Goal: Transaction & Acquisition: Purchase product/service

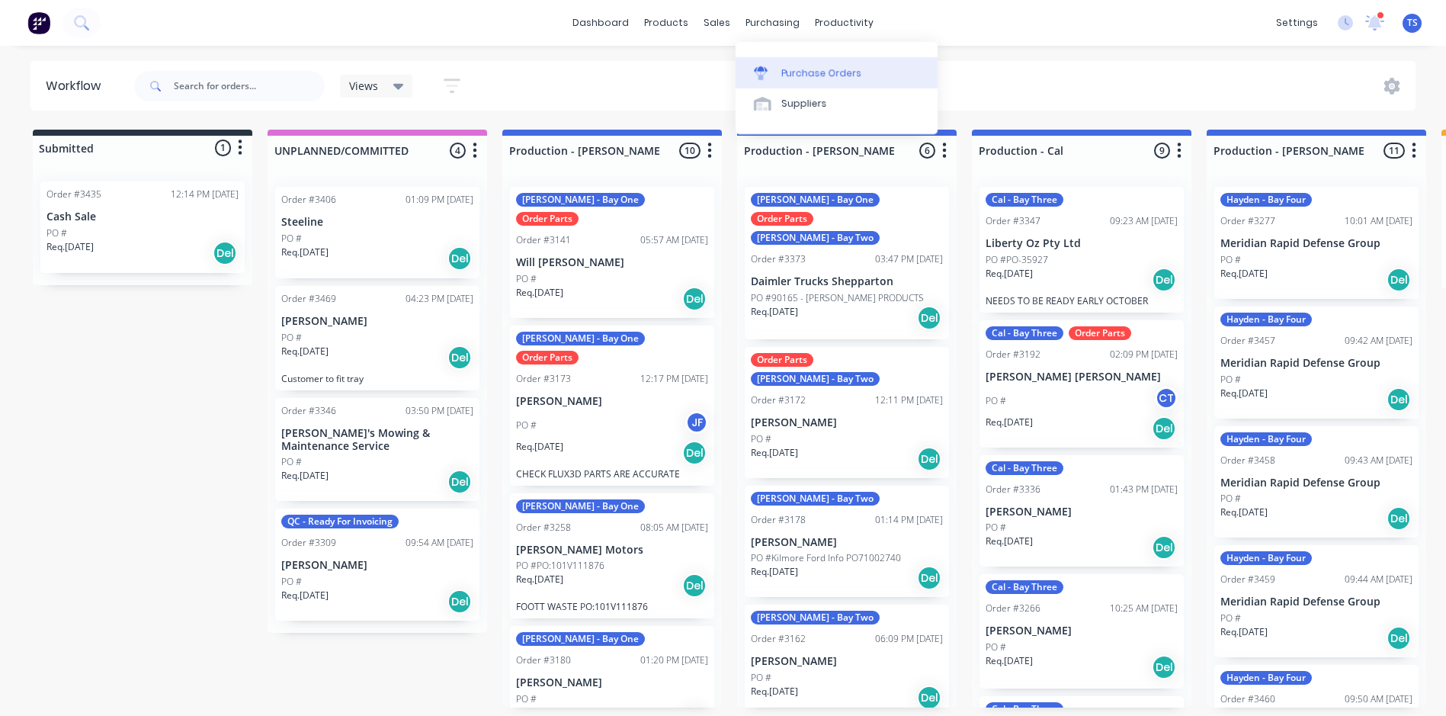
click at [796, 75] on div "Purchase Orders" at bounding box center [821, 73] width 81 height 14
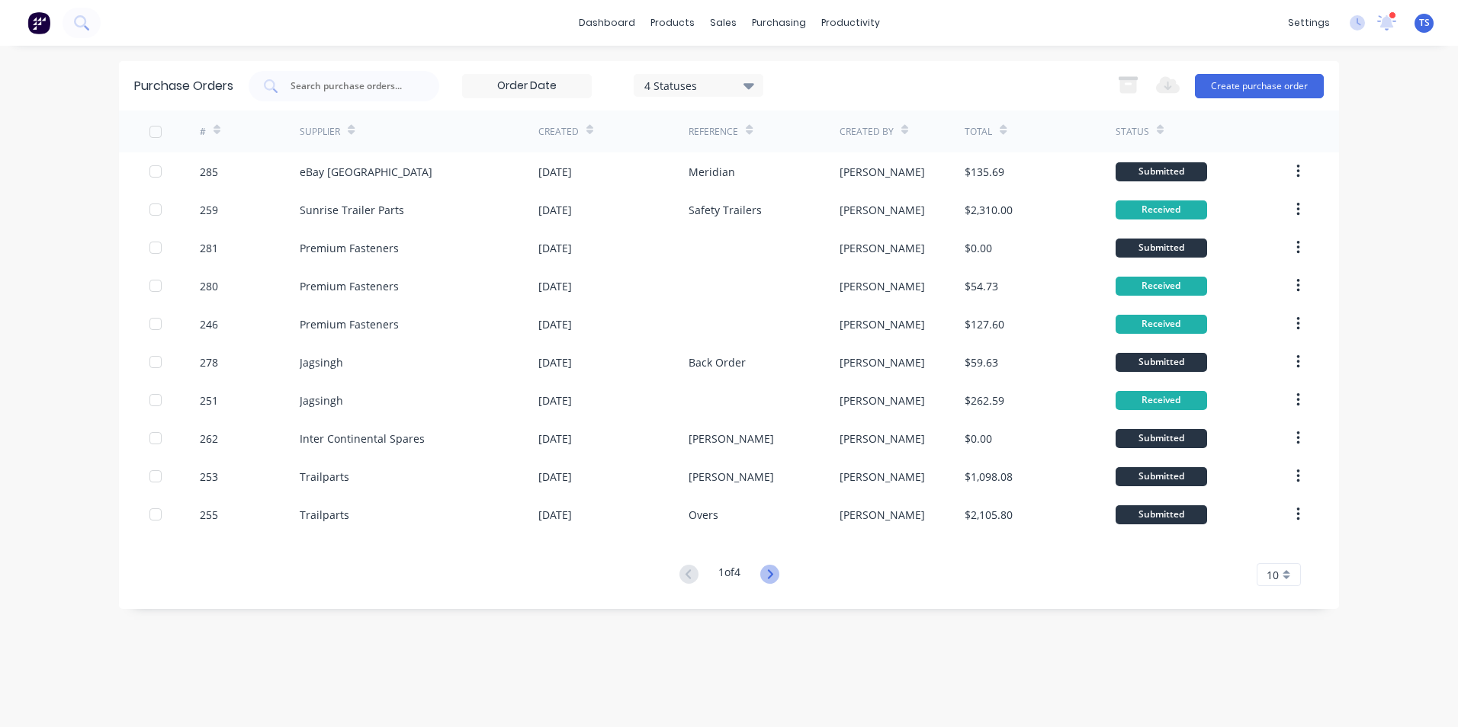
click at [772, 580] on icon at bounding box center [769, 574] width 19 height 19
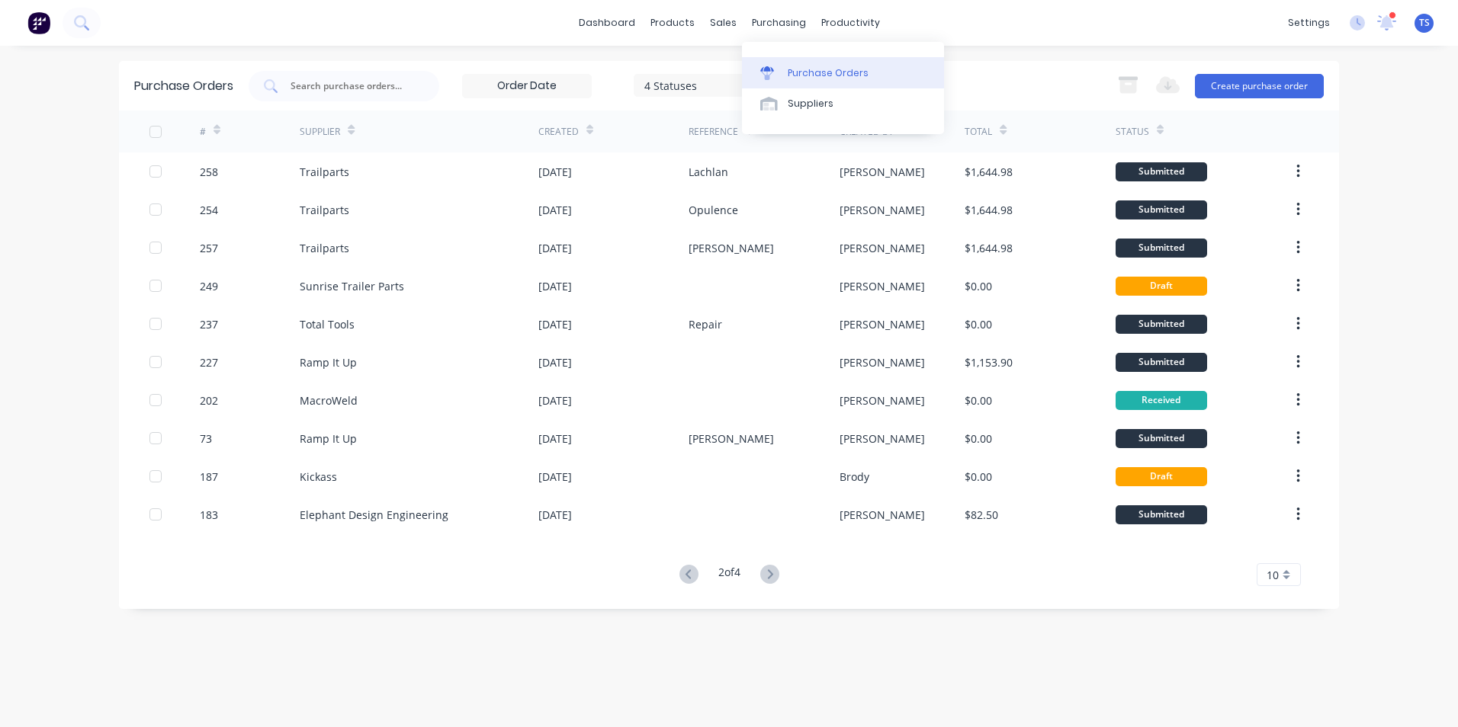
click at [804, 71] on div "Purchase Orders" at bounding box center [828, 73] width 81 height 14
click at [1244, 85] on button "Create purchase order" at bounding box center [1259, 86] width 129 height 24
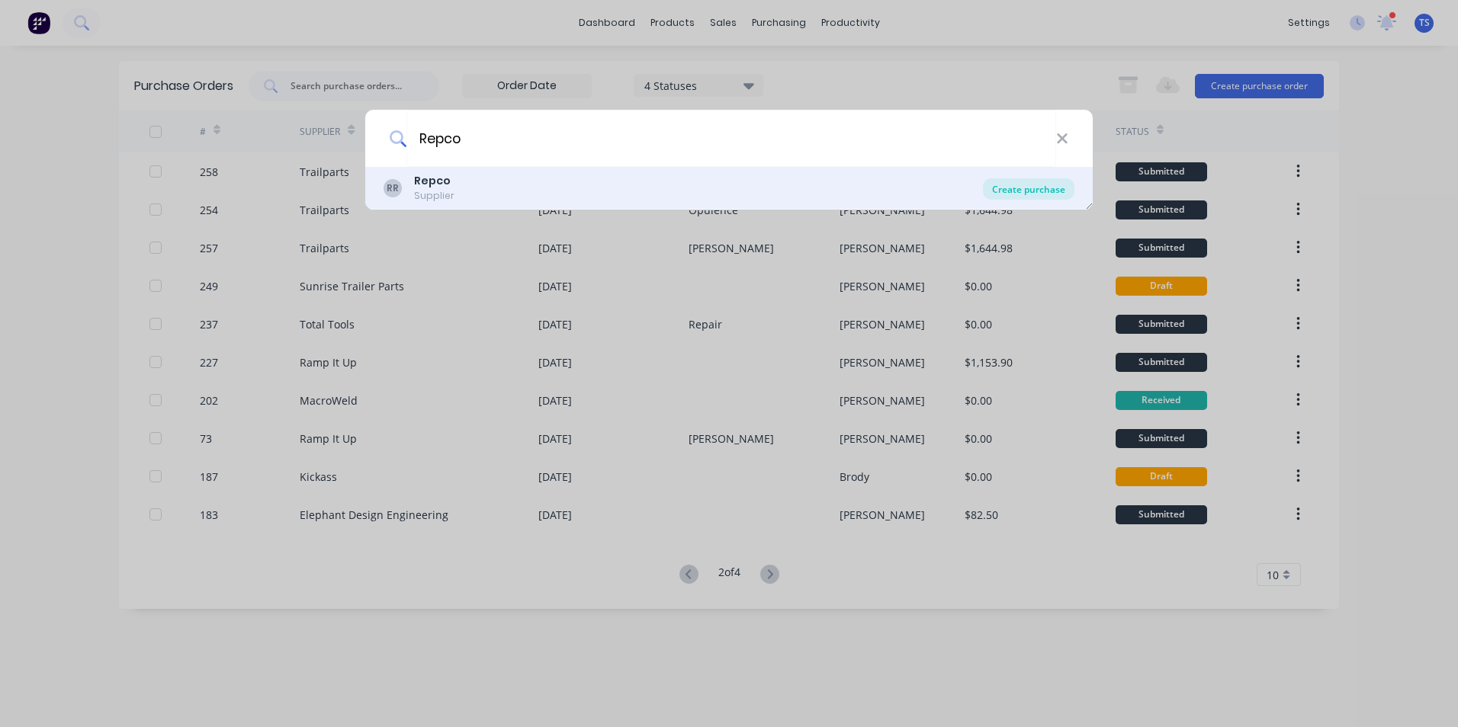
type input "Repco"
click at [1049, 194] on div "Create purchase" at bounding box center [1028, 188] width 91 height 21
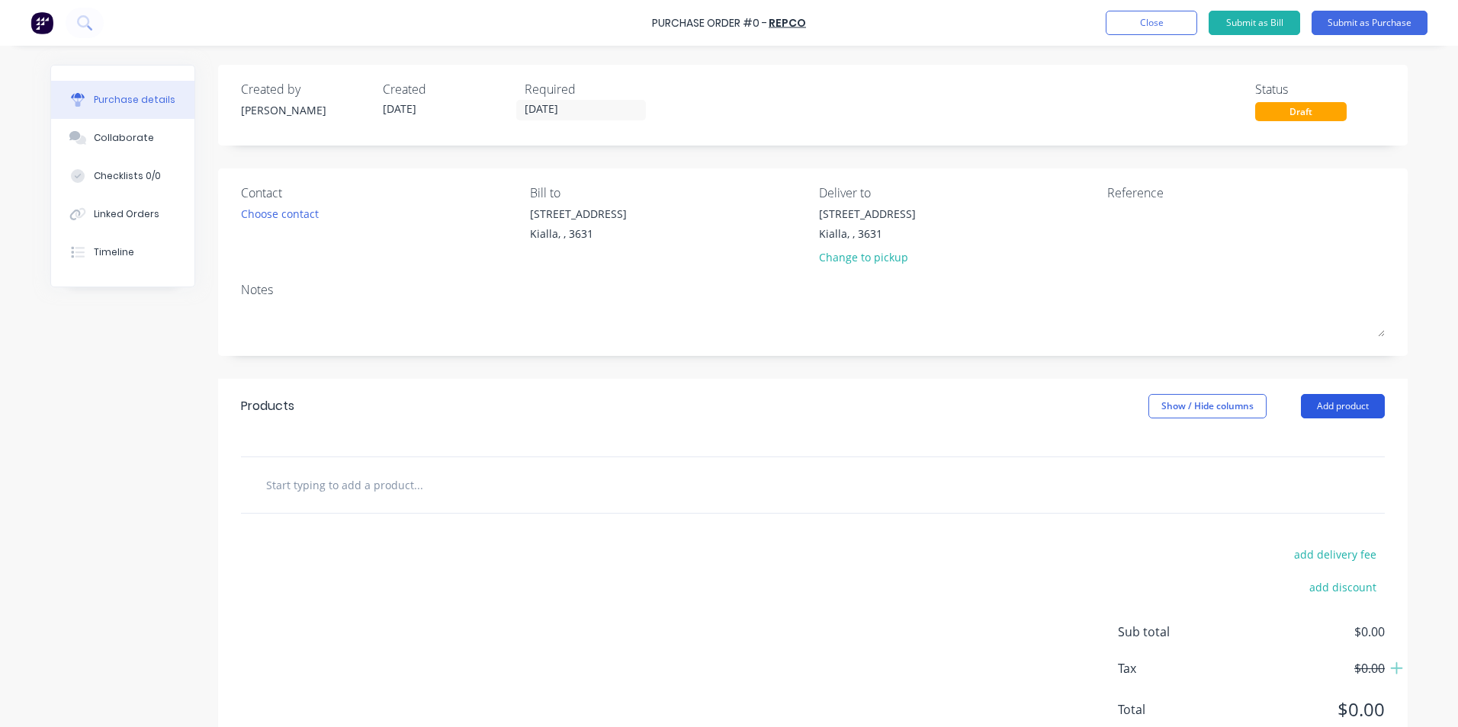
click at [1326, 405] on button "Add product" at bounding box center [1343, 406] width 84 height 24
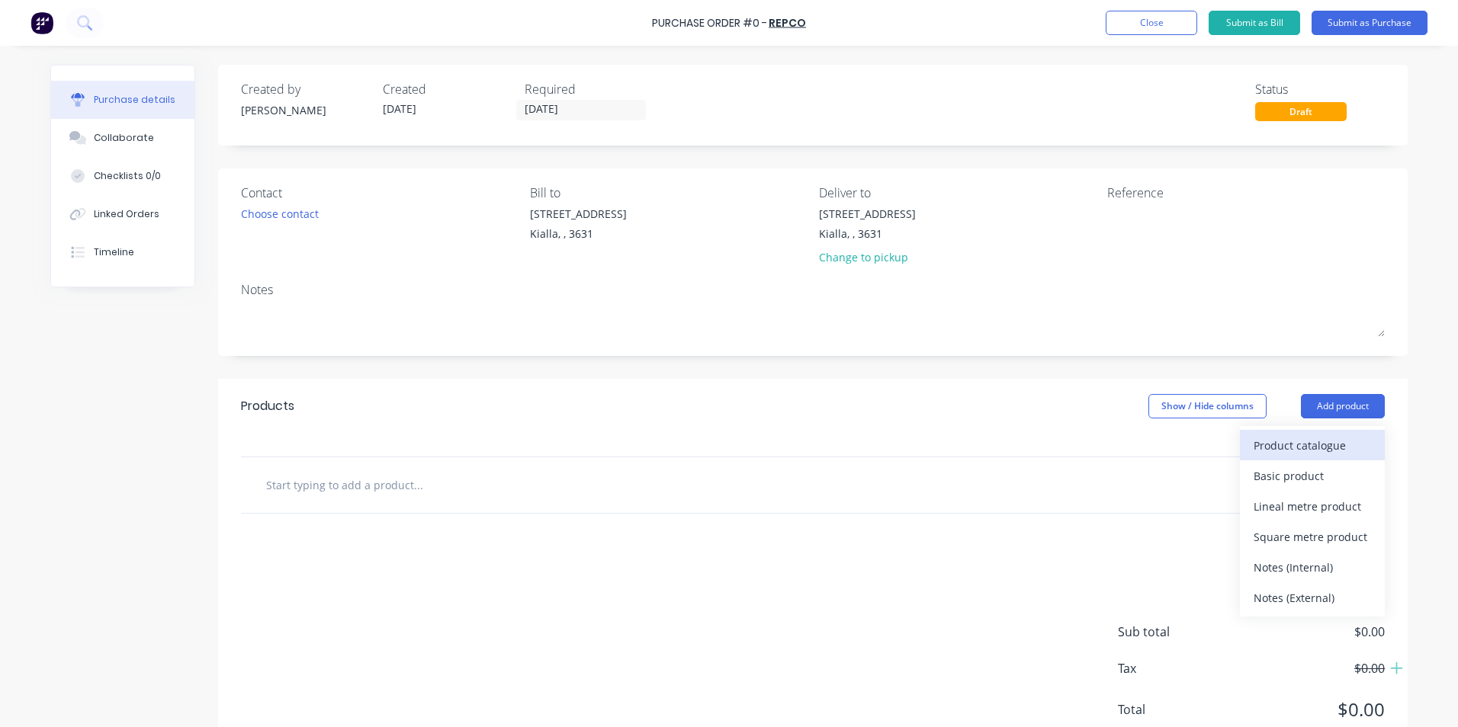
click at [1314, 446] on div "Product catalogue" at bounding box center [1311, 446] width 117 height 22
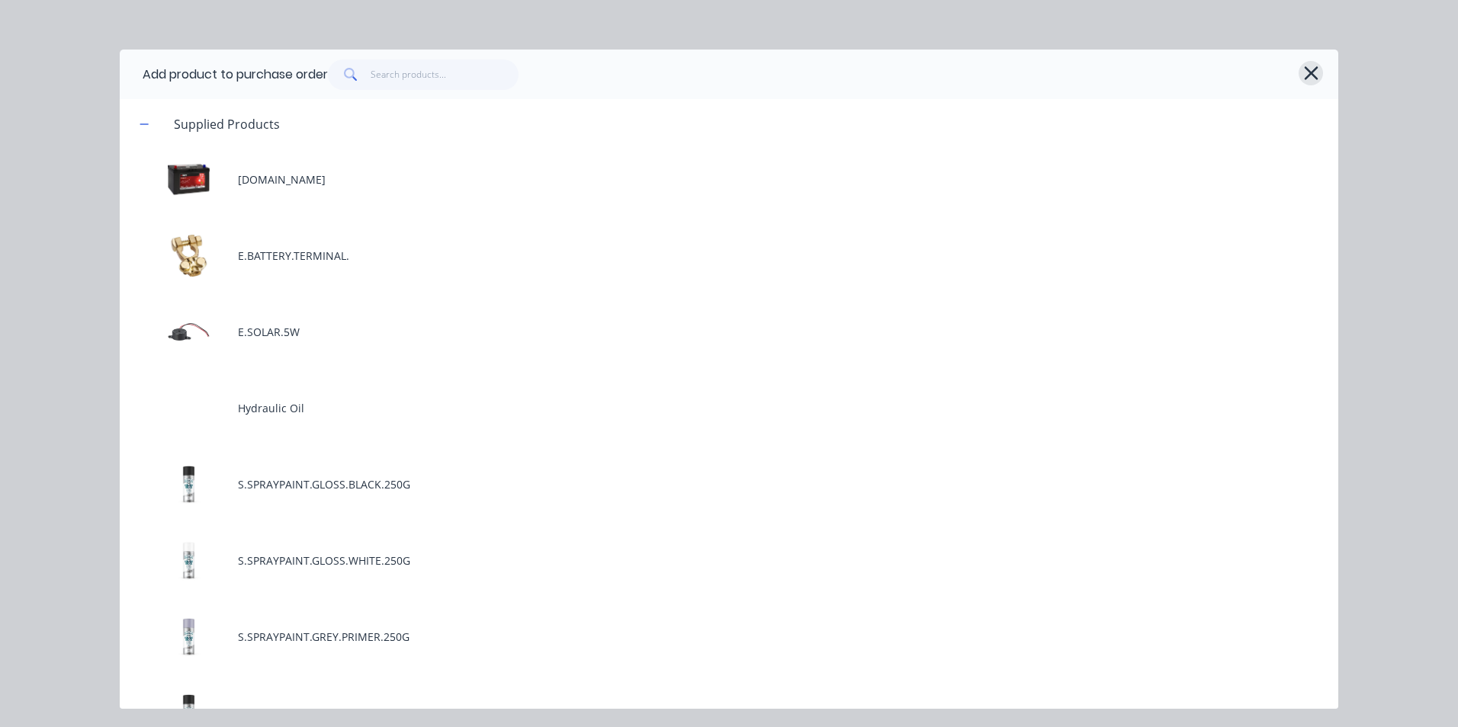
click at [1309, 74] on icon "button" at bounding box center [1311, 73] width 14 height 14
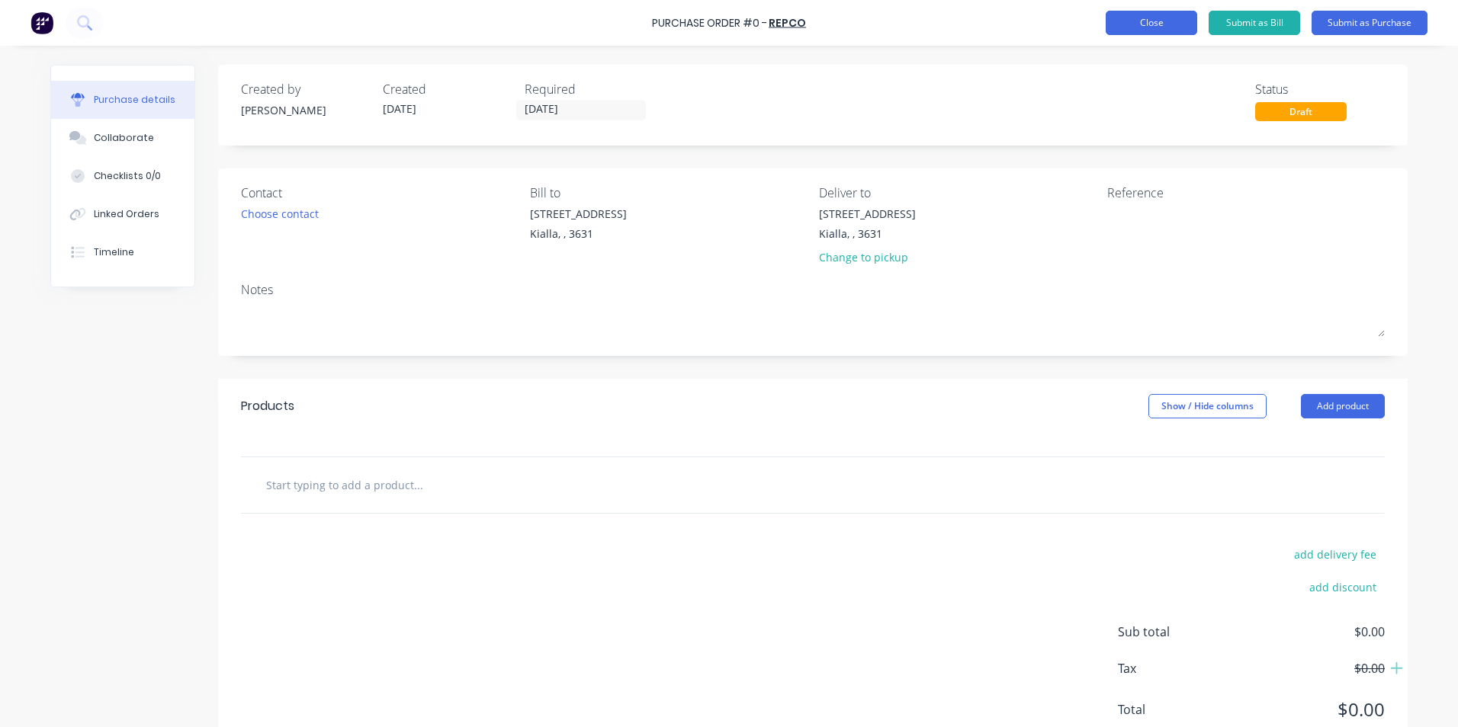
click at [1131, 22] on button "Close" at bounding box center [1151, 23] width 91 height 24
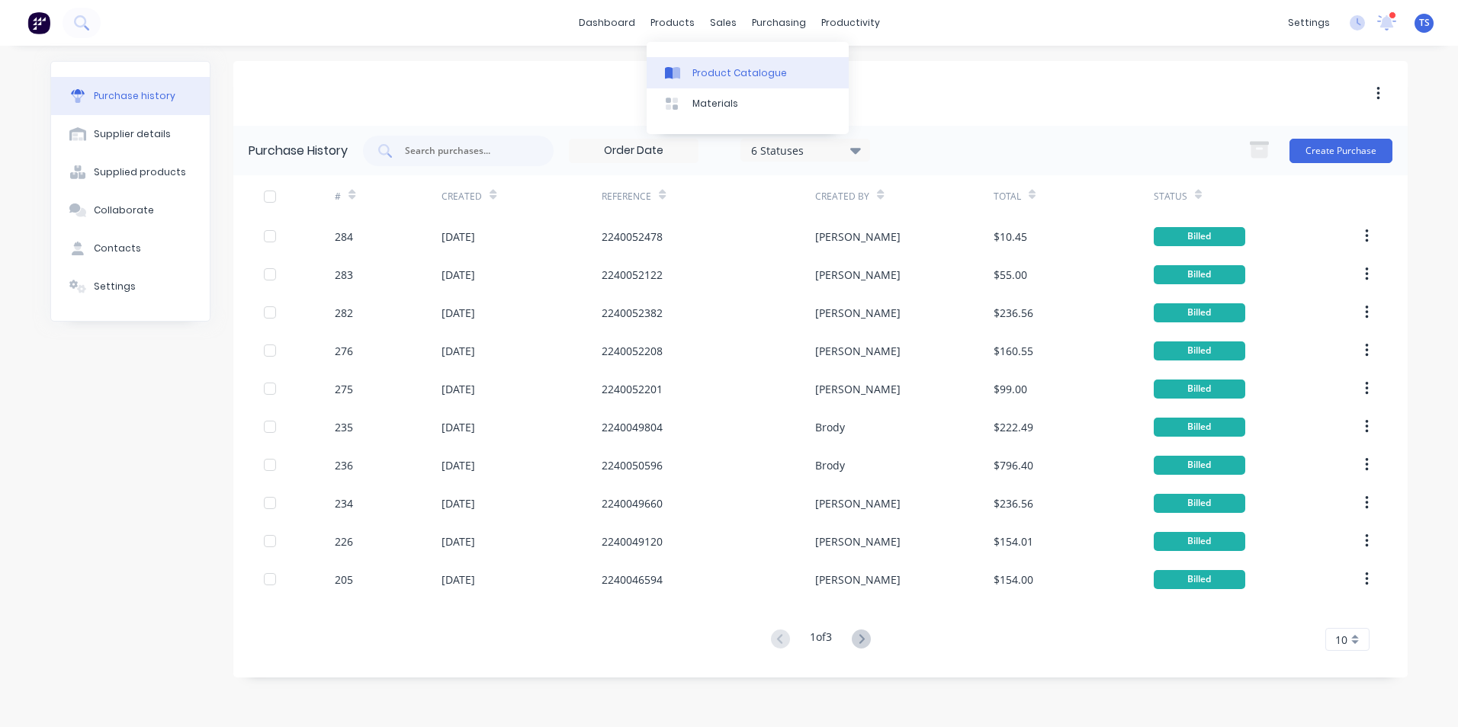
click at [708, 79] on div "Product Catalogue" at bounding box center [739, 73] width 95 height 14
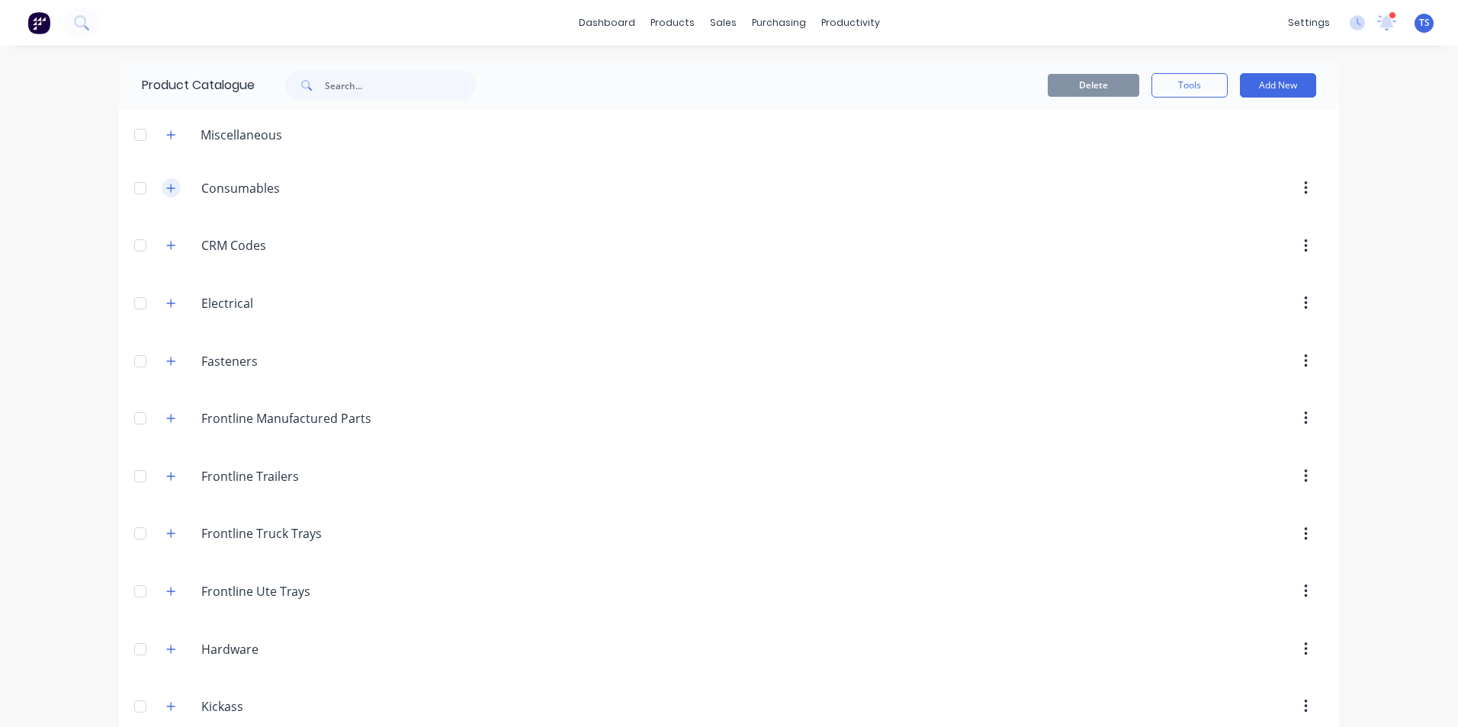
click at [167, 188] on icon "button" at bounding box center [171, 188] width 8 height 8
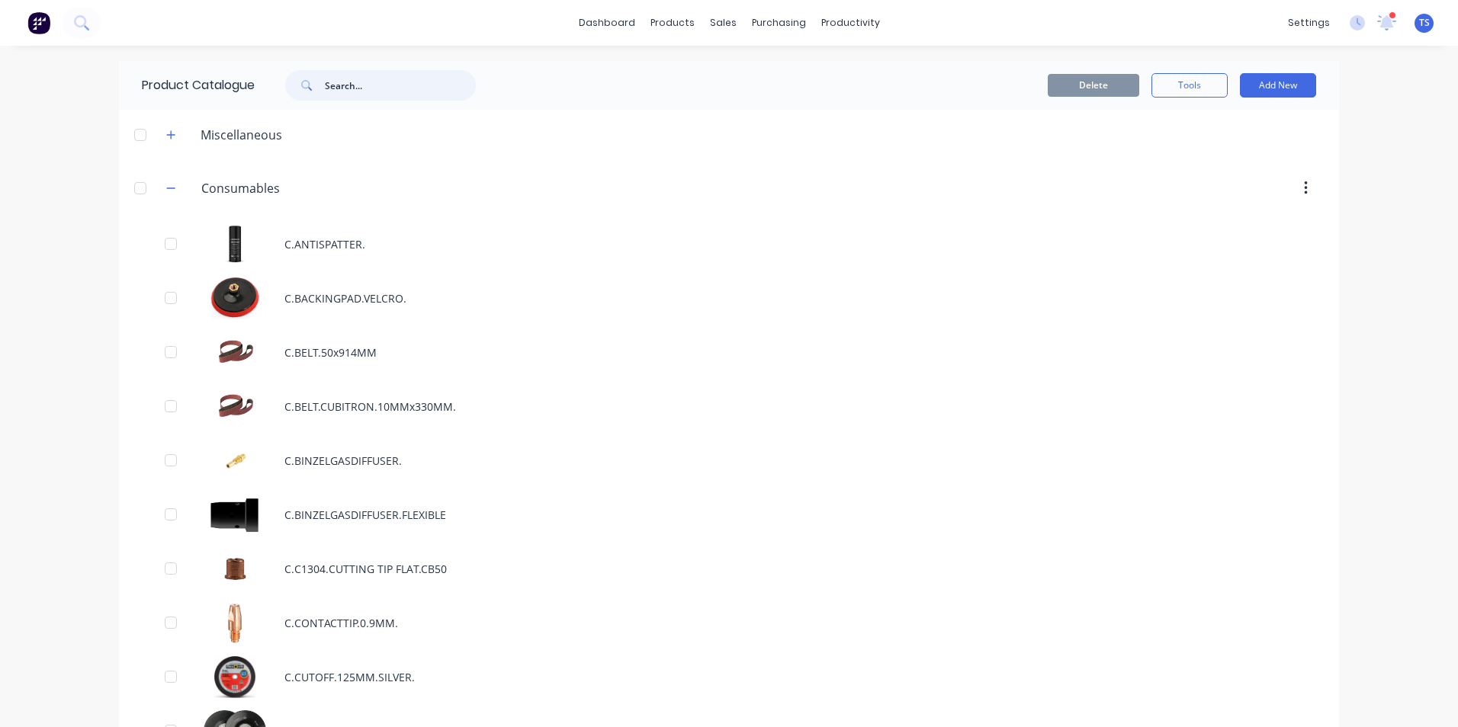
click at [332, 84] on input "text" at bounding box center [400, 85] width 151 height 30
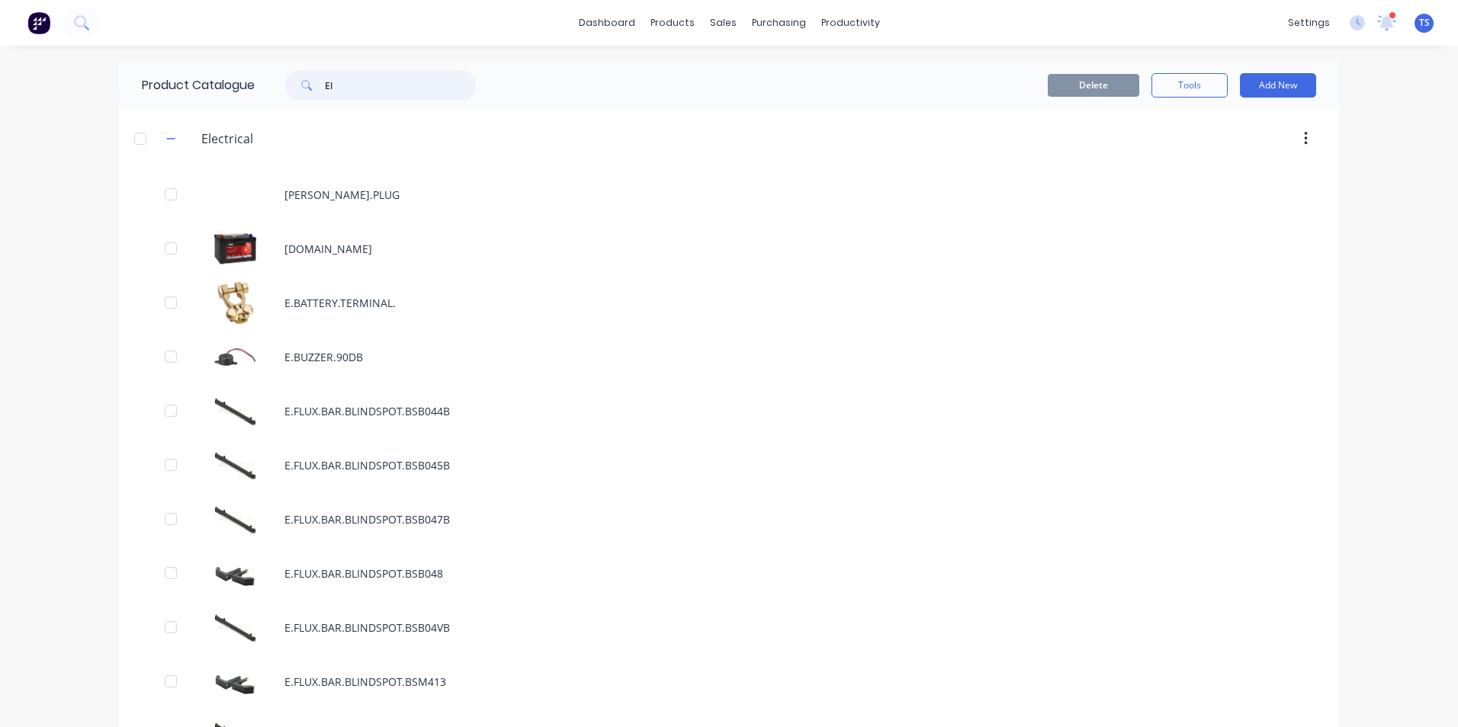
type input "E"
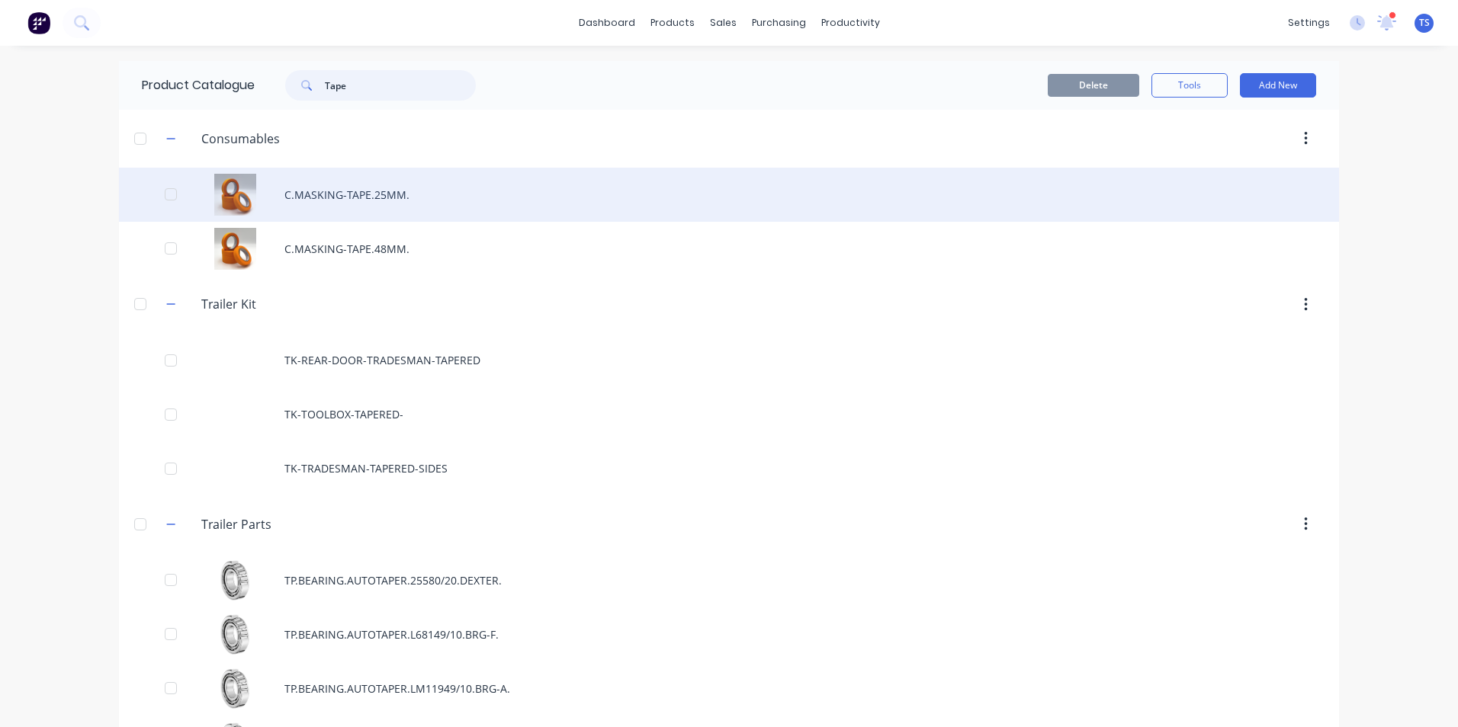
type input "Tape"
click at [361, 192] on div "C.MASKING-TAPE.25MM." at bounding box center [729, 195] width 1220 height 54
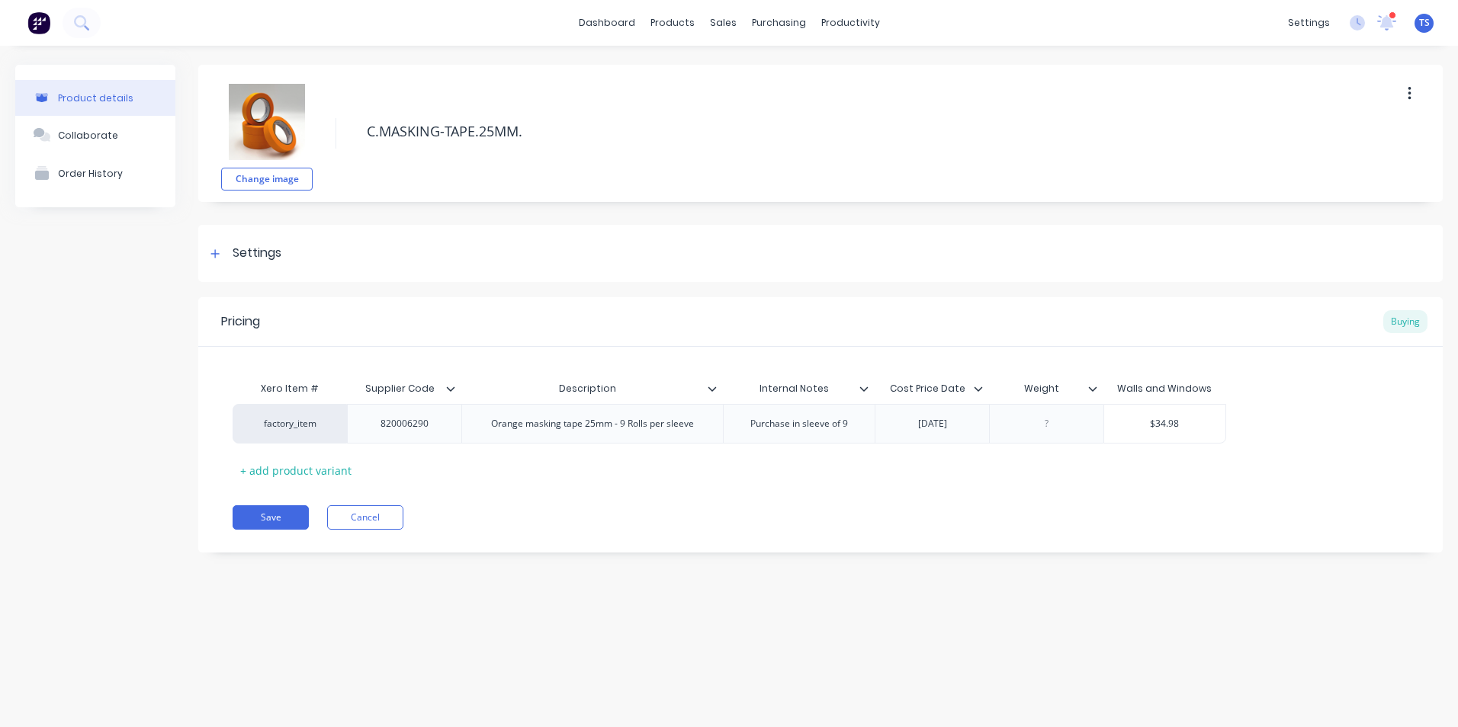
click at [1409, 95] on icon "button" at bounding box center [1409, 93] width 4 height 17
click at [1353, 136] on span "Duplicate" at bounding box center [1353, 134] width 114 height 16
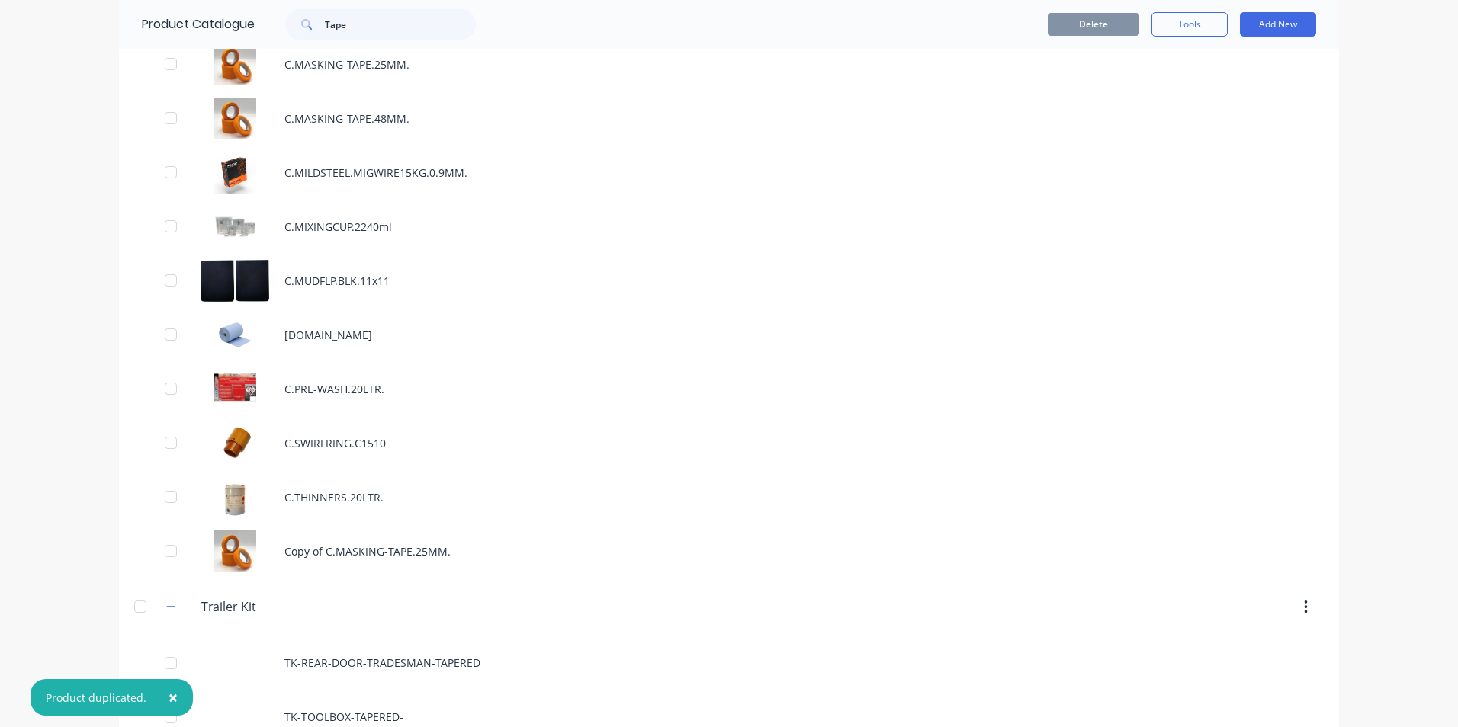
scroll to position [1601, 0]
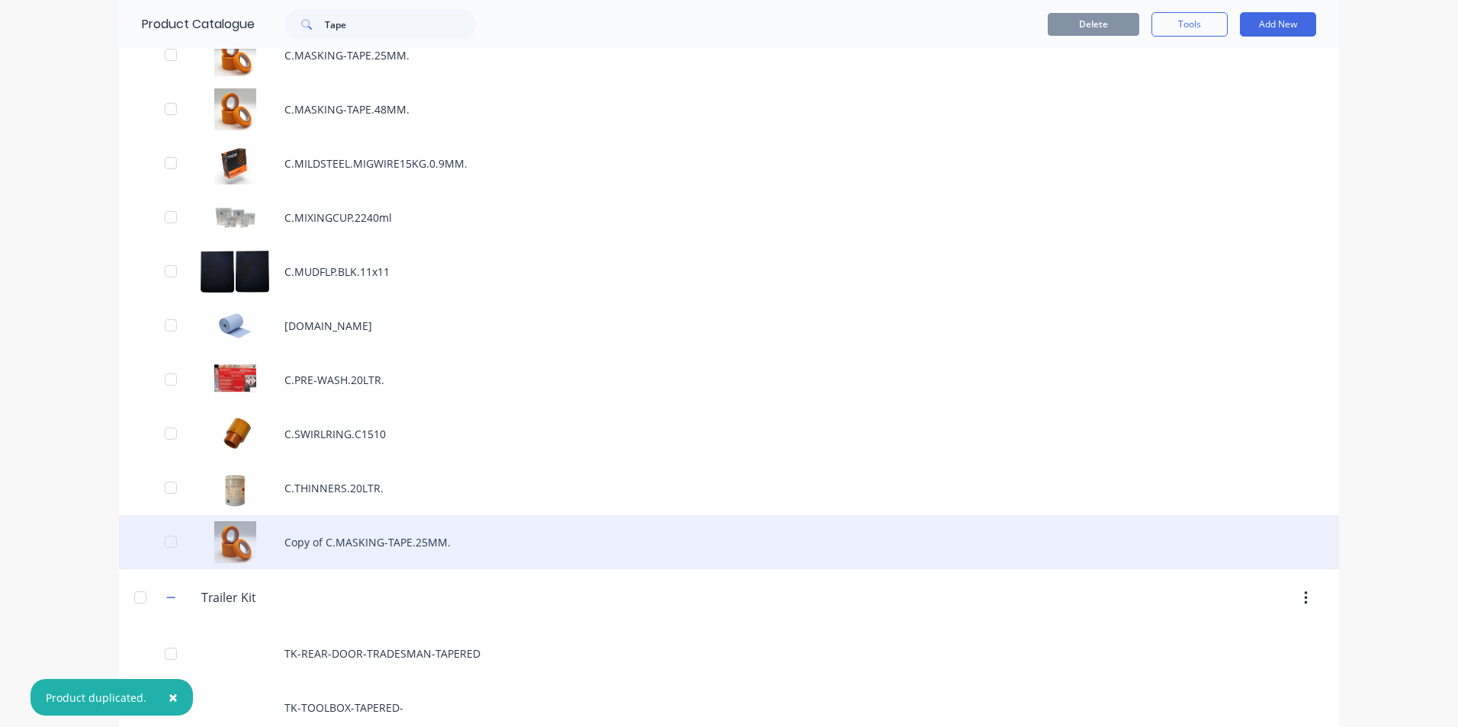
click at [374, 542] on div "Copy of C.MASKING-TAPE.25MM." at bounding box center [729, 542] width 1220 height 54
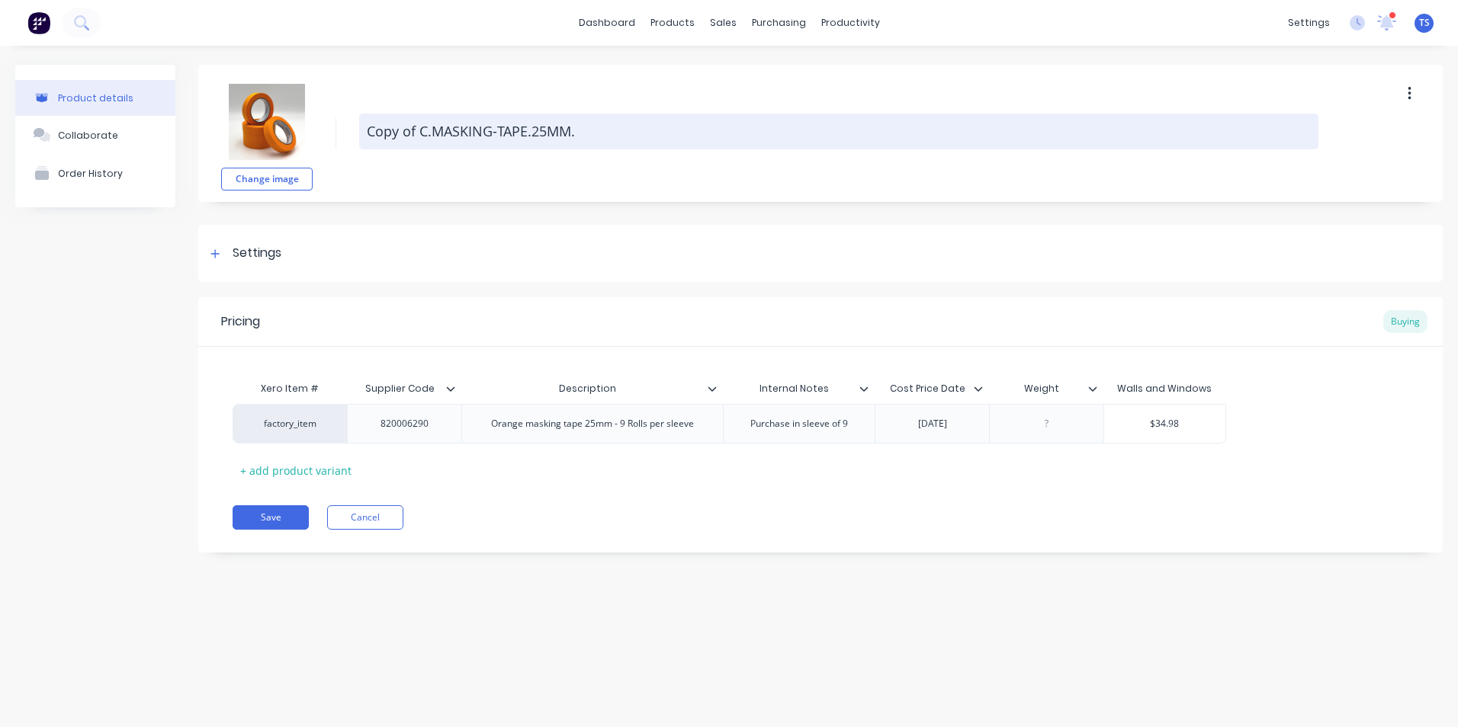
type textarea "x"
type textarea "Copy ofC.MASKING-TAPE.25MM."
type textarea "x"
type textarea "Copy oC.MASKING-TAPE.25MM."
type textarea "x"
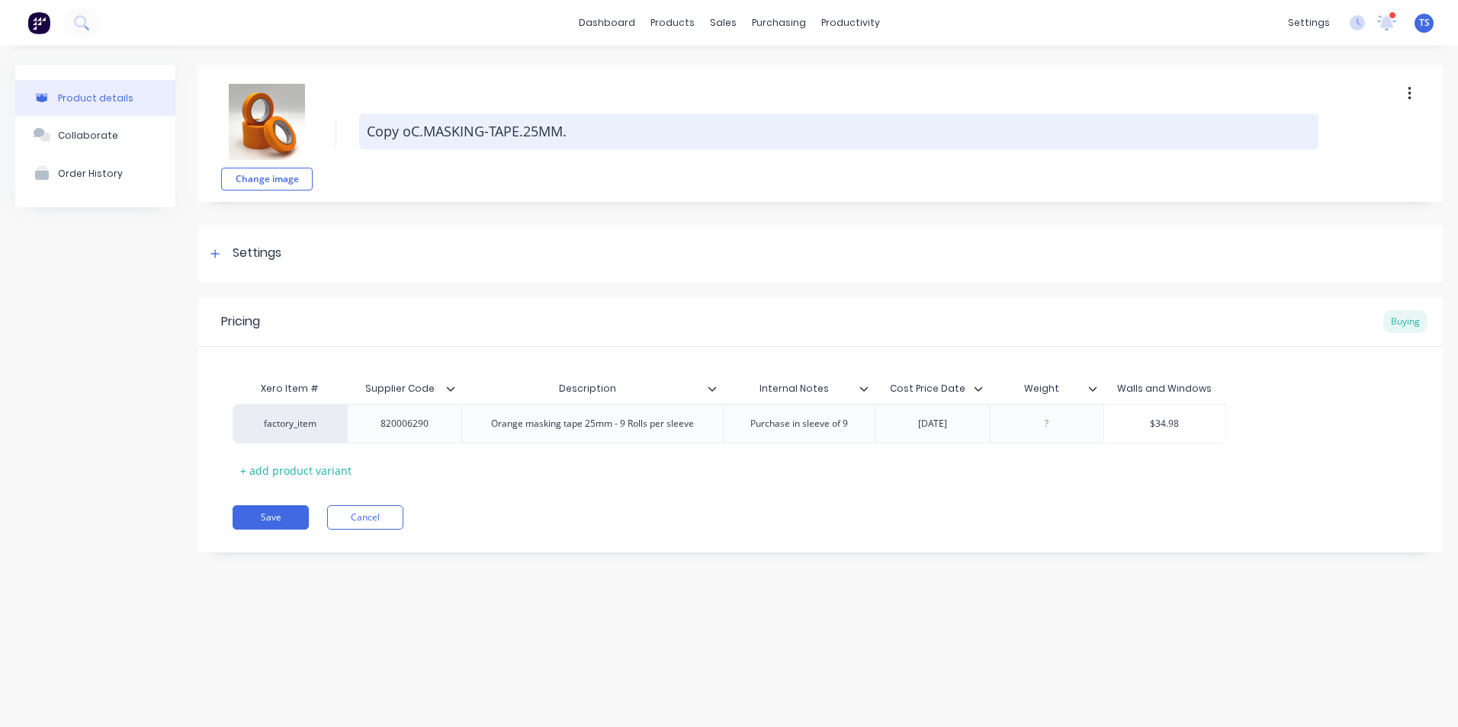
type textarea "Copy C.MASKING-TAPE.25MM."
type textarea "x"
type textarea "CopyC.MASKING-TAPE.25MM."
type textarea "x"
type textarea "CopC.MASKING-TAPE.25MM."
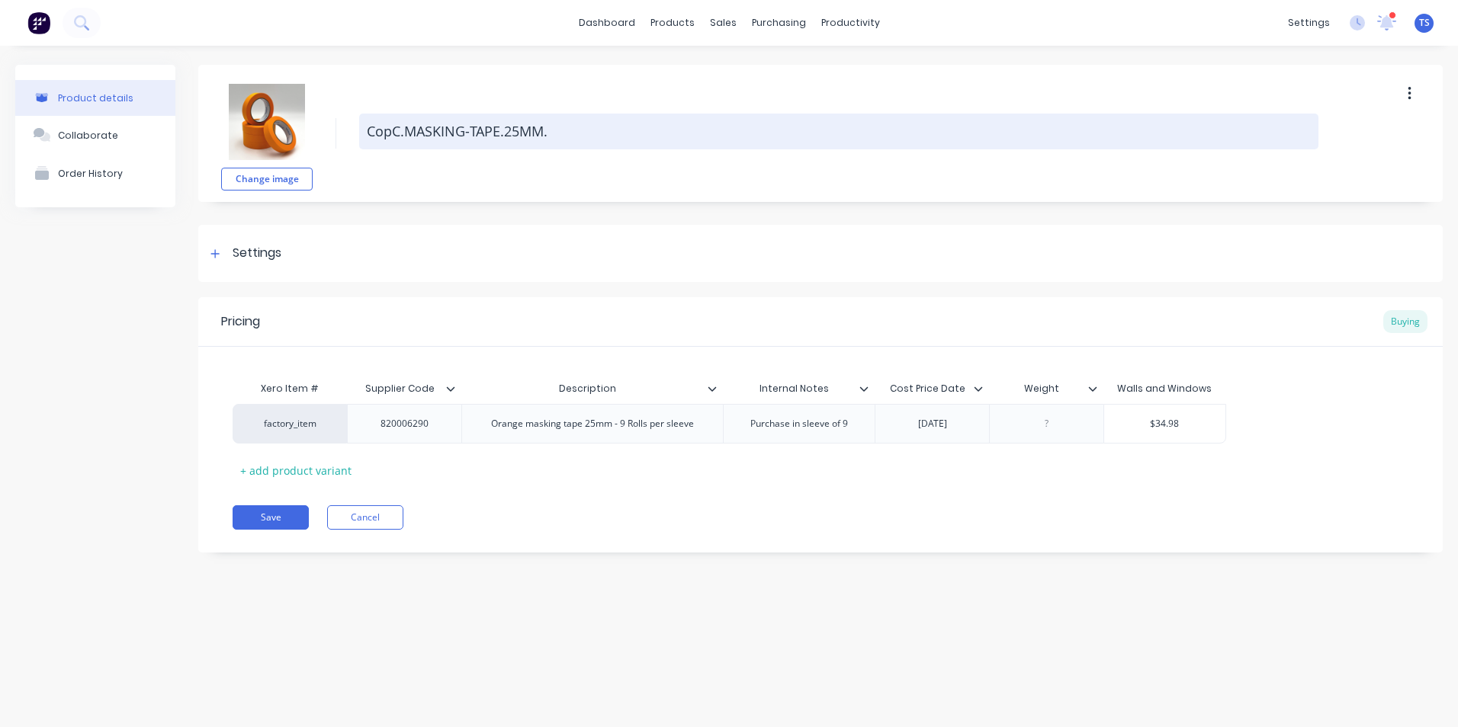
type textarea "x"
type textarea "CoC.MASKING-TAPE.25MM."
type textarea "x"
type textarea "CC.MASKING-TAPE.25MM."
type textarea "x"
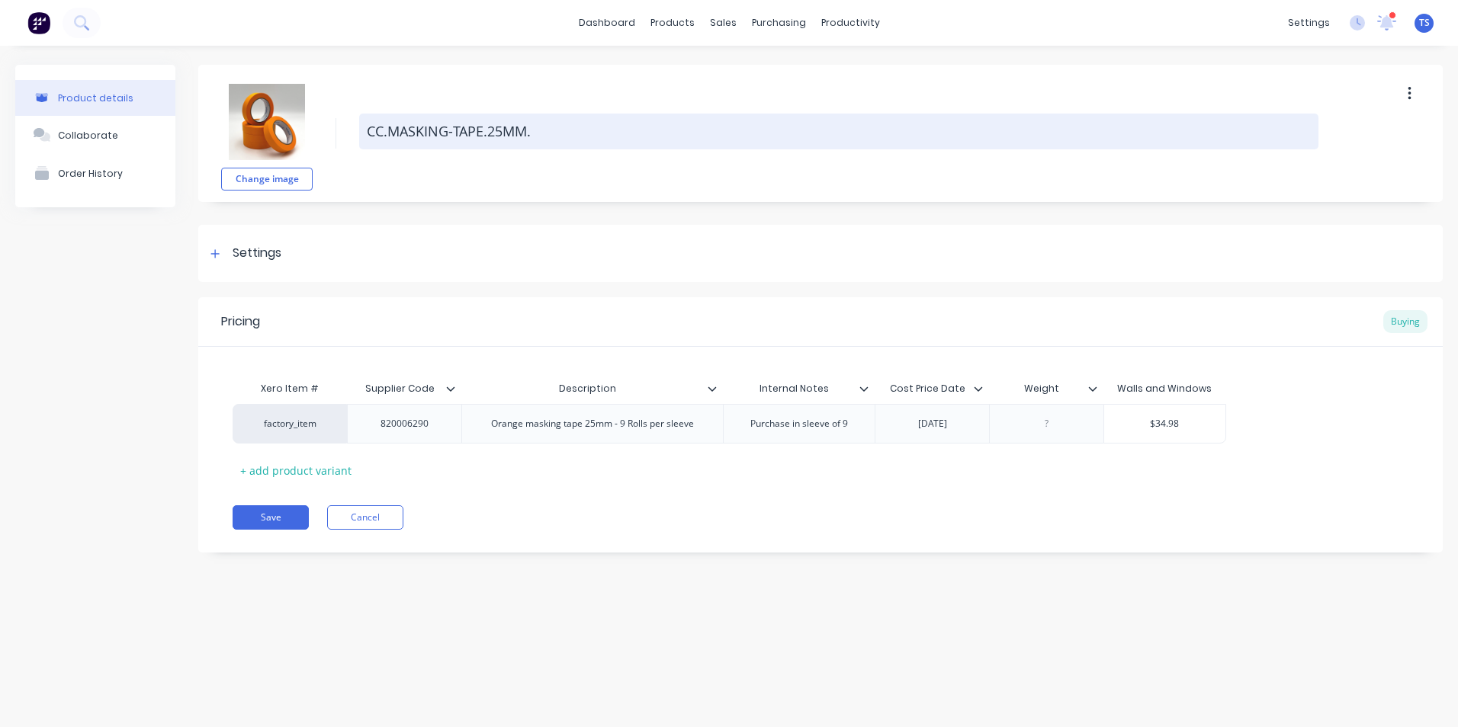
type textarea "C.MASKING-TAPE.25MM."
click at [440, 130] on textarea "C.MASKING-TAPE.25MM." at bounding box center [838, 132] width 959 height 36
type textarea "x"
type textarea "[PERSON_NAME]-TAPE.25MM."
type textarea "x"
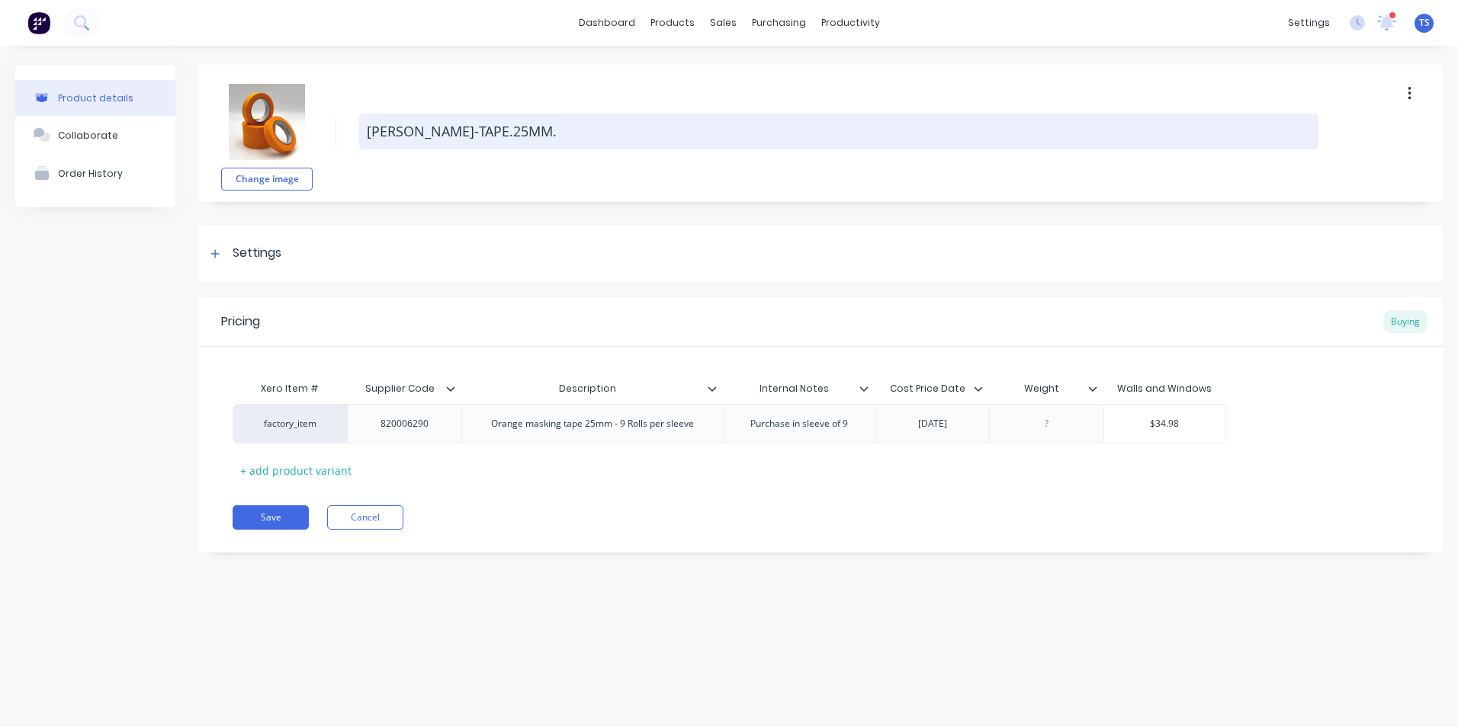
type textarea "[PERSON_NAME]-TAPE.25MM."
type textarea "x"
type textarea "C.MASK-TAPE.25MM."
type textarea "x"
type textarea "C.MAS-TAPE.25MM."
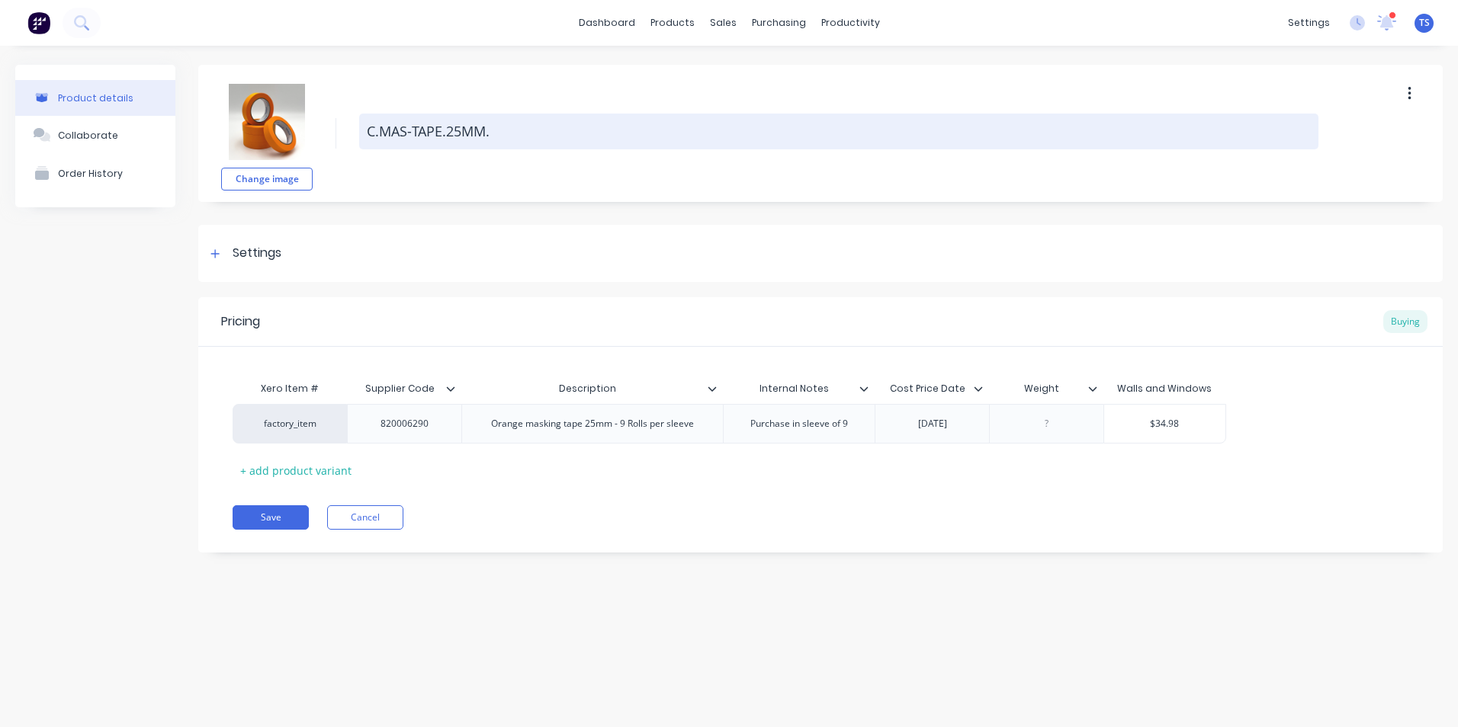
type textarea "x"
type textarea "C.MA-TAPE.25MM."
type textarea "x"
type textarea "C.M-TAPE.25MM."
type textarea "x"
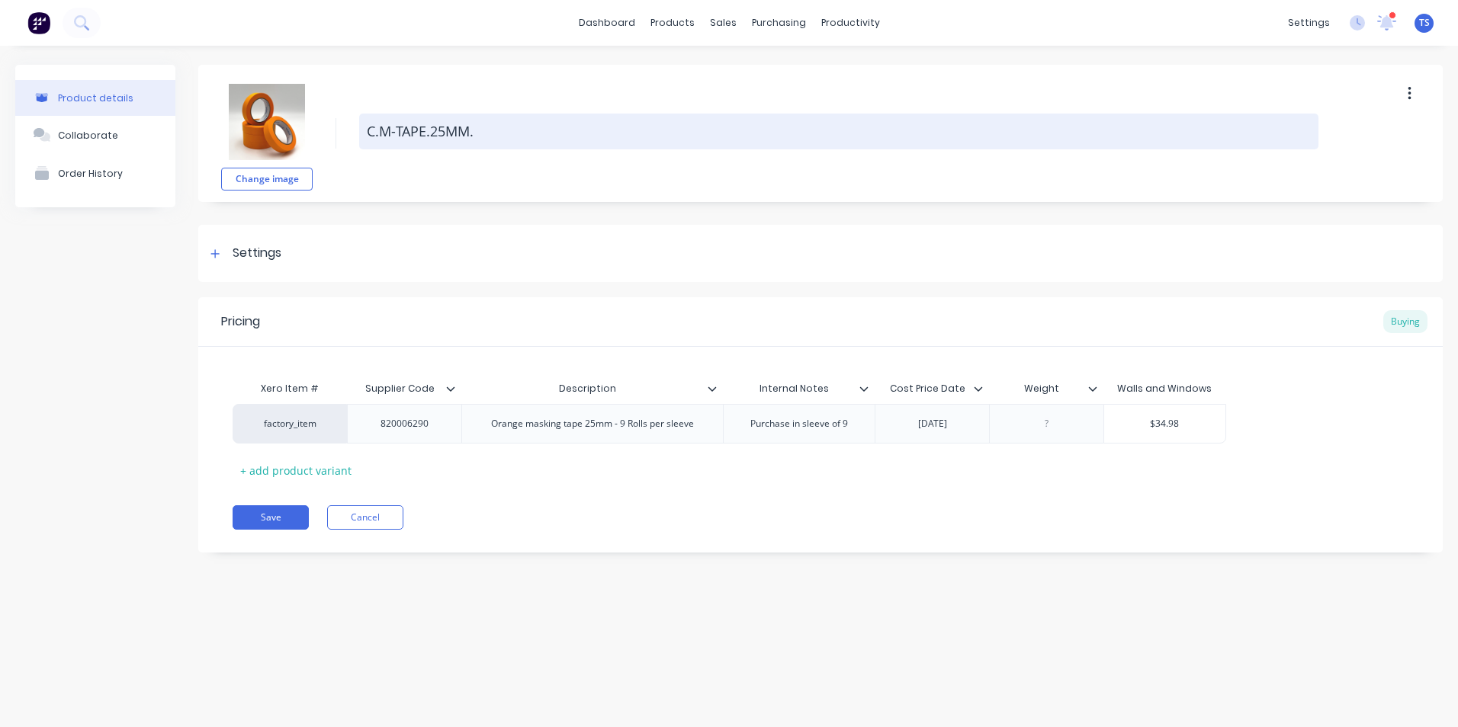
type textarea "C.-TAPE.25MM."
type textarea "x"
type textarea "C.E-TAPE.25MM."
type textarea "x"
type textarea "C.EL-TAPE.25MM."
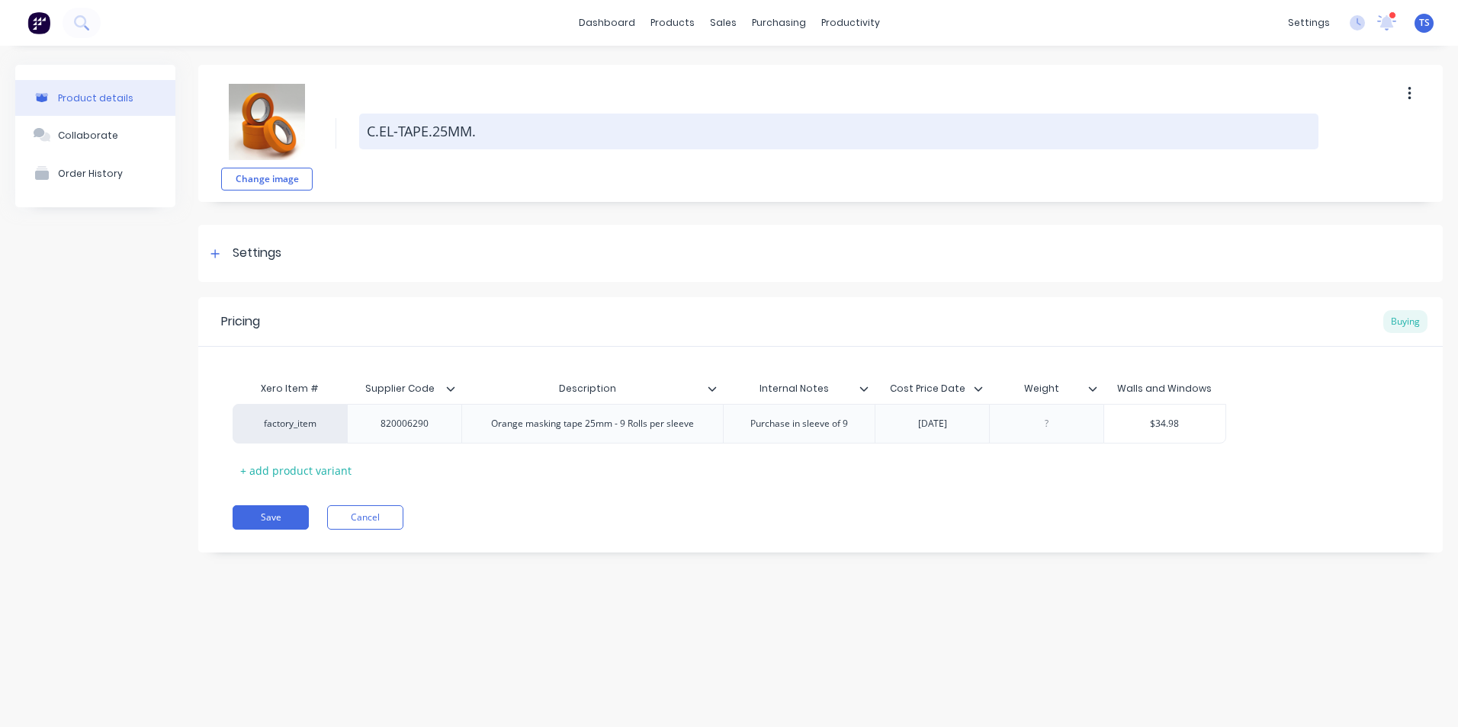
type textarea "x"
type textarea "C.ELE-TAPE.25MM."
type textarea "x"
type textarea "C.ELEC-TAPE.25MM."
type textarea "x"
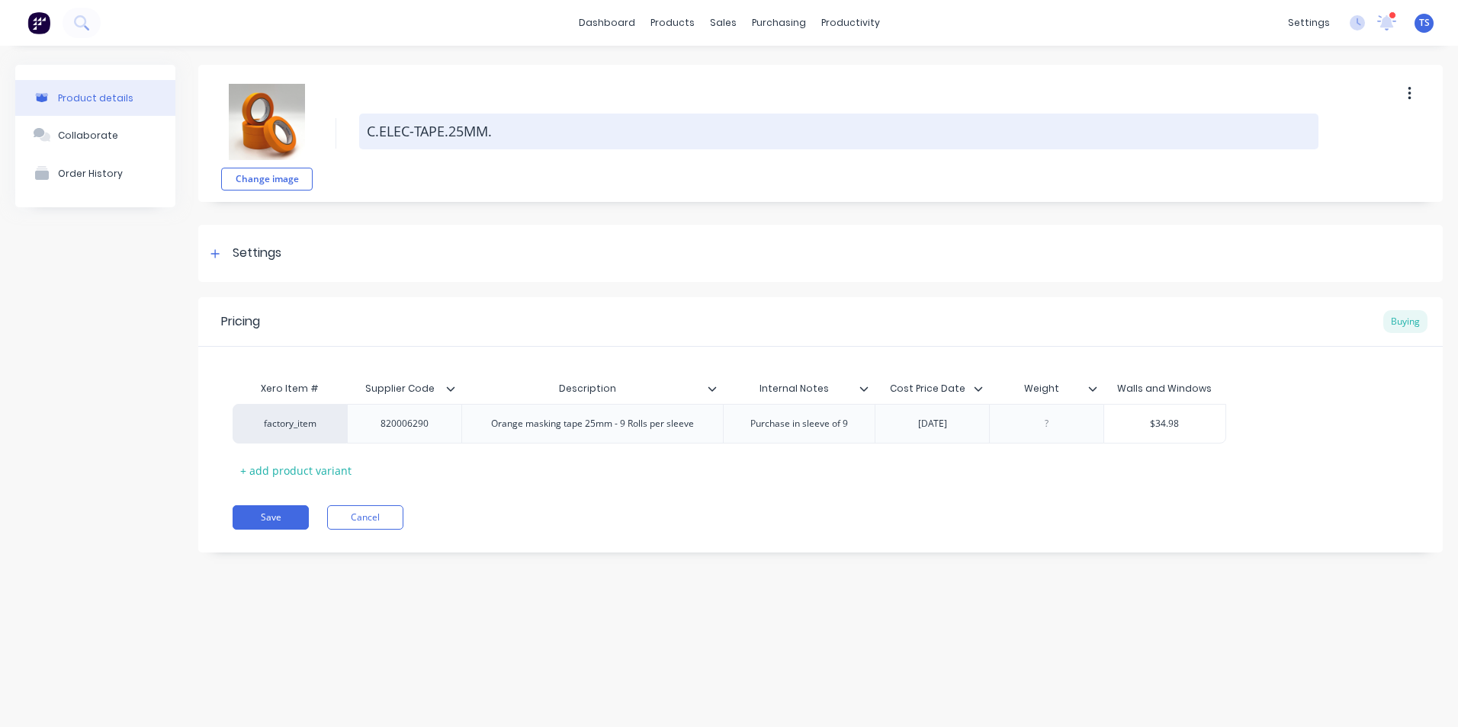
type textarea "C.ELECT-TAPE.25MM."
type textarea "x"
type textarea "C.ELECTR-TAPE.25MM."
type textarea "x"
type textarea "C.ELECTRI-TAPE.25MM."
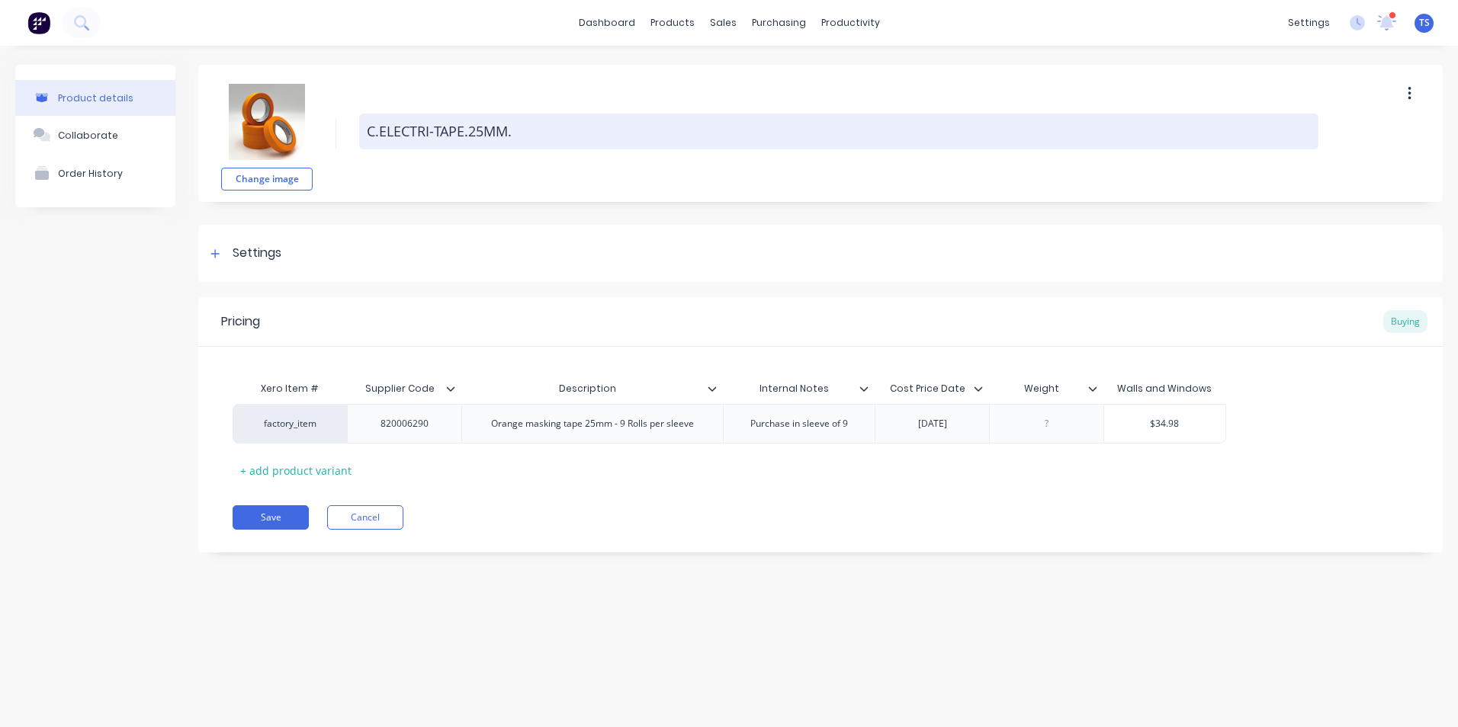
type textarea "x"
type textarea "C.ELECTRIC-TAPE.25MM."
type textarea "x"
type textarea "C.ELECTRICA-TAPE.25MM."
type textarea "x"
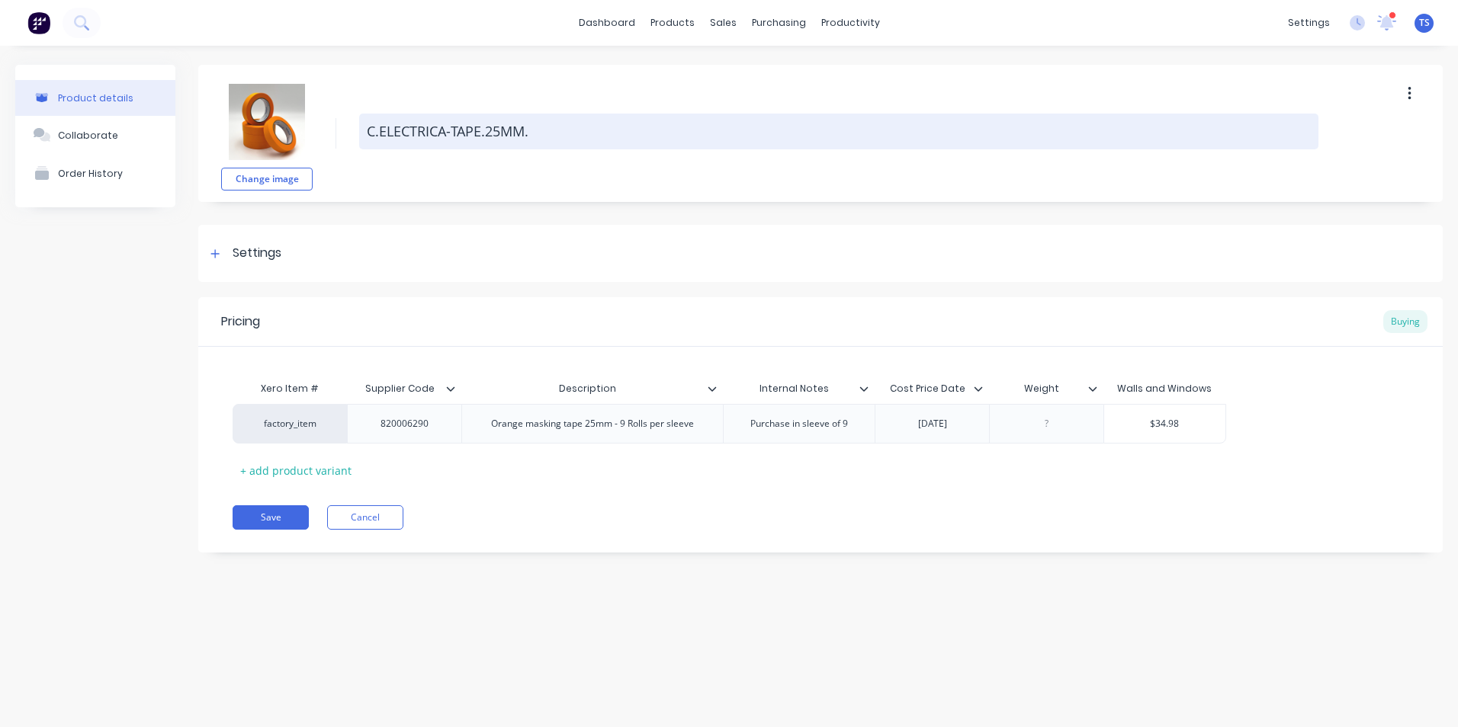
type textarea "C.ELECTRICAL-TAPE.25MM."
click at [508, 131] on textarea "C.ELECTRICAL-TAPE.25MM." at bounding box center [838, 132] width 959 height 36
type textarea "x"
type textarea "C.ELECTRICAL-TAPE.2MM."
type textarea "x"
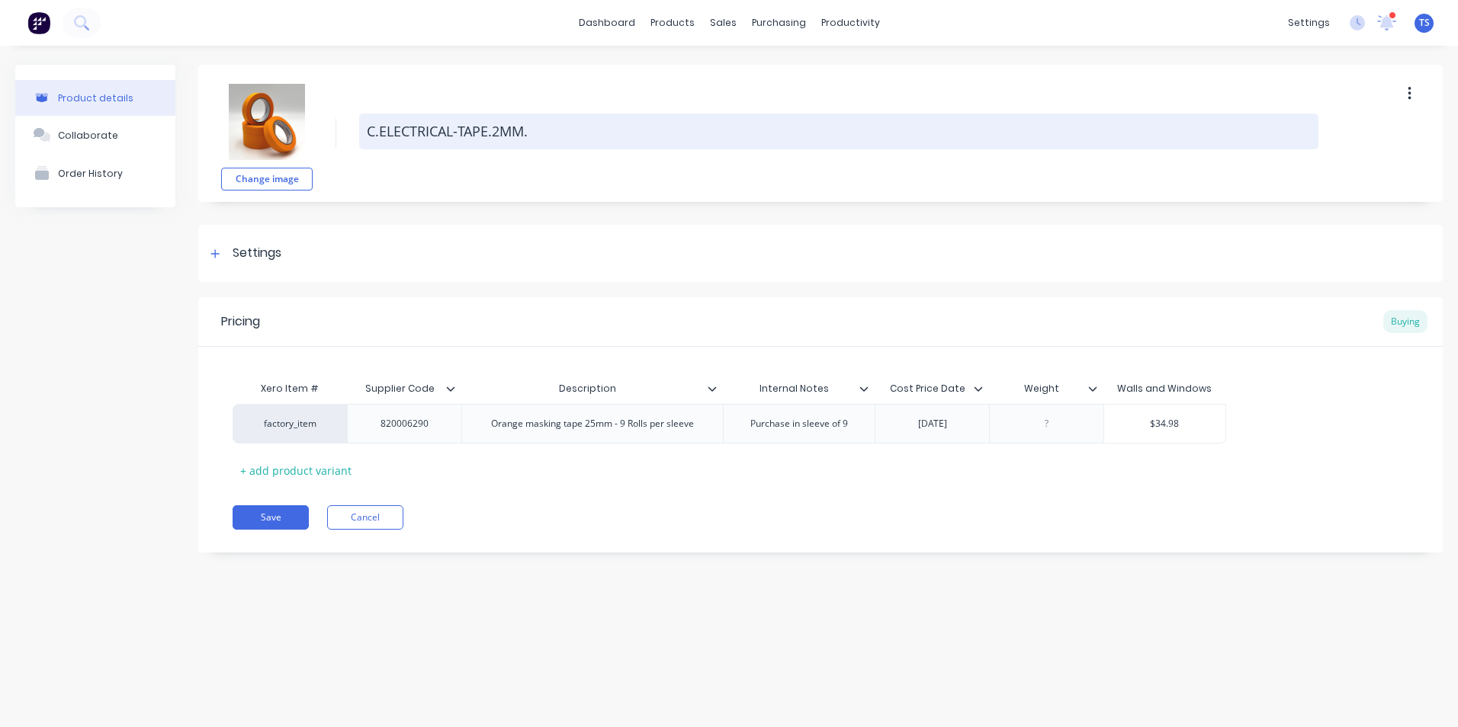
type textarea "[DOMAIN_NAME]."
type textarea "x"
type textarea "C.ELECTRICAL-TAPE.1MM."
type textarea "x"
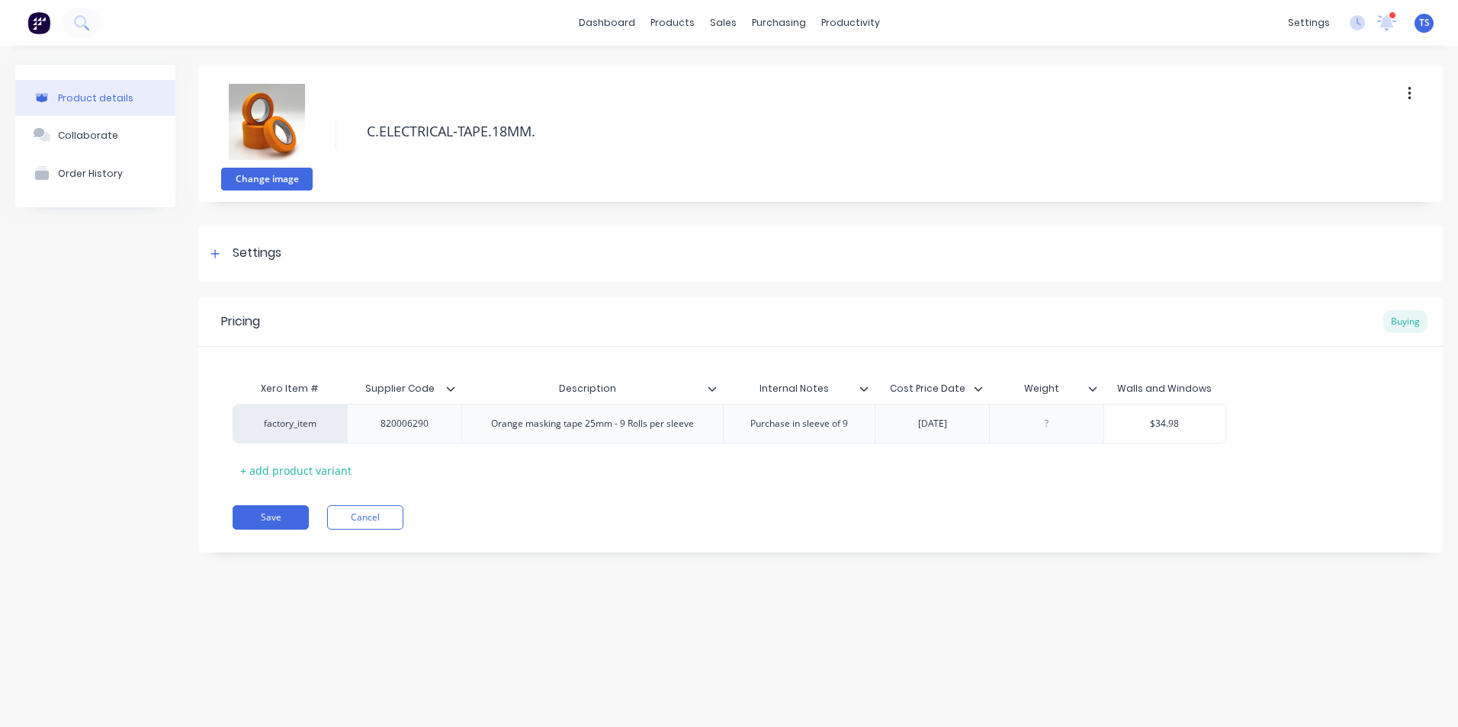
type textarea "C.ELECTRICAL-TAPE.18MM."
type textarea "x"
type textarea "C.ELECTRICAL-TAPE.18MM."
click at [252, 177] on button "Change image" at bounding box center [266, 179] width 91 height 23
click at [252, 185] on button "Change image" at bounding box center [266, 179] width 91 height 23
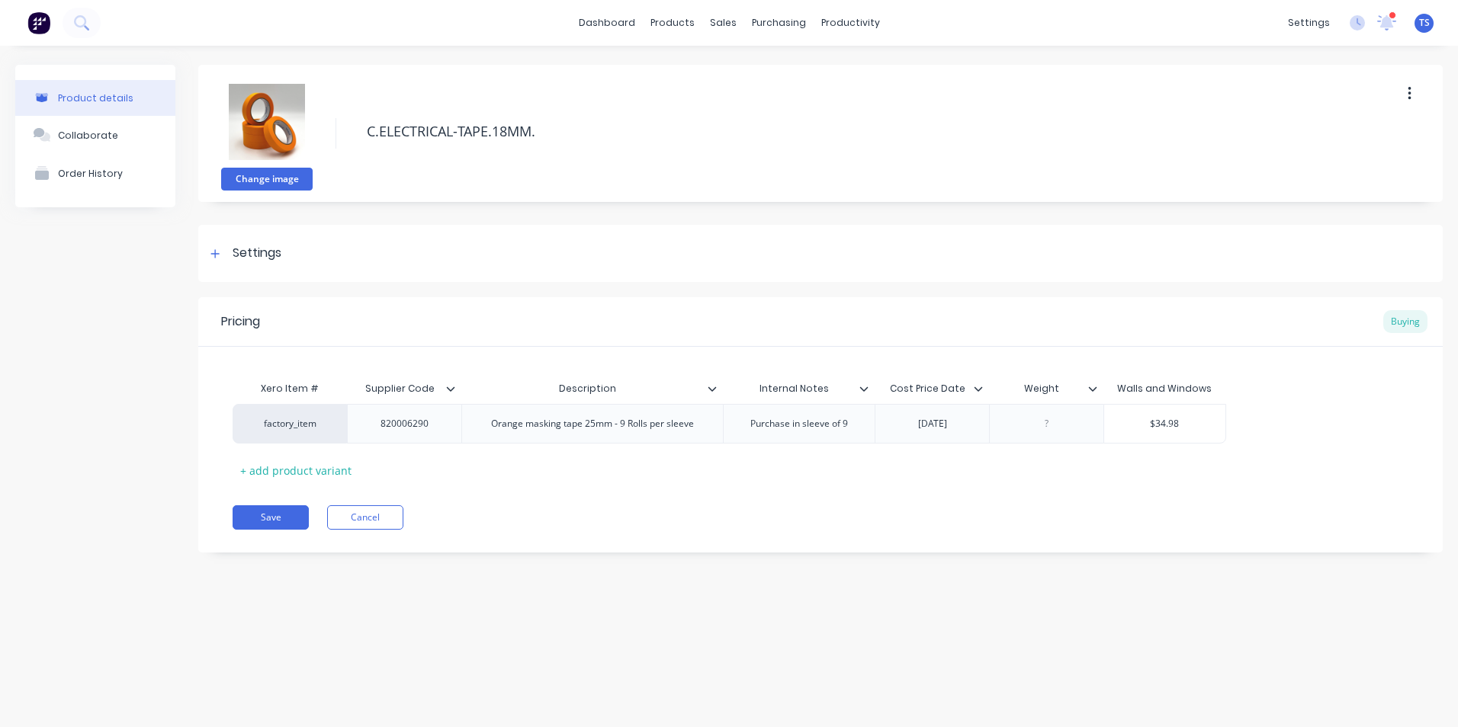
type textarea "x"
click at [431, 425] on div "820006290" at bounding box center [405, 424] width 76 height 20
type textarea "x"
click at [850, 426] on div "Purchase in sleeve of 9" at bounding box center [799, 424] width 122 height 20
type textarea "x"
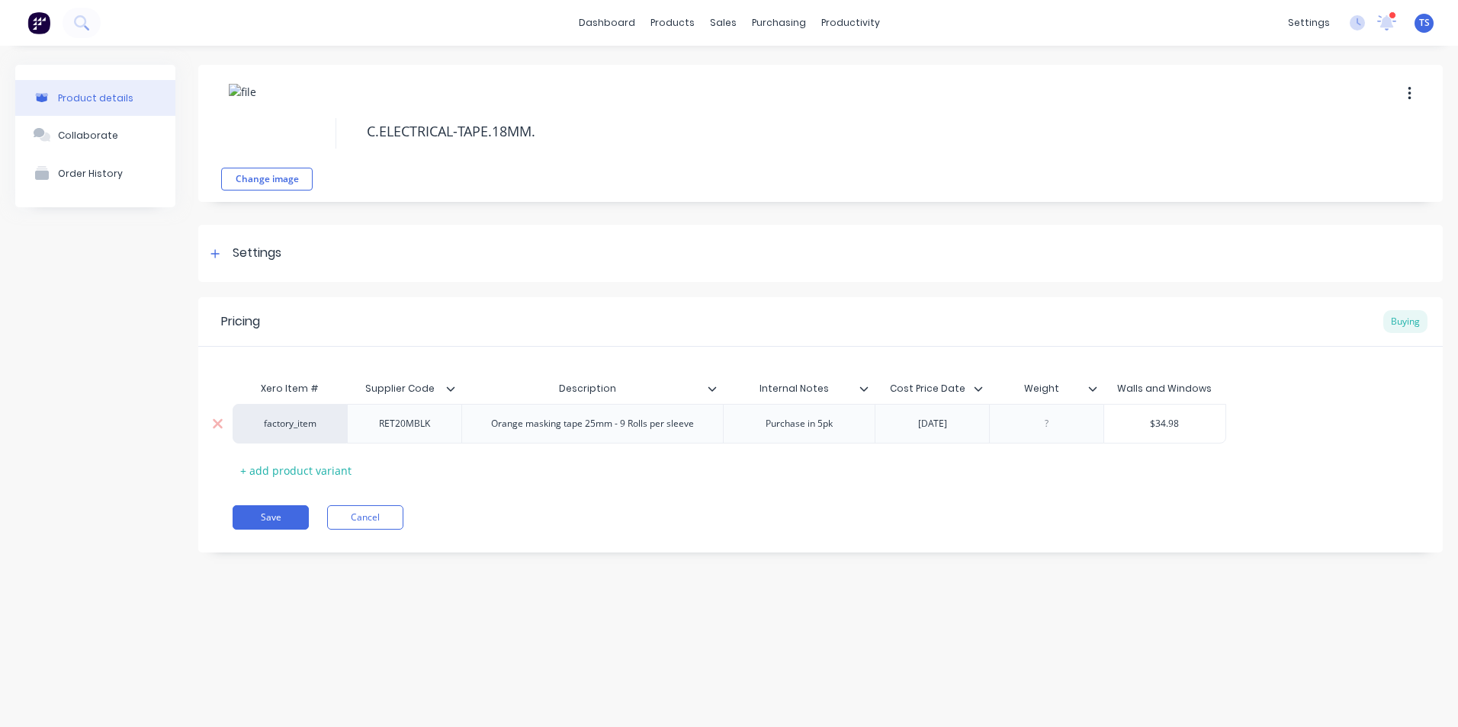
type input "$34.98"
click at [1179, 423] on input "$34.98" at bounding box center [1127, 424] width 121 height 14
click at [1057, 387] on icon at bounding box center [1055, 388] width 9 height 9
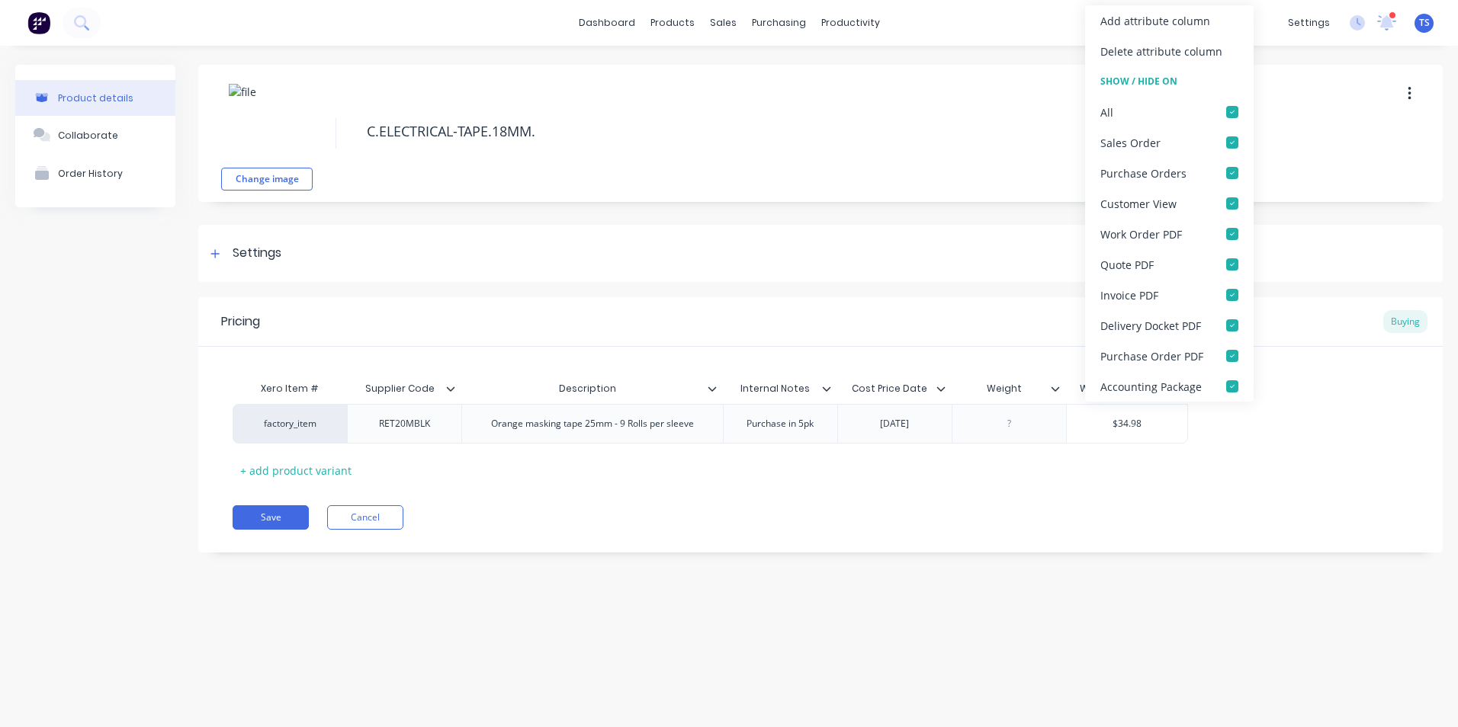
click at [1057, 387] on icon at bounding box center [1055, 388] width 9 height 9
type textarea "x"
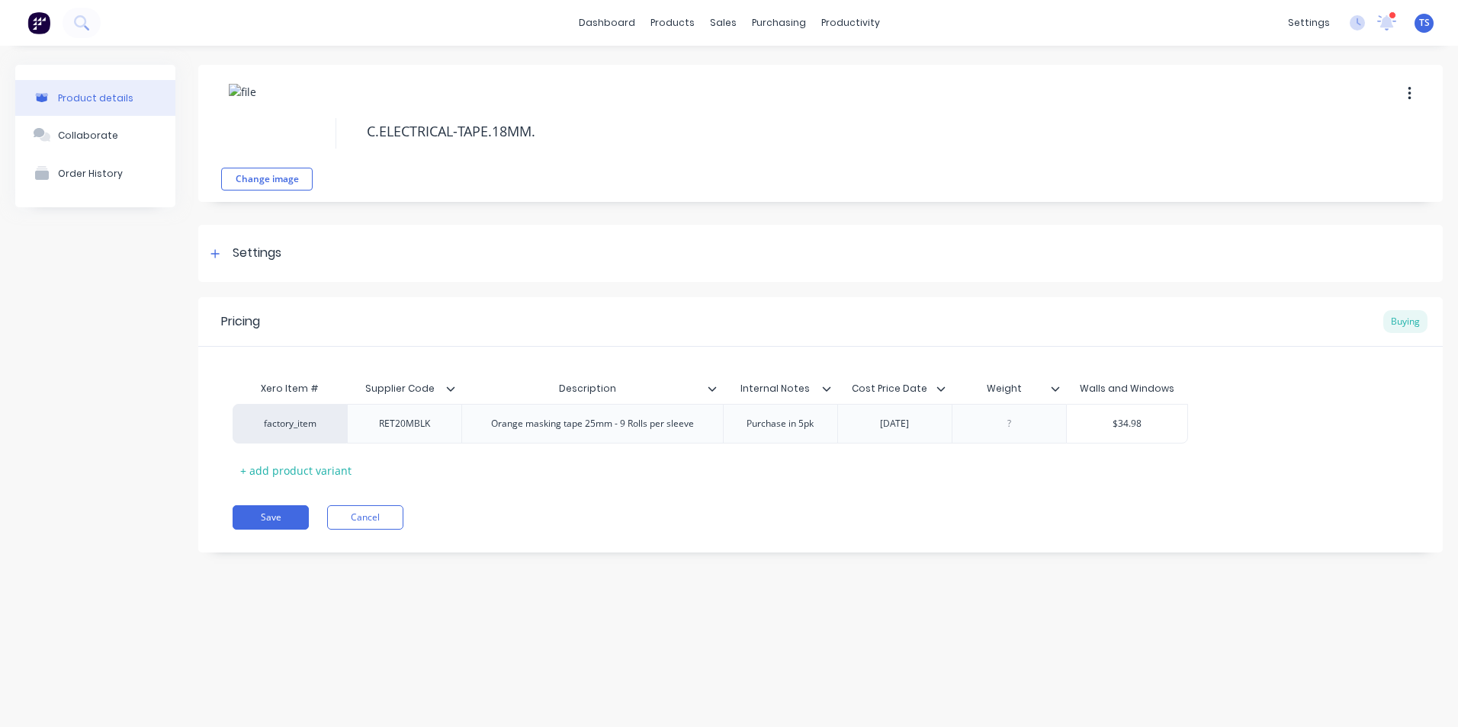
click at [1147, 389] on div "Walls and Windows" at bounding box center [1127, 389] width 95 height 14
drag, startPoint x: 1174, startPoint y: 387, endPoint x: 1080, endPoint y: 392, distance: 93.9
click at [1080, 392] on div "Walls and Windows" at bounding box center [1127, 389] width 123 height 30
drag, startPoint x: 1080, startPoint y: 392, endPoint x: 1123, endPoint y: 384, distance: 43.4
click at [1123, 384] on div "Walls and Windows" at bounding box center [1127, 389] width 95 height 14
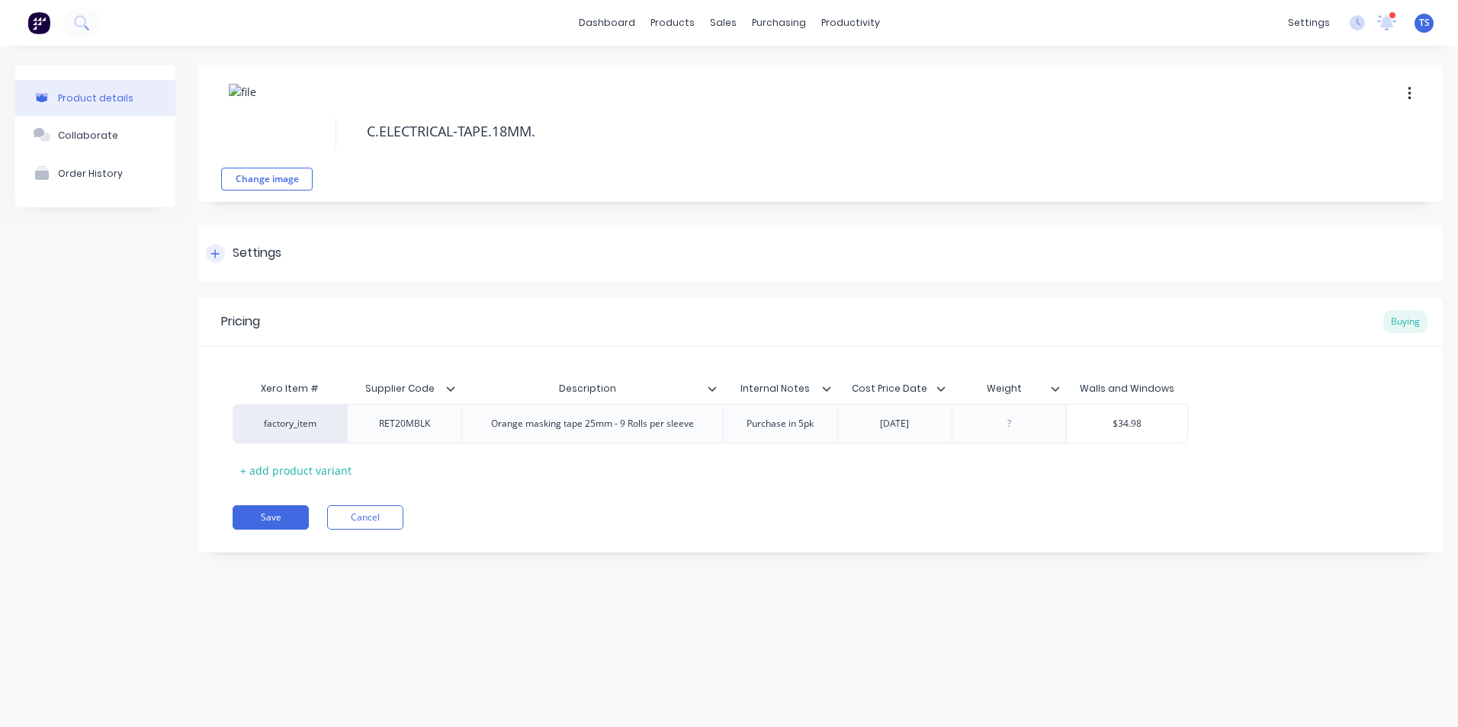
click at [218, 255] on icon at bounding box center [214, 254] width 9 height 11
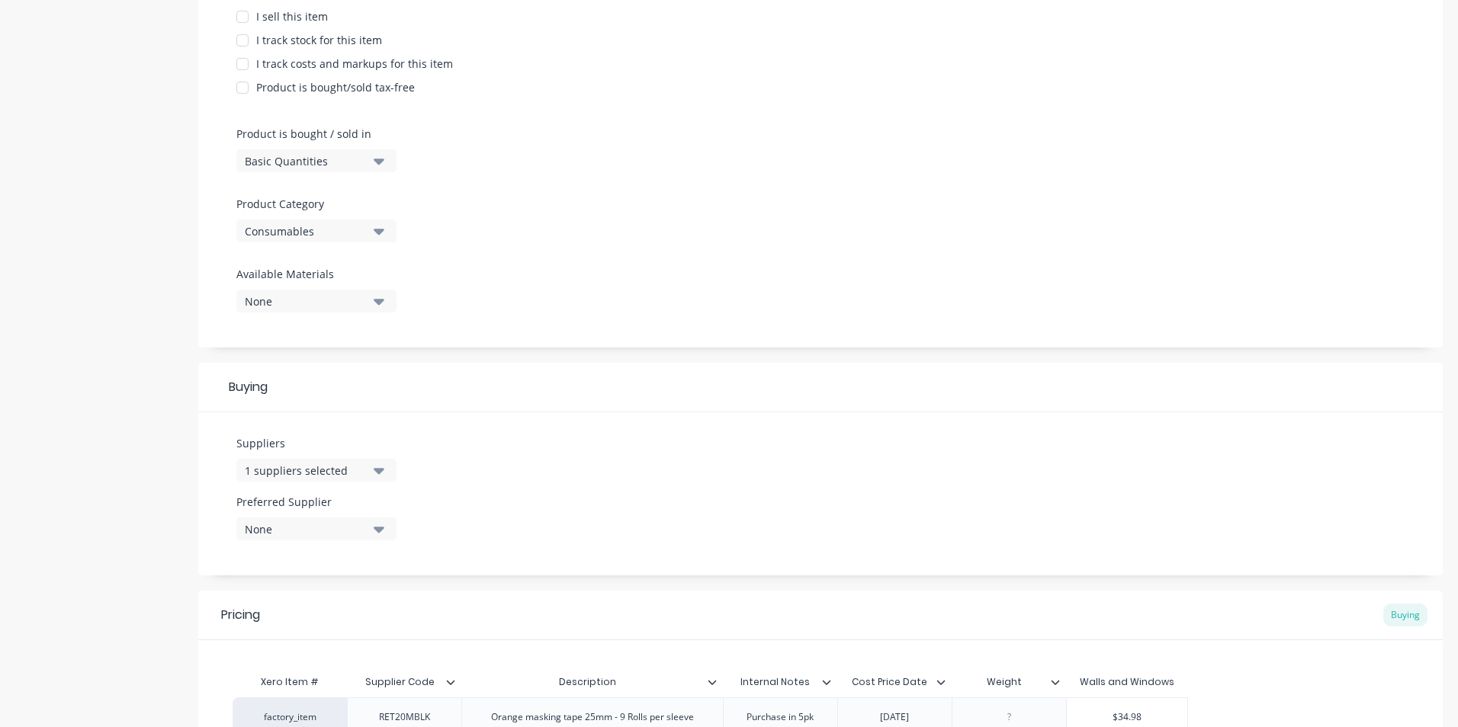
scroll to position [381, 0]
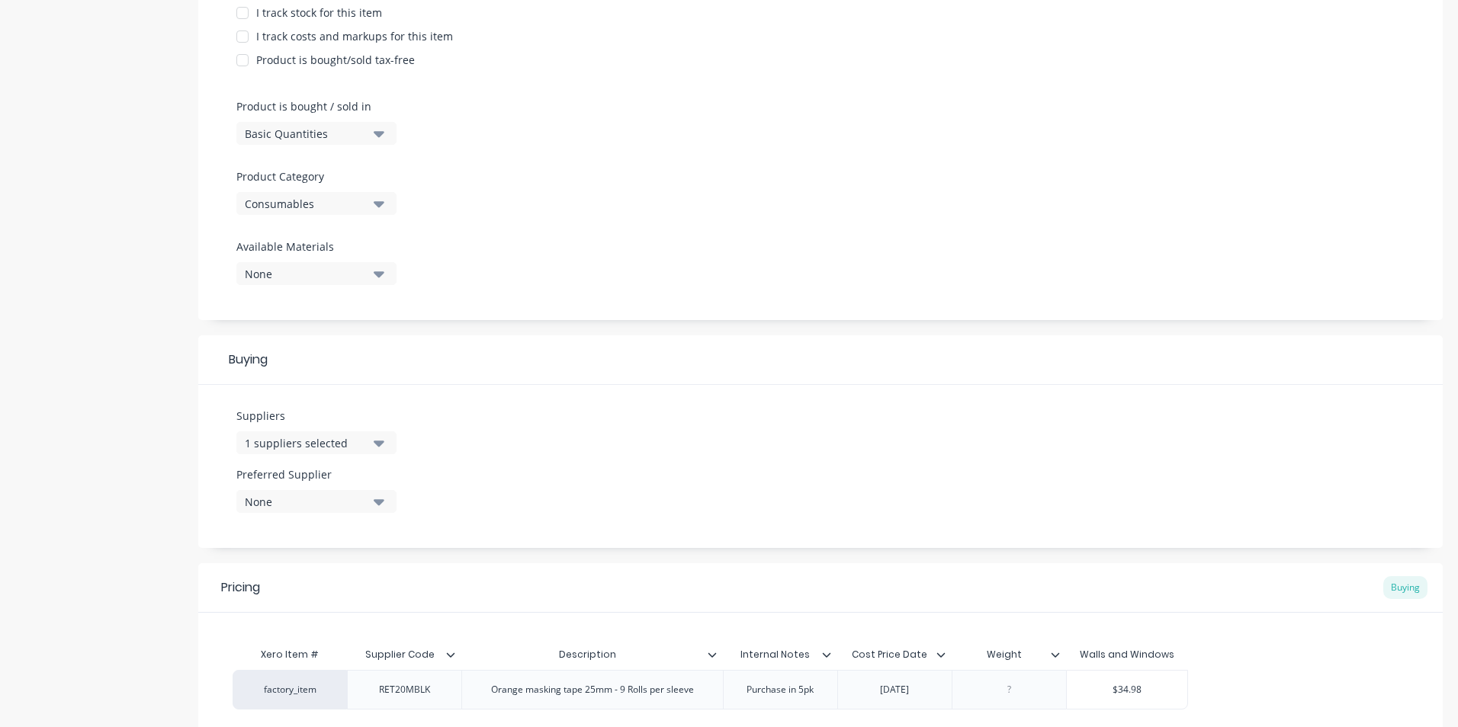
click at [380, 442] on icon "button" at bounding box center [379, 444] width 11 height 6
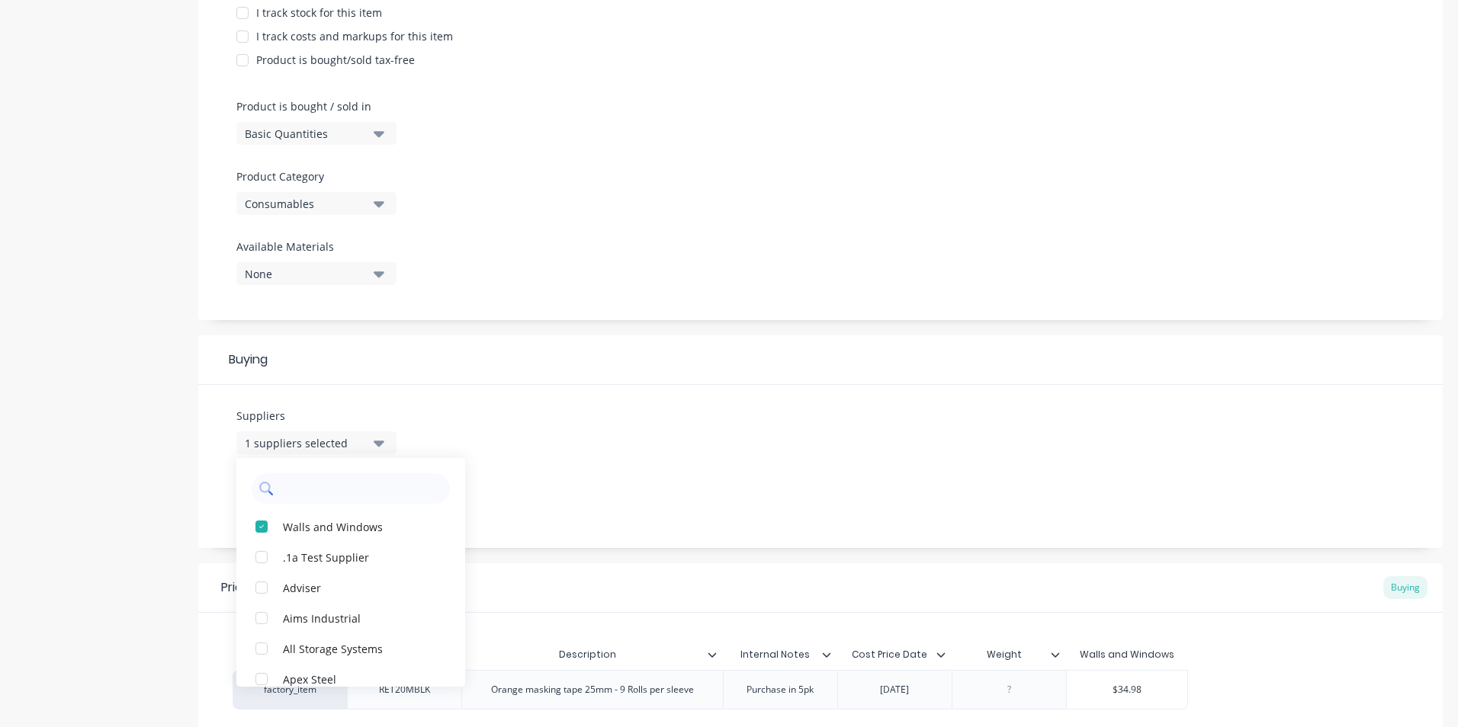
click at [291, 487] on input "text" at bounding box center [362, 488] width 162 height 30
type input "Repco"
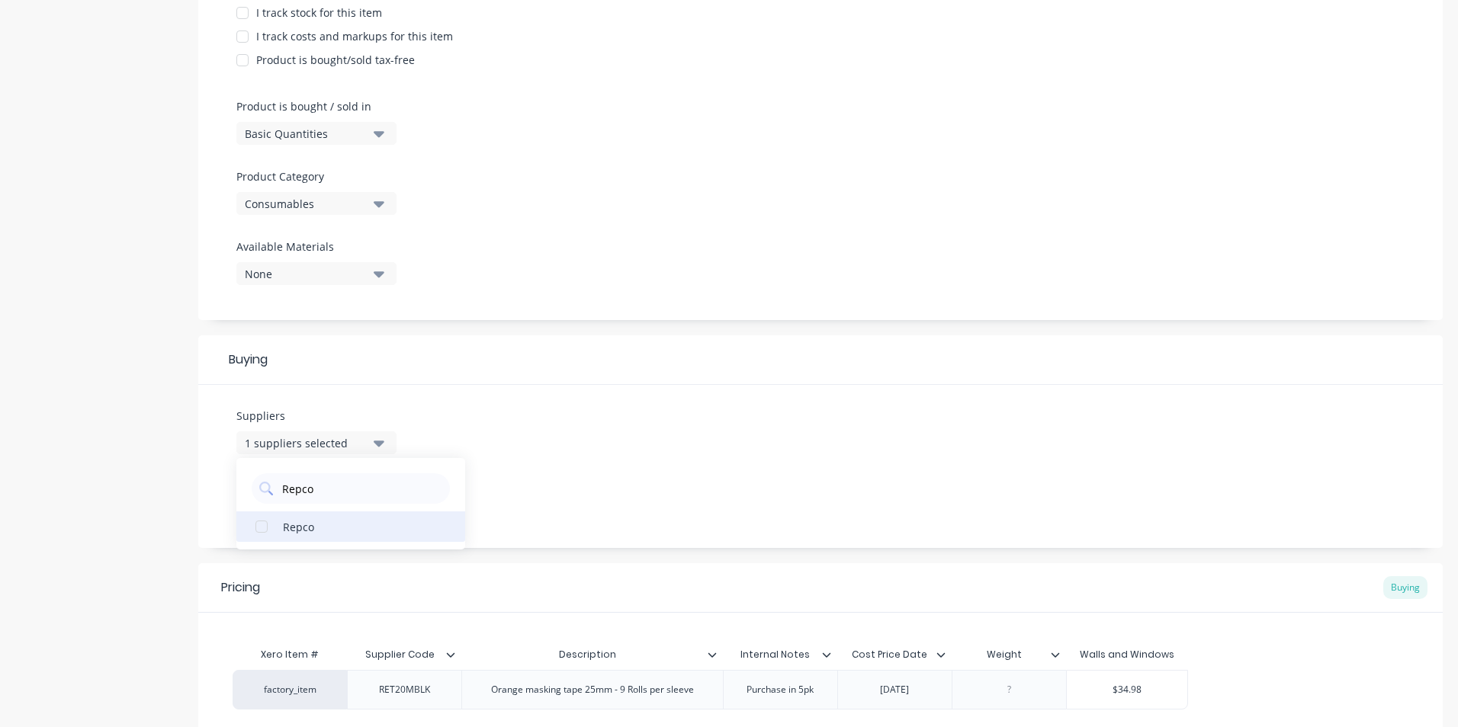
click at [264, 525] on div "button" at bounding box center [261, 527] width 30 height 30
type textarea "x"
type input "Repco"
click at [507, 474] on div "Suppliers 2 suppliers selected Repco Repco Preferred Supplier None" at bounding box center [820, 466] width 1244 height 163
click at [376, 442] on icon "button" at bounding box center [379, 444] width 11 height 6
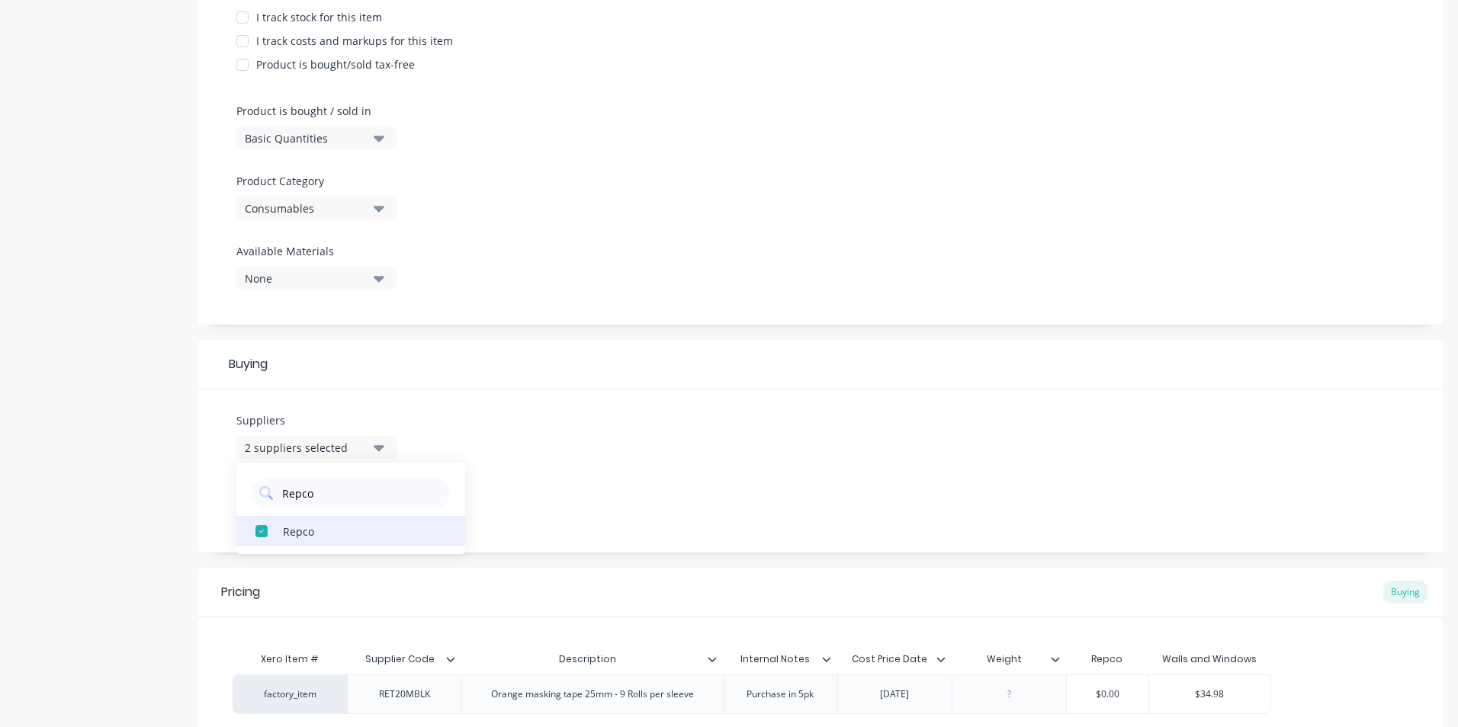
scroll to position [362, 0]
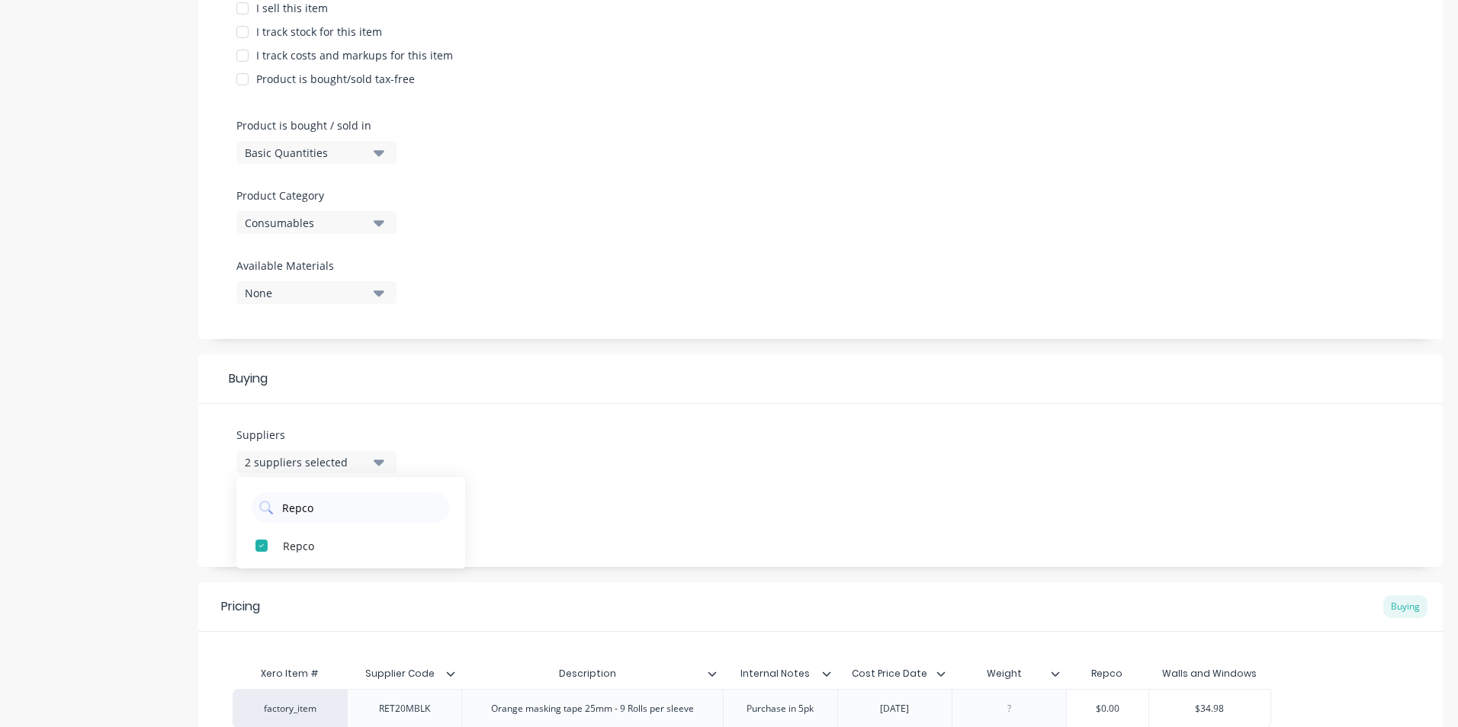
click at [450, 479] on div "Repco Repco" at bounding box center [350, 522] width 229 height 91
click at [420, 444] on div "Suppliers 2 suppliers selected Repco Repco Preferred Supplier None" at bounding box center [820, 485] width 1244 height 163
click at [274, 464] on div "2 suppliers selected" at bounding box center [306, 462] width 122 height 16
click at [377, 521] on icon "button" at bounding box center [379, 521] width 11 height 6
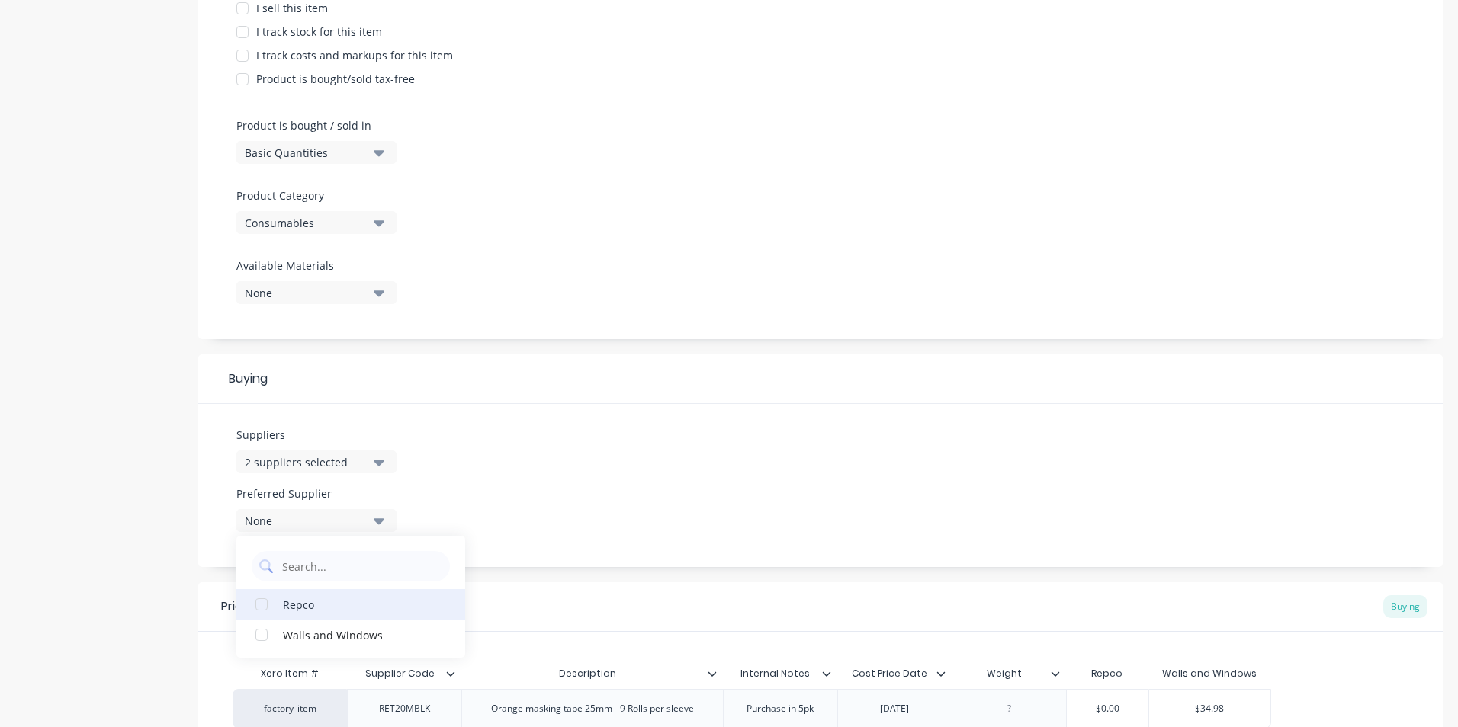
click at [272, 605] on div "button" at bounding box center [261, 604] width 30 height 30
type textarea "x"
click at [504, 497] on div "Suppliers 2 suppliers selected Repco Preferred Supplier Repco Repco Walls and W…" at bounding box center [820, 485] width 1244 height 163
click at [381, 461] on icon "button" at bounding box center [379, 463] width 11 height 6
click at [315, 509] on input "Repco" at bounding box center [362, 508] width 162 height 30
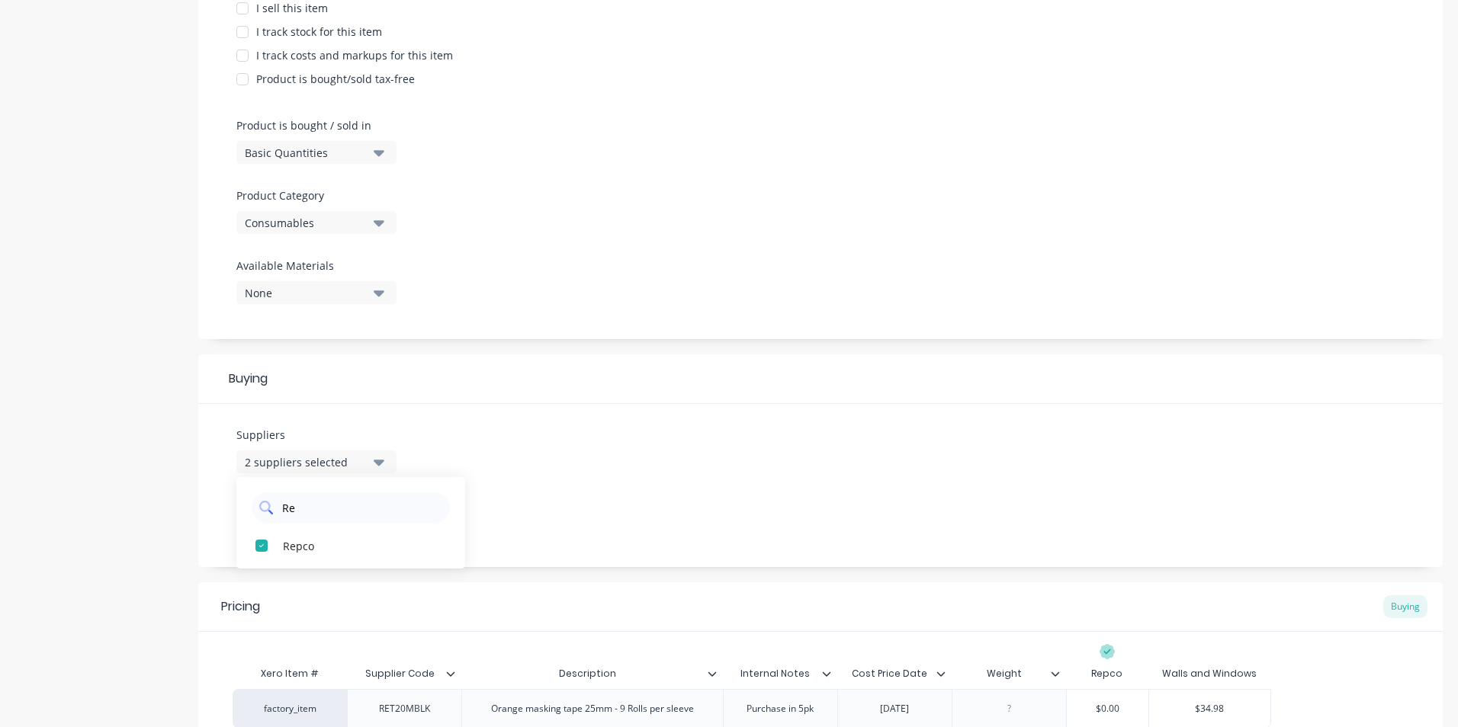
type input "R"
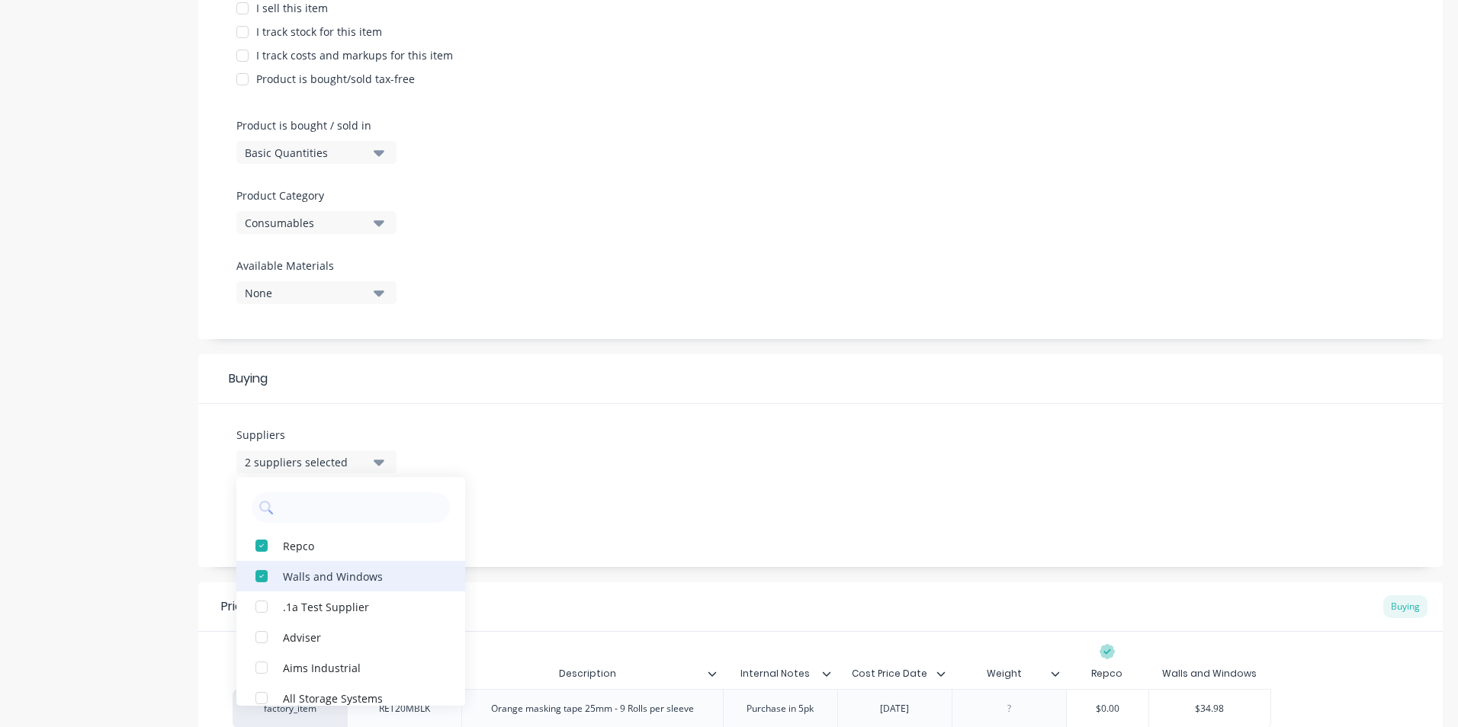
click at [262, 576] on div "button" at bounding box center [261, 576] width 30 height 30
type textarea "x"
click at [641, 493] on div "Suppliers 1 suppliers selected Repco .1a Test Supplier Adviser Aims Industrial …" at bounding box center [820, 485] width 1244 height 163
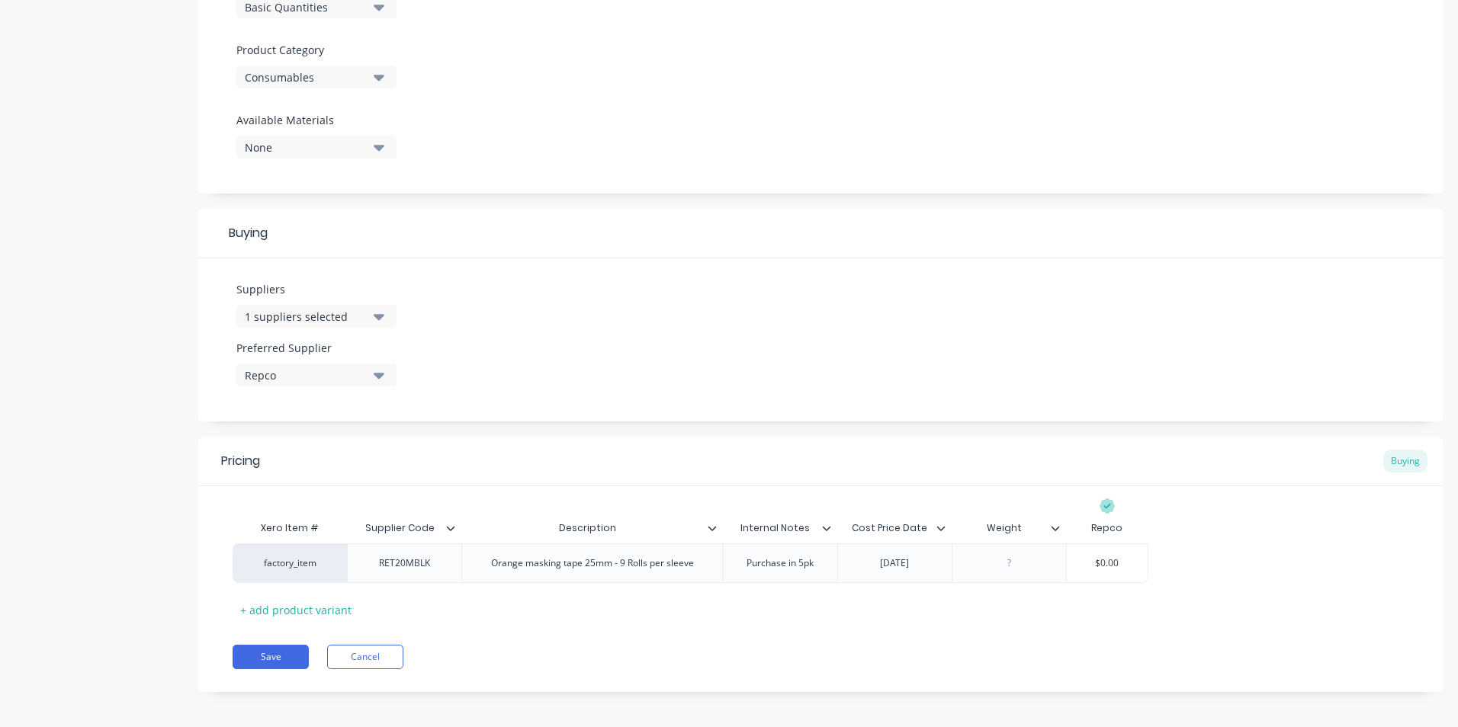
scroll to position [515, 0]
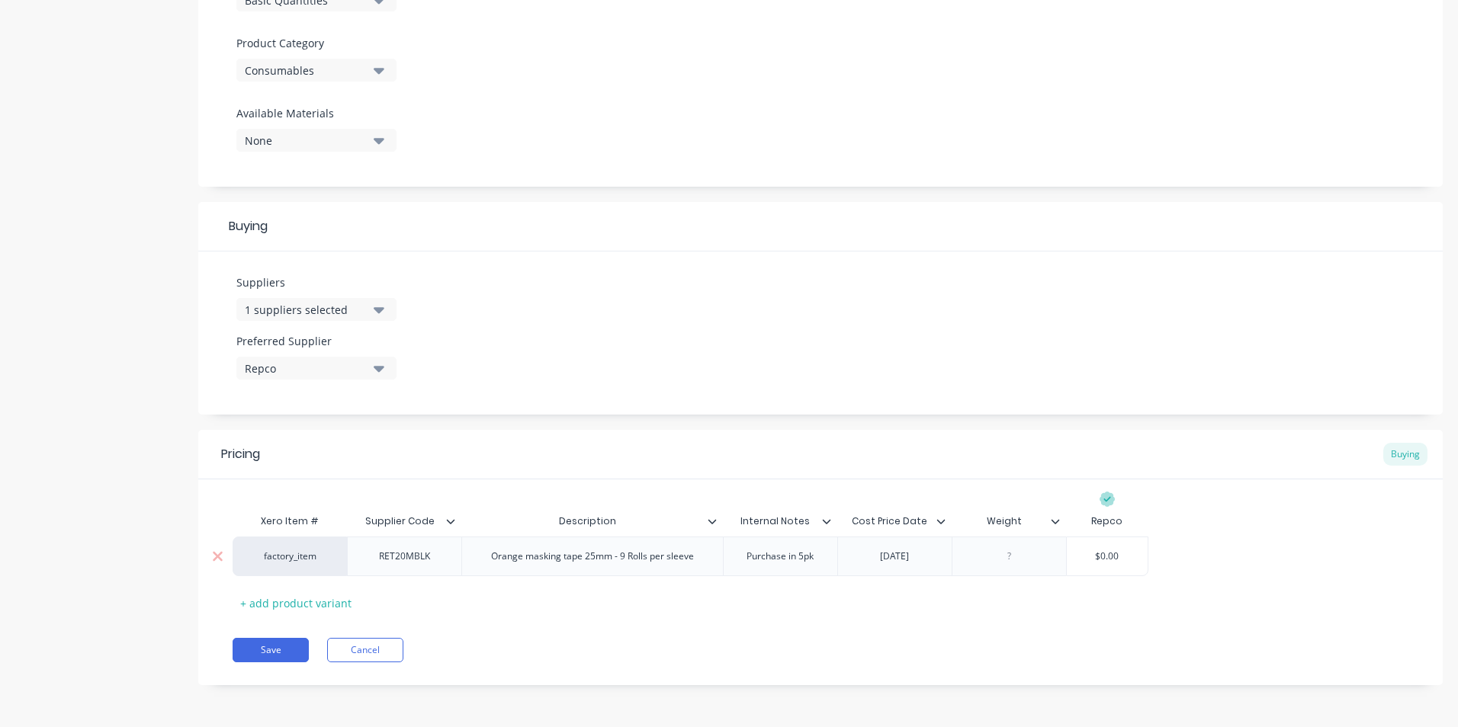
click at [694, 560] on div "Orange masking tape 25mm - 9 Rolls per sleeve" at bounding box center [592, 557] width 227 height 20
type textarea "x"
type input "$0.00"
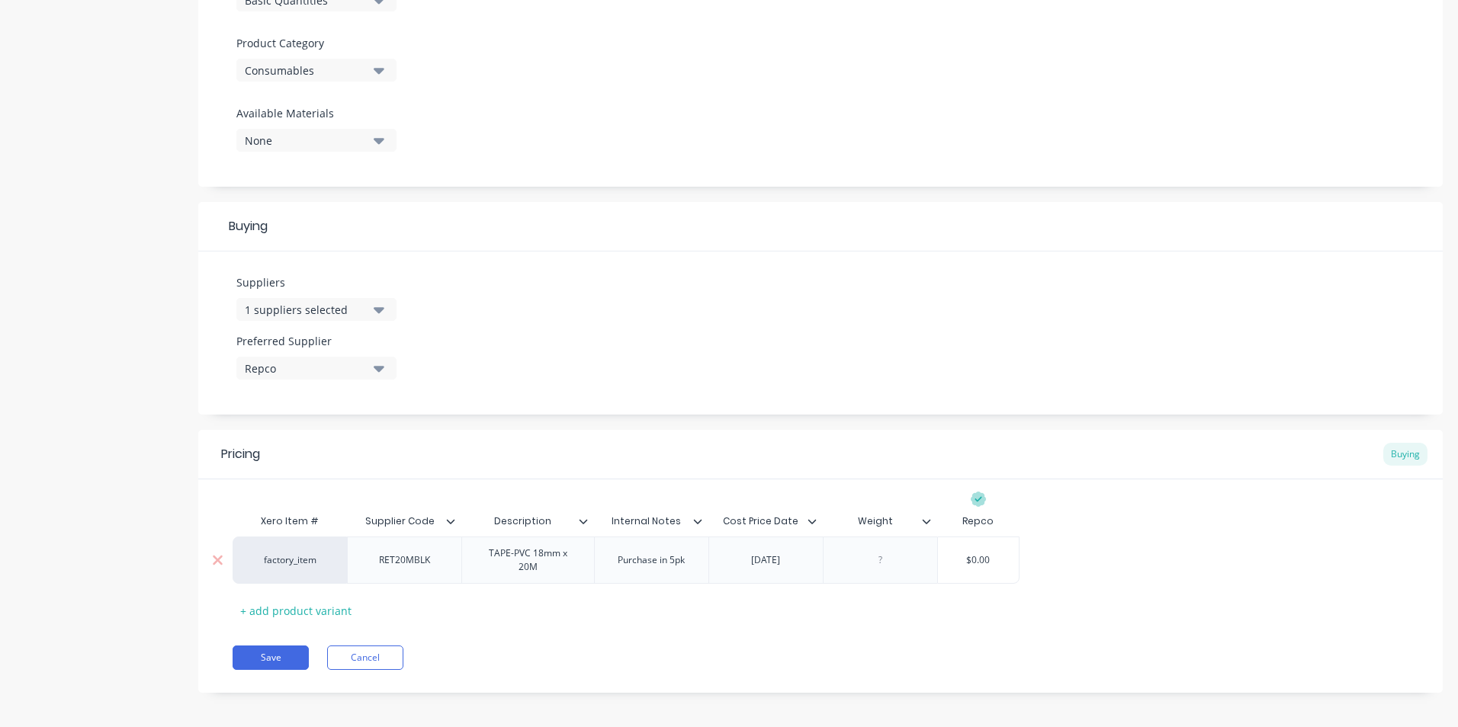
click at [1120, 554] on div "factory_item RET20MBLK TAPE-PVC 18mm x 20M Purchase in 5pk [DATE] $0.00 $0.00" at bounding box center [821, 560] width 1176 height 47
type textarea "x"
type input "$0.0"
type textarea "x"
type input "$0."
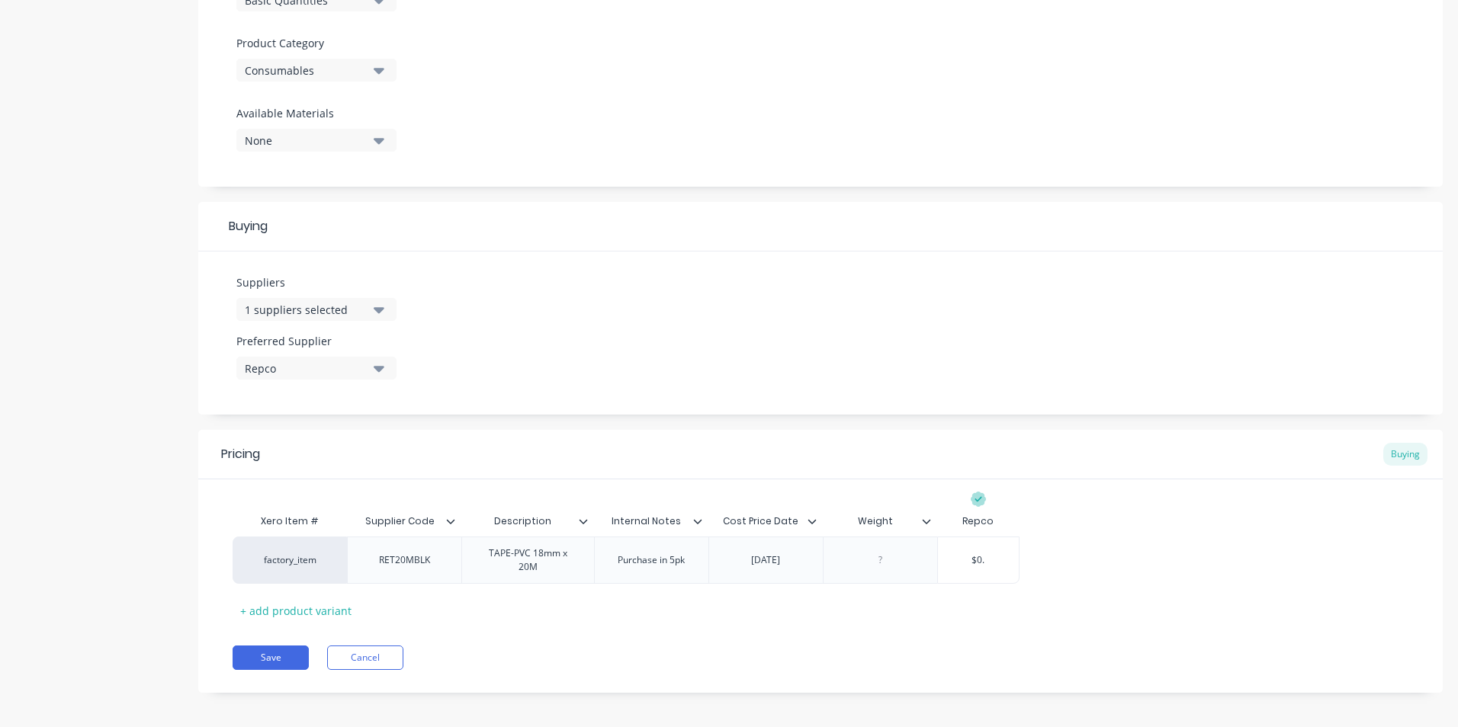
type textarea "x"
type input "$0"
type textarea "x"
type input "$"
type textarea "x"
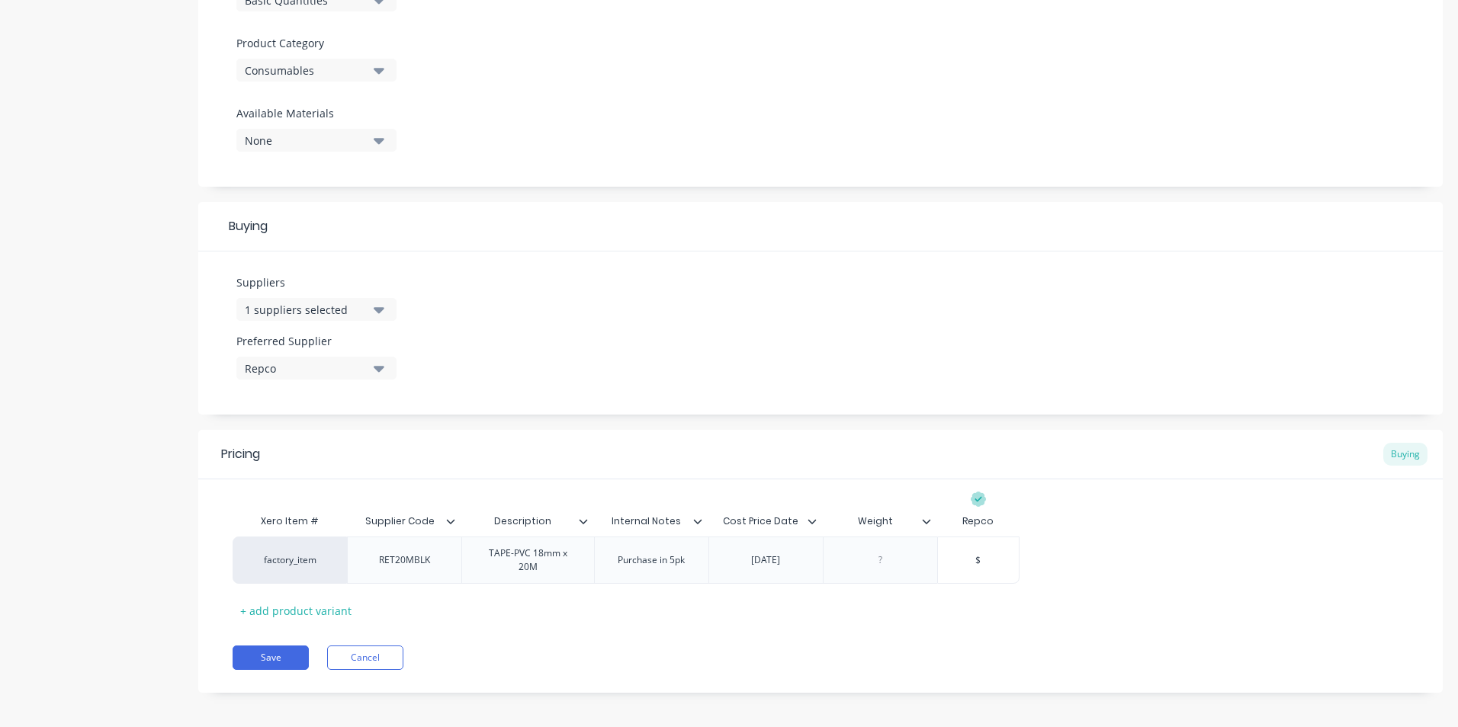
type input "$1"
type textarea "x"
type input "$11"
type textarea "x"
type input "$11."
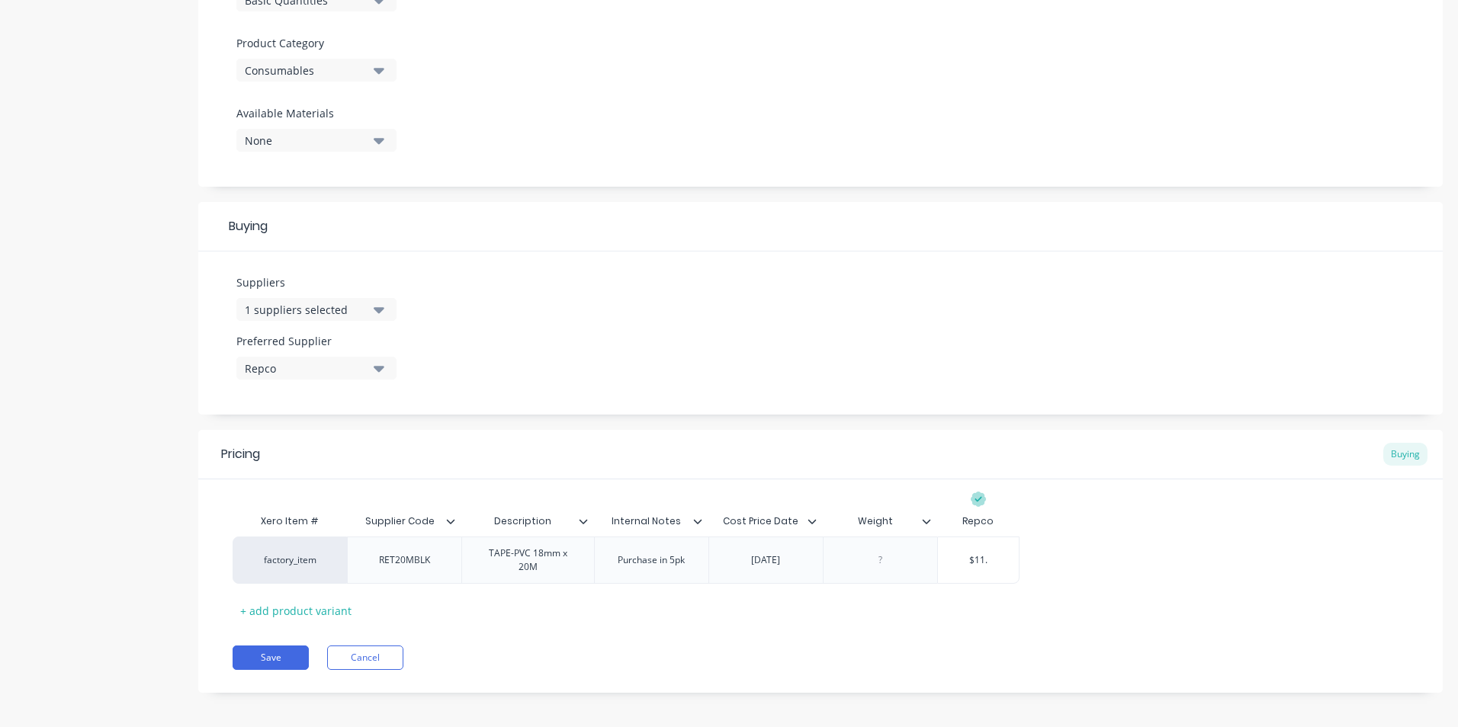
type textarea "x"
type input "$11.2"
type textarea "x"
type input "$11.23"
click at [278, 652] on button "Save" at bounding box center [271, 658] width 76 height 24
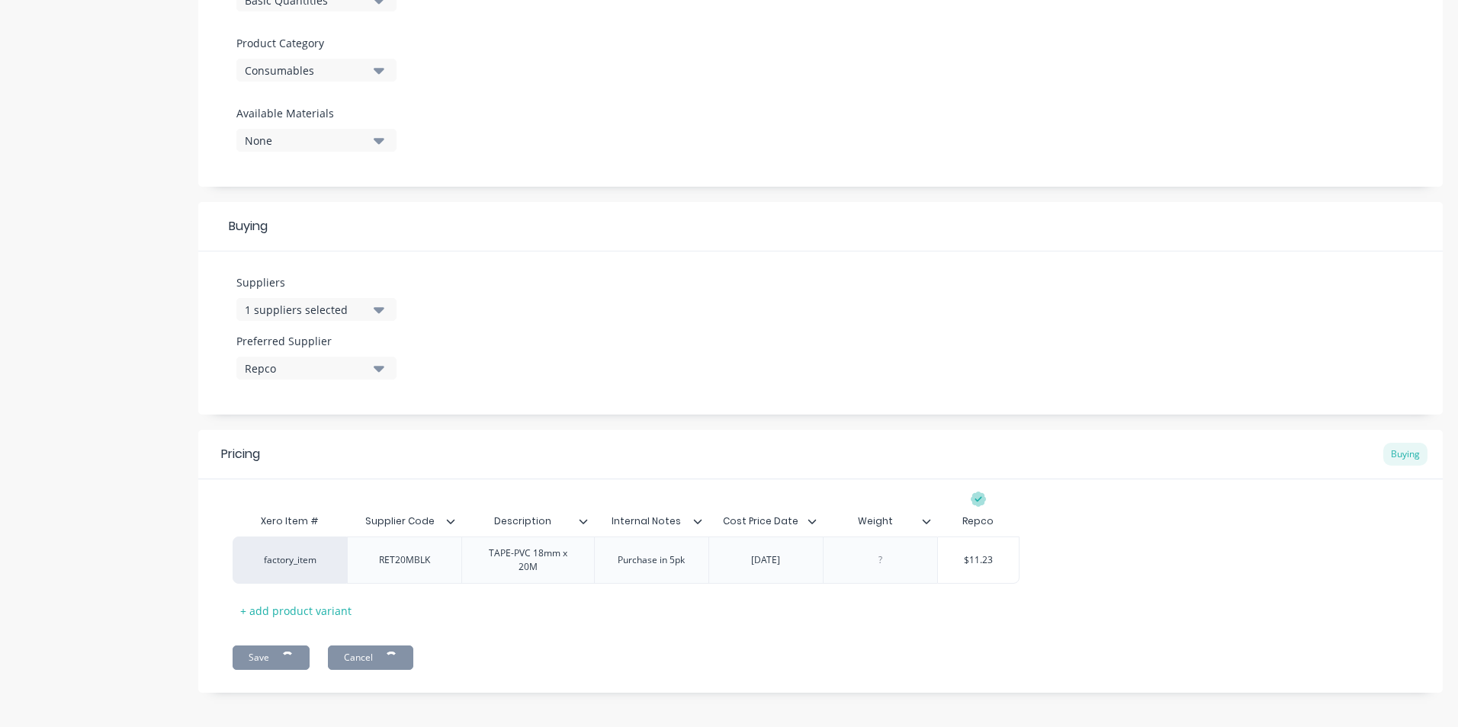
type textarea "x"
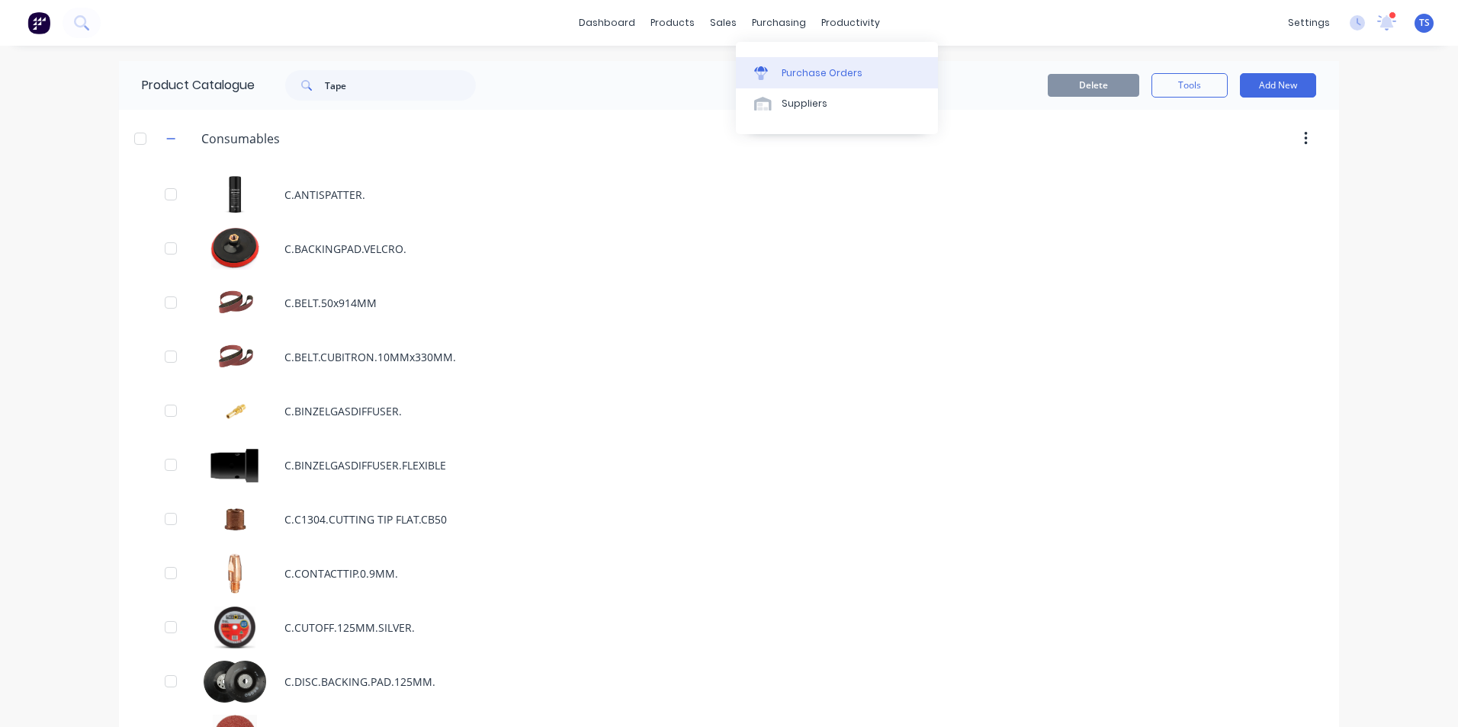
click at [814, 73] on div "Purchase Orders" at bounding box center [821, 73] width 81 height 14
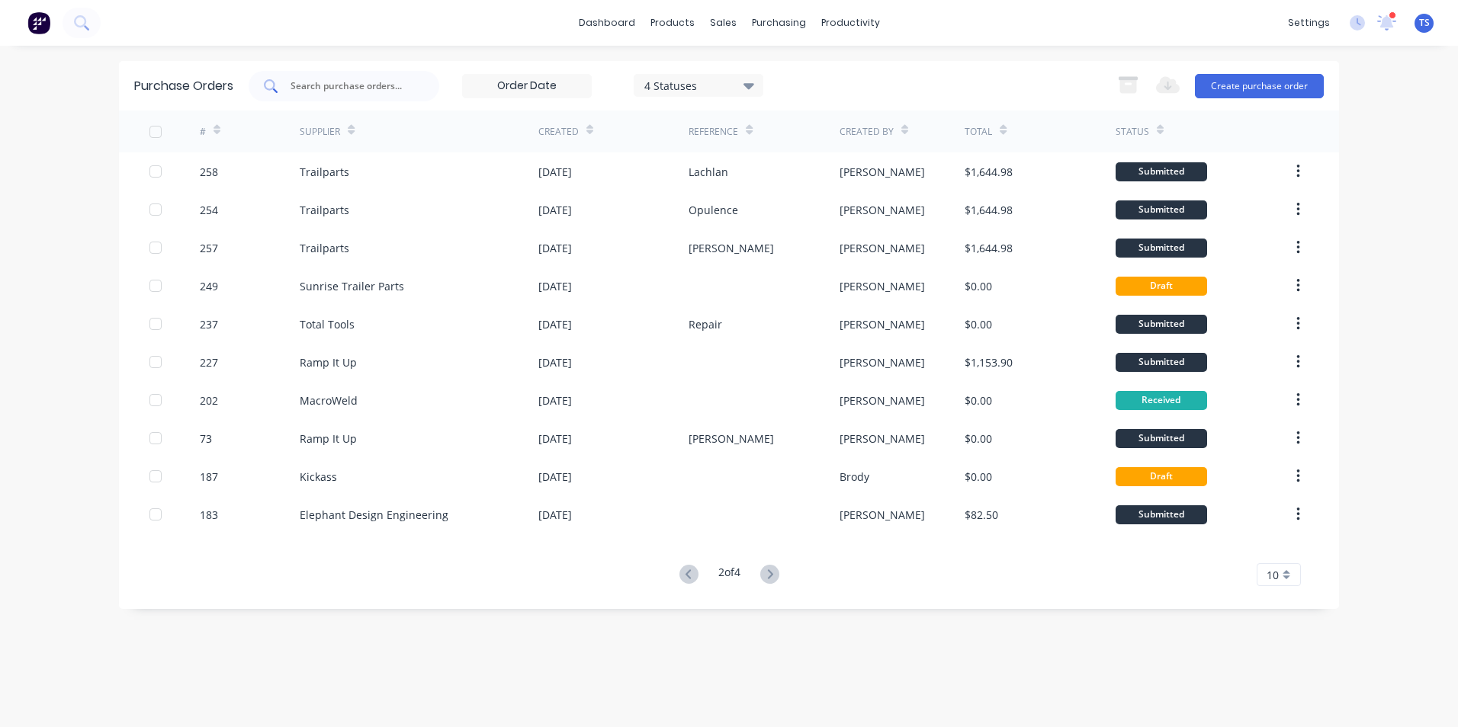
click at [353, 88] on input "text" at bounding box center [352, 86] width 127 height 15
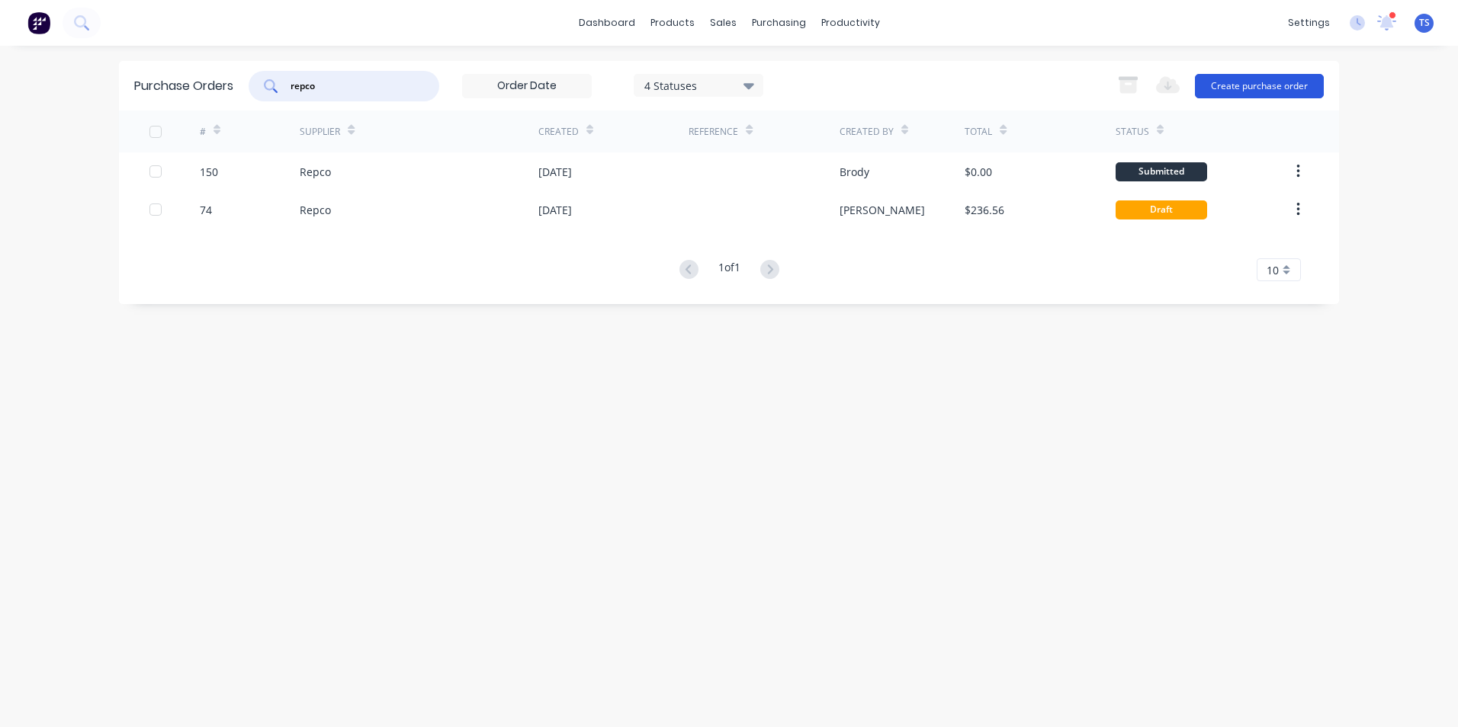
type input "repco"
click at [1295, 93] on button "Create purchase order" at bounding box center [1259, 86] width 129 height 24
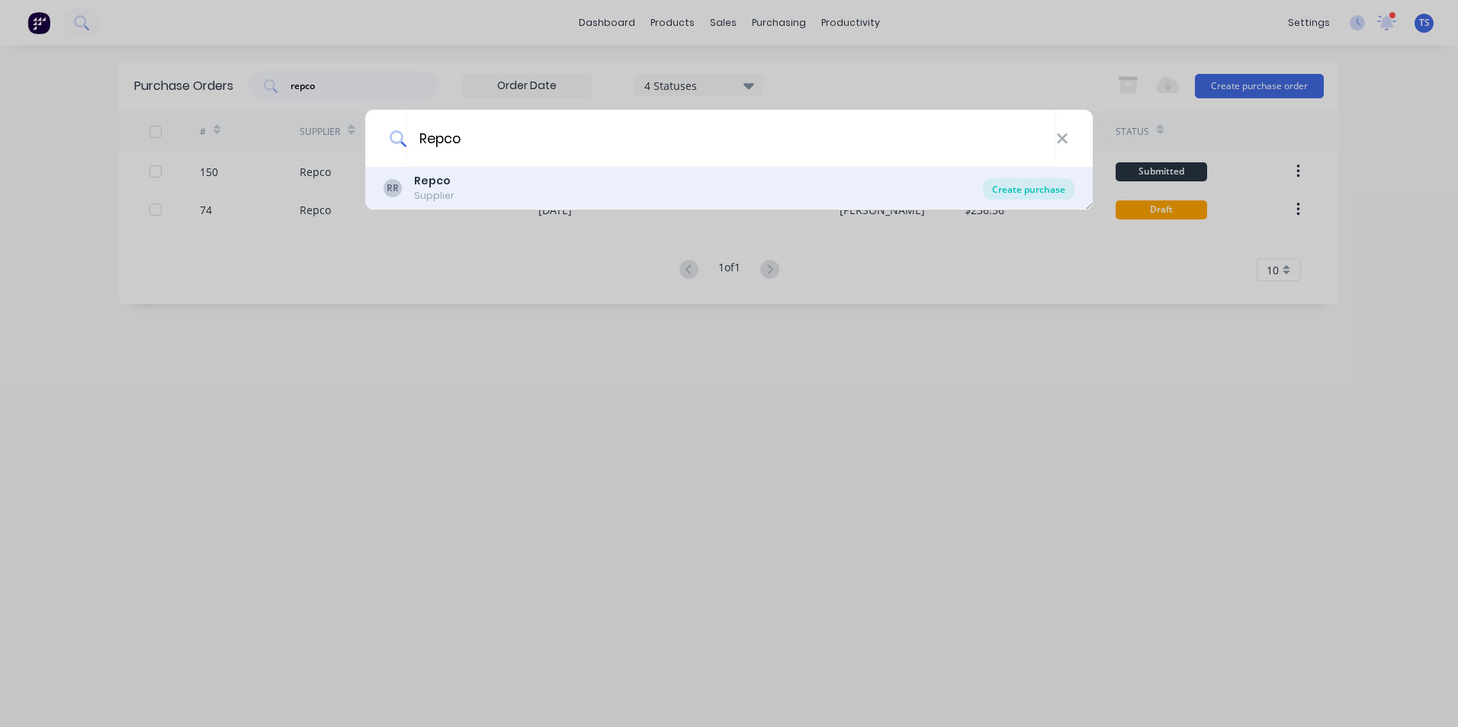
type input "Repco"
click at [1046, 188] on div "Create purchase" at bounding box center [1028, 188] width 91 height 21
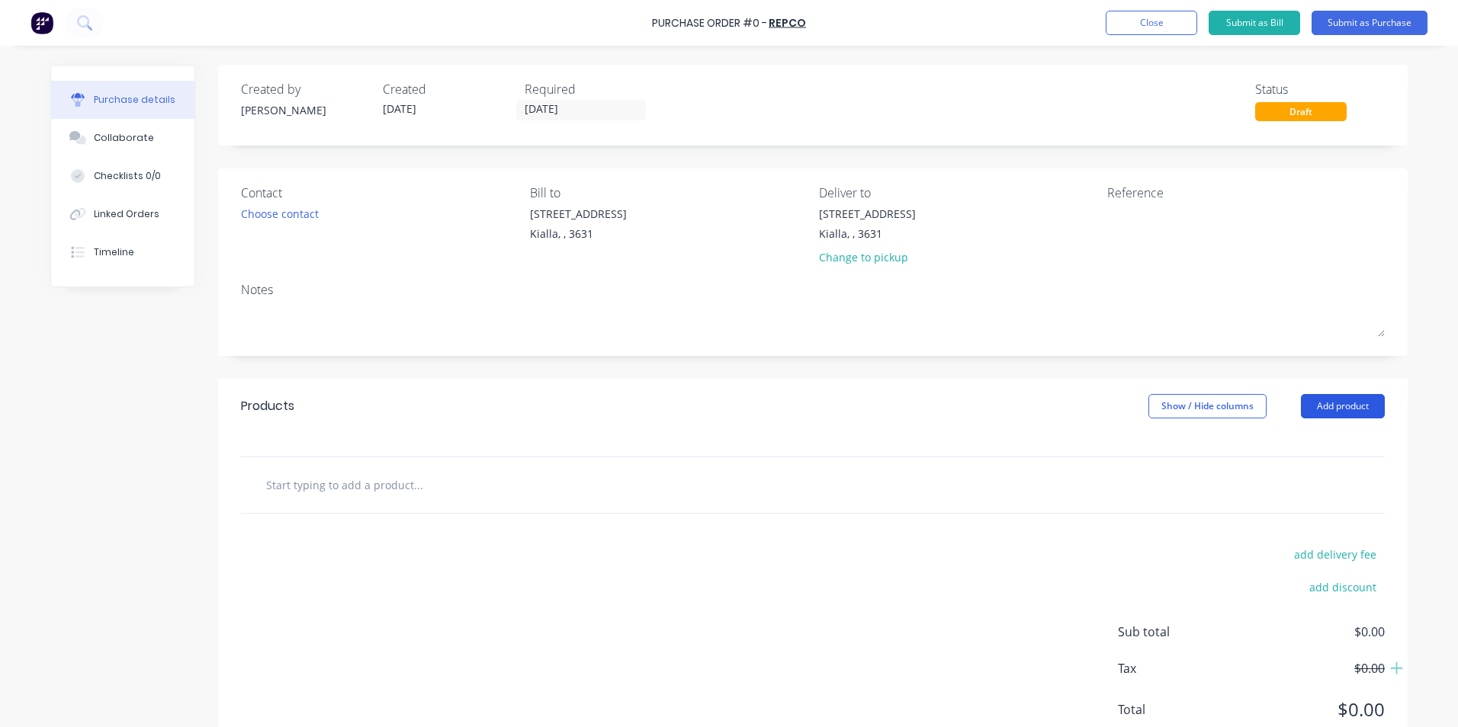
click at [1353, 407] on button "Add product" at bounding box center [1343, 406] width 84 height 24
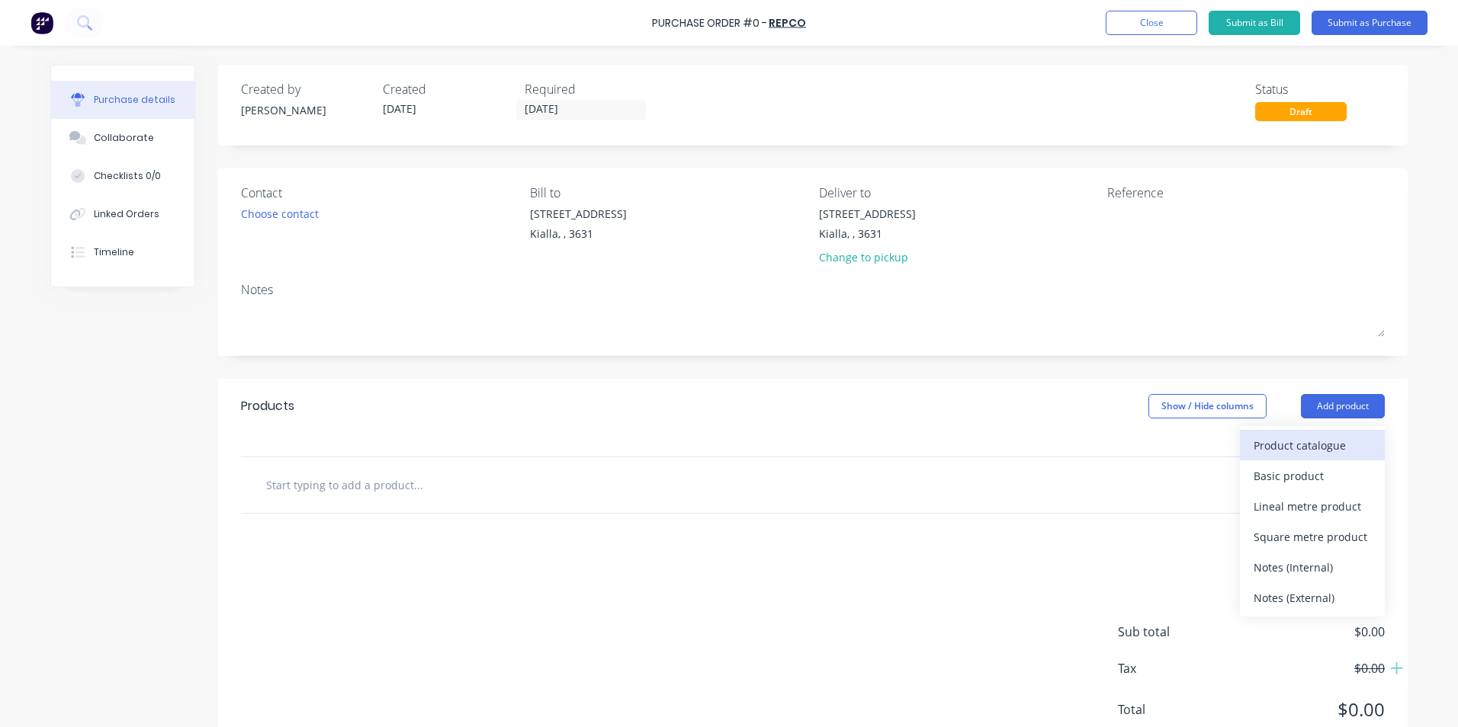
click at [1340, 446] on div "Product catalogue" at bounding box center [1311, 446] width 117 height 22
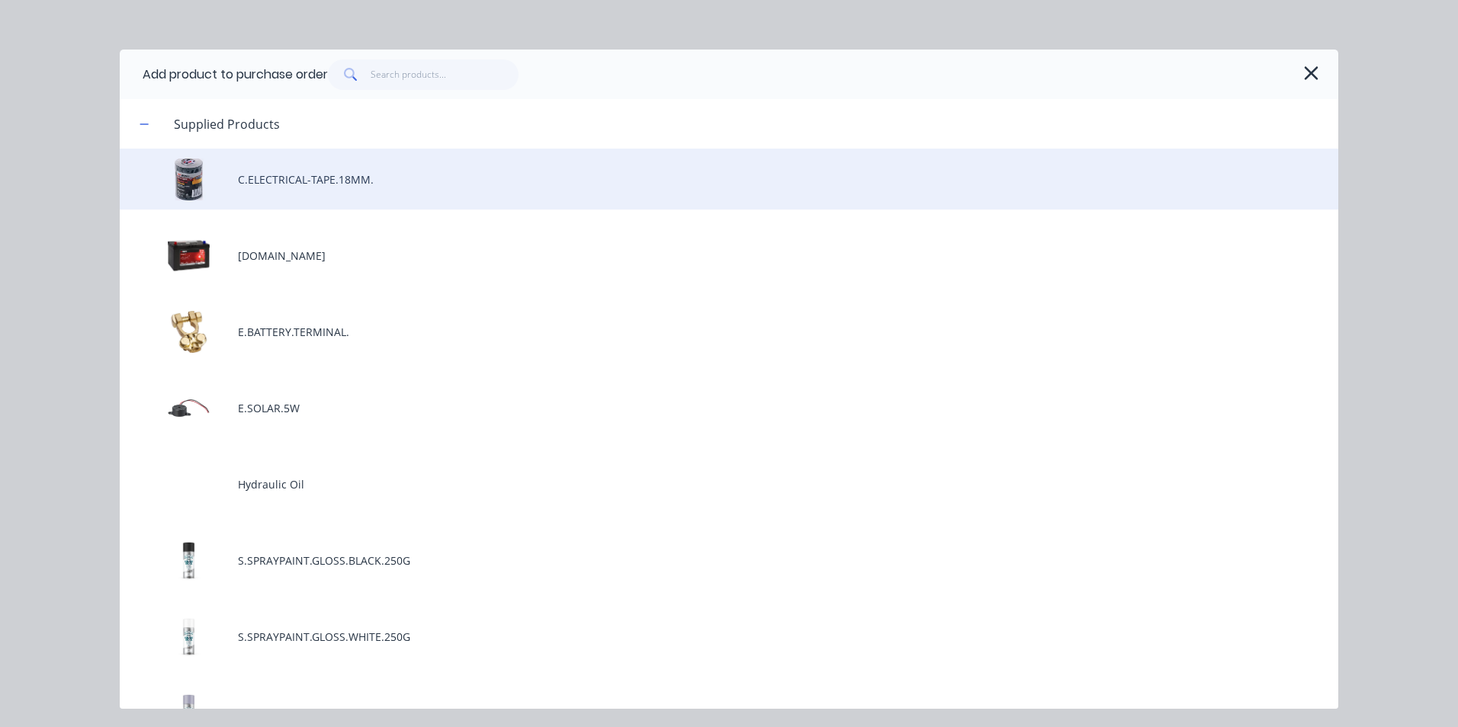
click at [303, 175] on div "C.ELECTRICAL-TAPE.18MM." at bounding box center [729, 179] width 1218 height 61
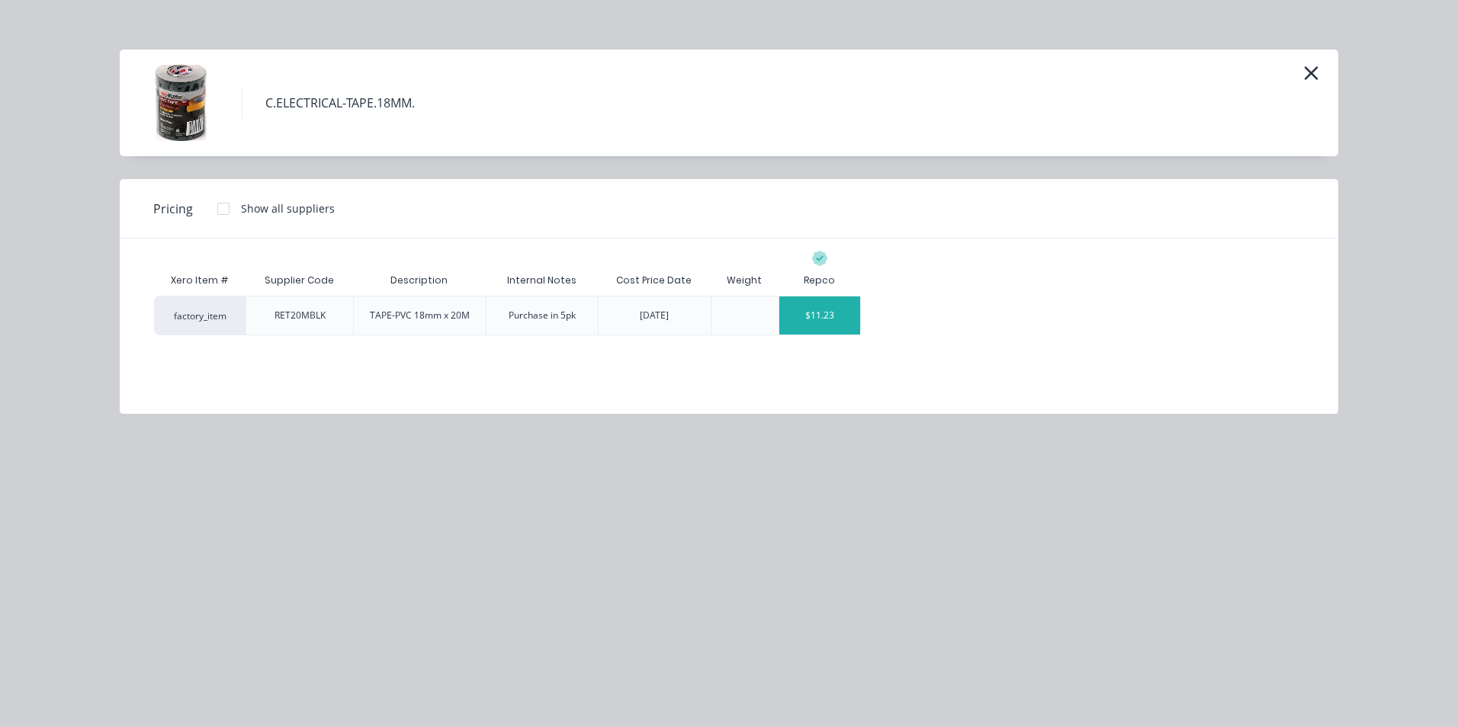
click at [836, 316] on div "$11.23" at bounding box center [820, 316] width 82 height 38
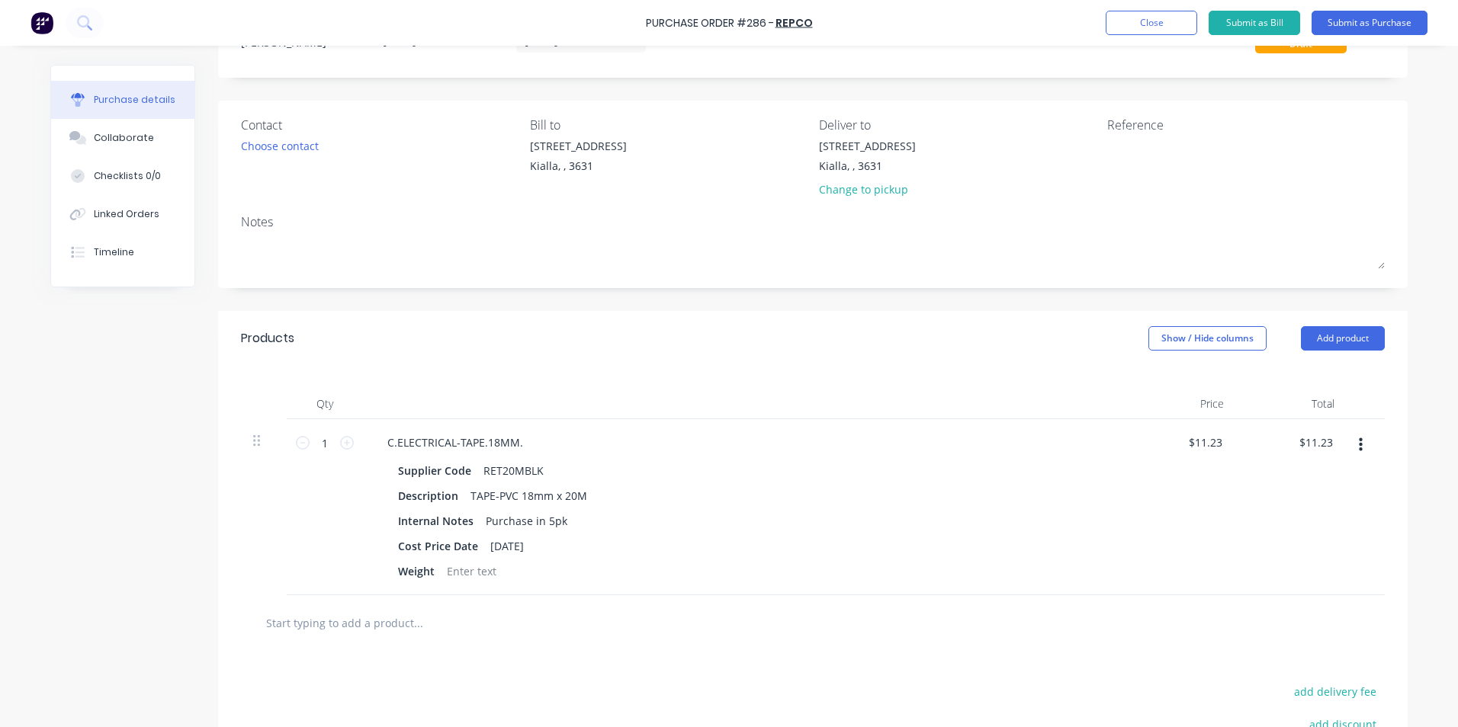
scroll to position [152, 0]
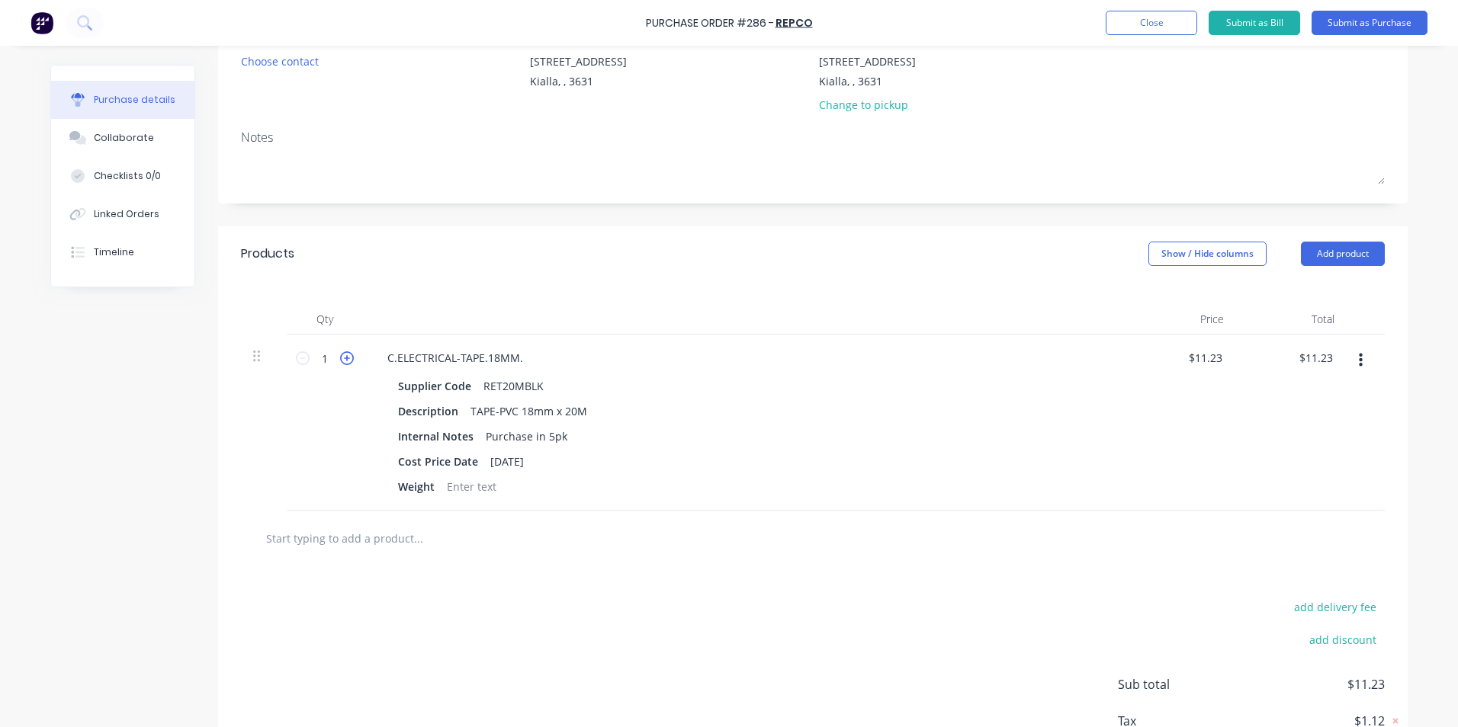
click at [342, 359] on icon at bounding box center [347, 358] width 14 height 14
type input "2"
type input "$22.46"
click at [342, 359] on icon at bounding box center [347, 358] width 14 height 14
type input "3"
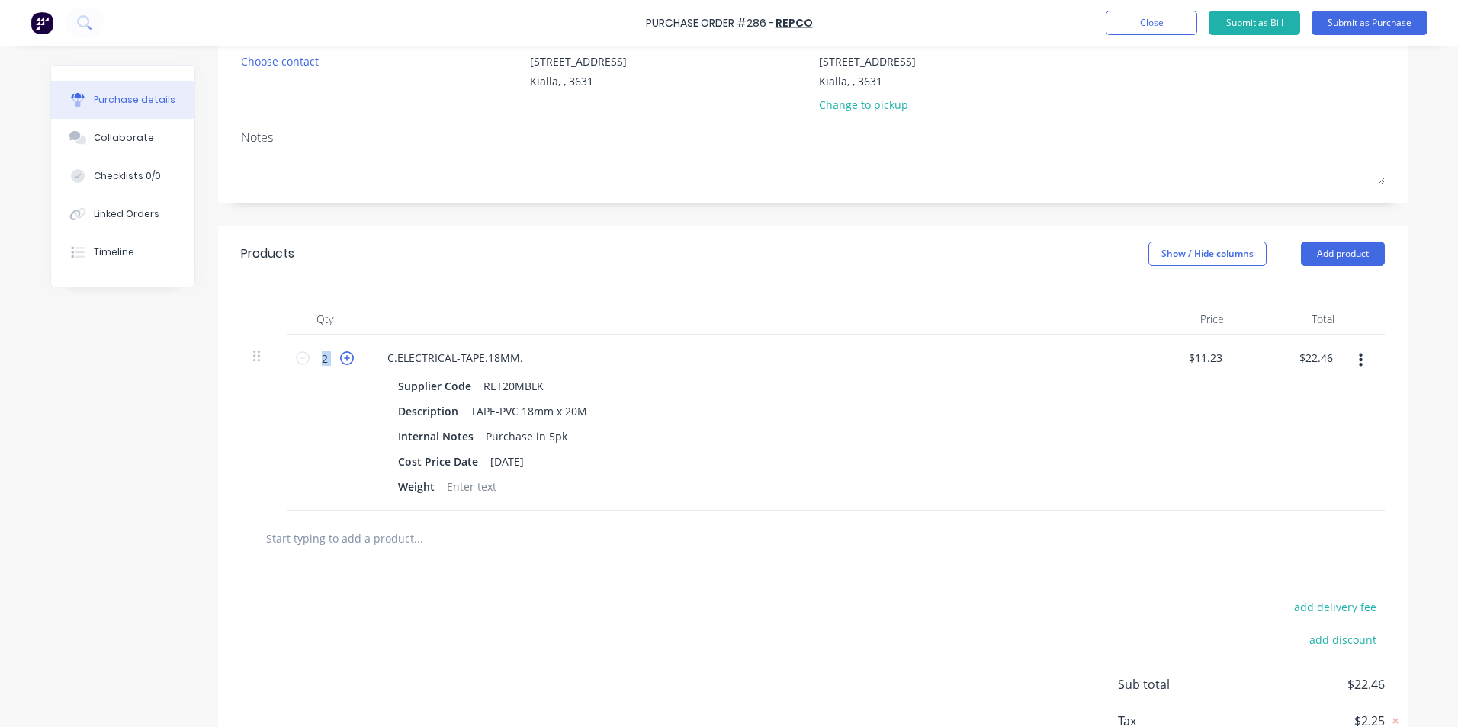
type input "$33.69"
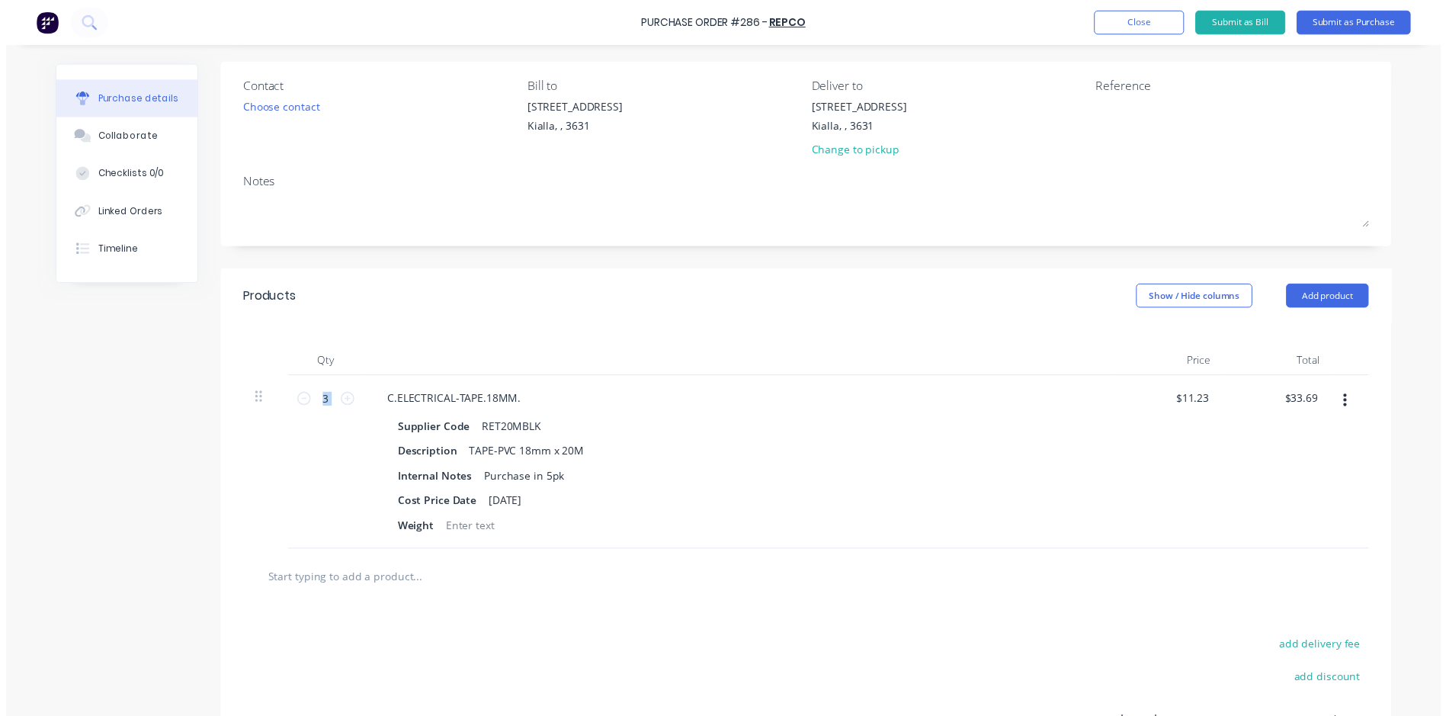
scroll to position [0, 0]
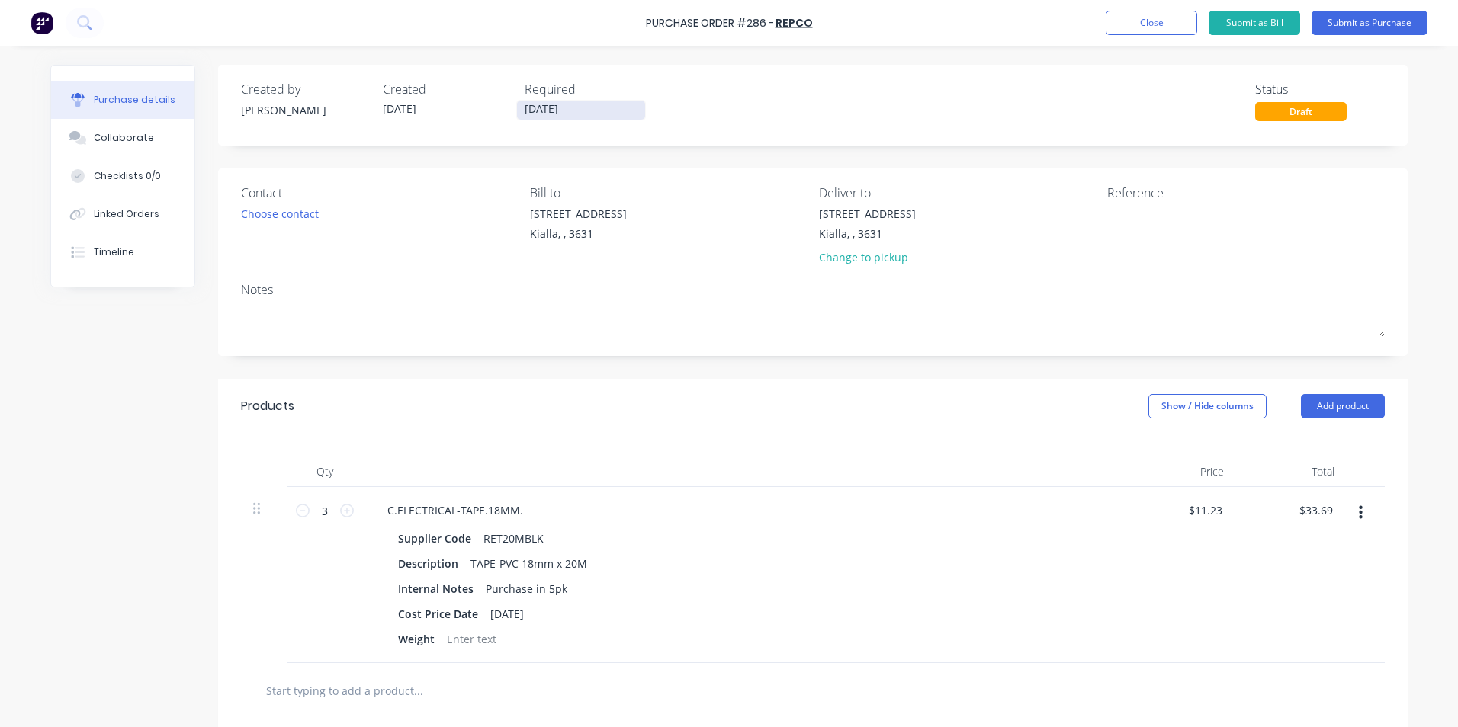
click at [569, 106] on input "[DATE]" at bounding box center [581, 110] width 128 height 19
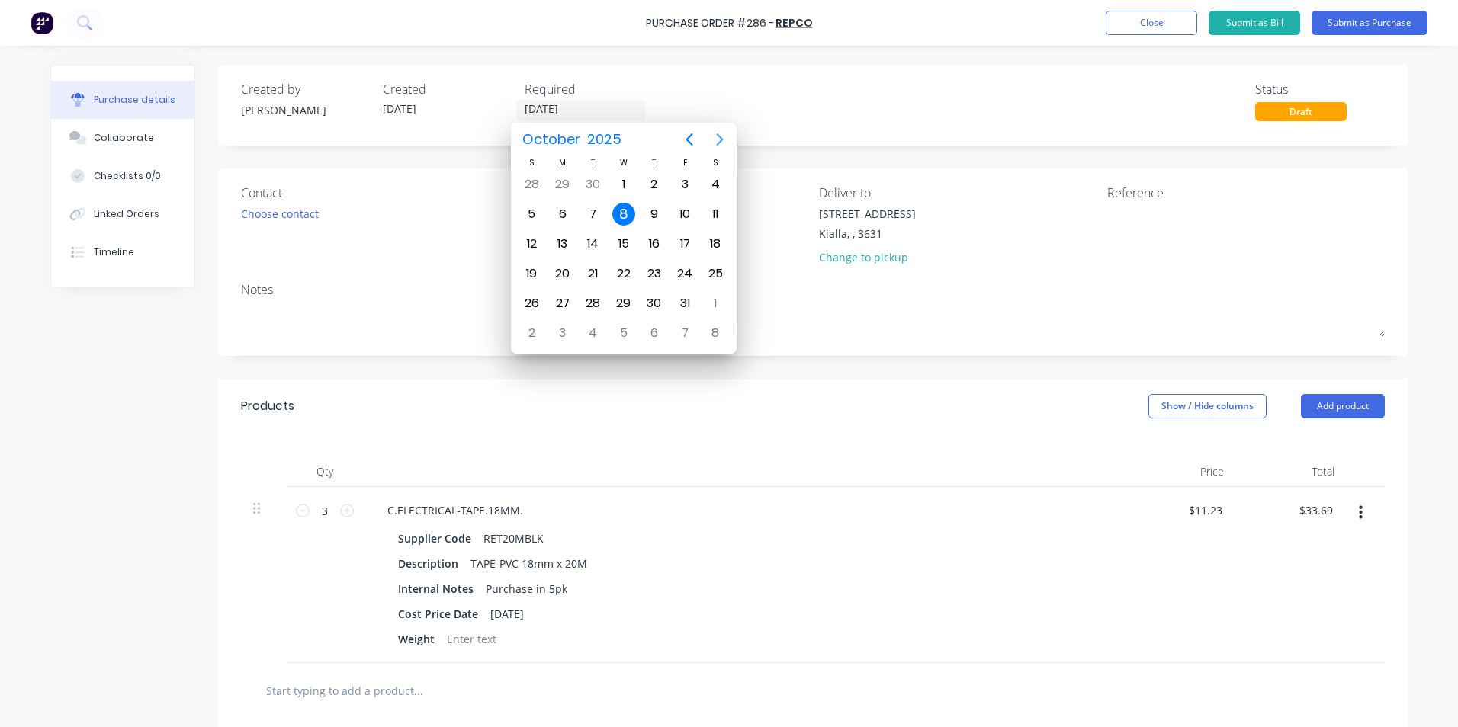
click at [720, 135] on icon "Next page" at bounding box center [720, 139] width 18 height 18
click at [708, 210] on div "8" at bounding box center [715, 214] width 23 height 23
type input "[DATE]"
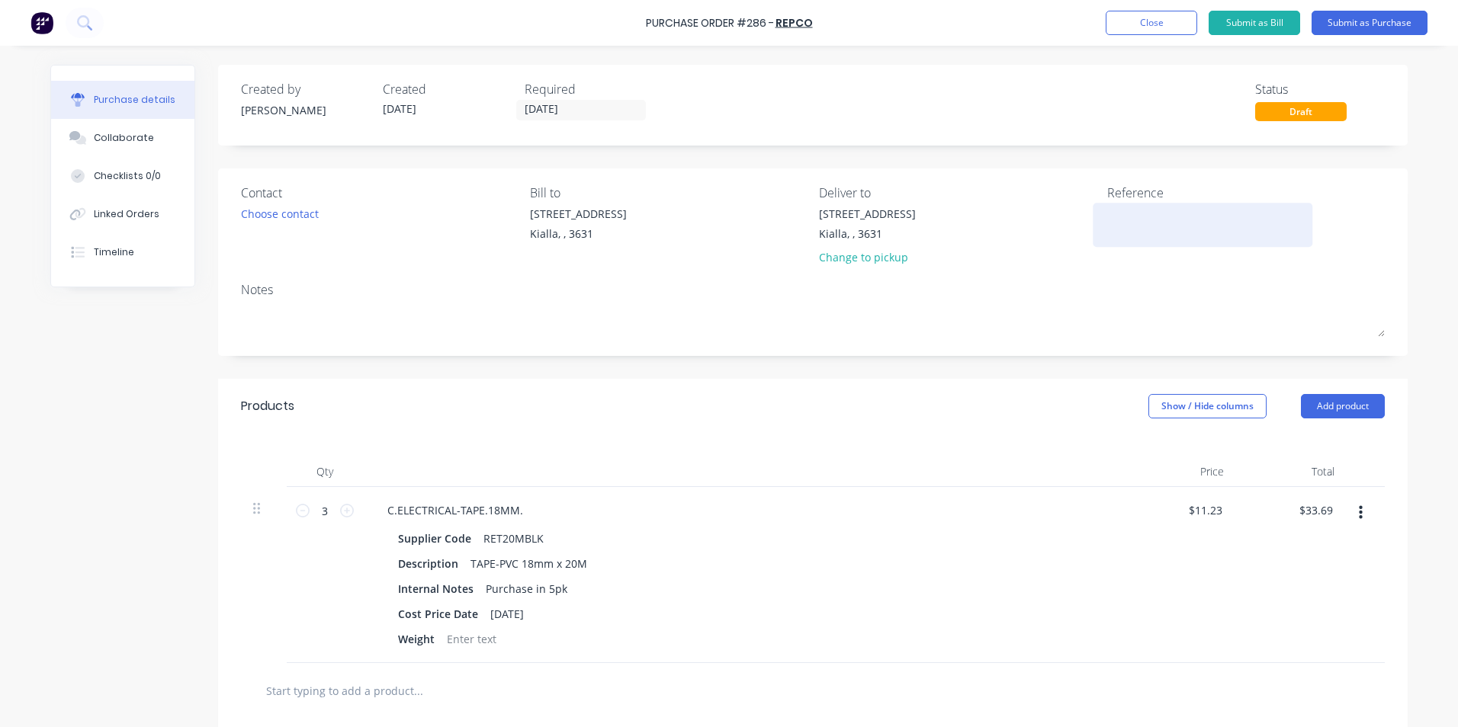
click at [1107, 210] on div at bounding box center [1202, 225] width 191 height 38
click at [1107, 210] on textarea at bounding box center [1202, 223] width 191 height 34
type textarea "2240052613"
type textarea "x"
type textarea "2240052613"
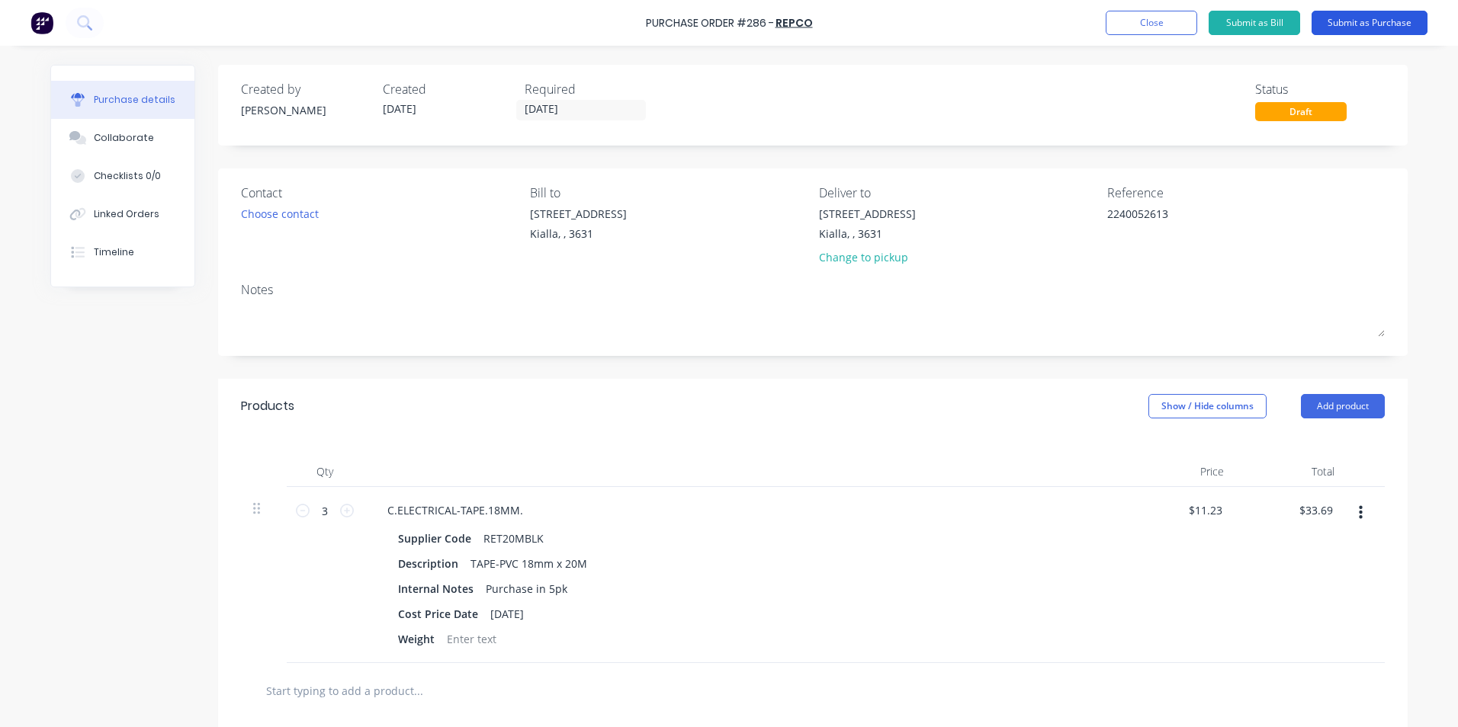
click at [1387, 22] on button "Submit as Purchase" at bounding box center [1369, 23] width 116 height 24
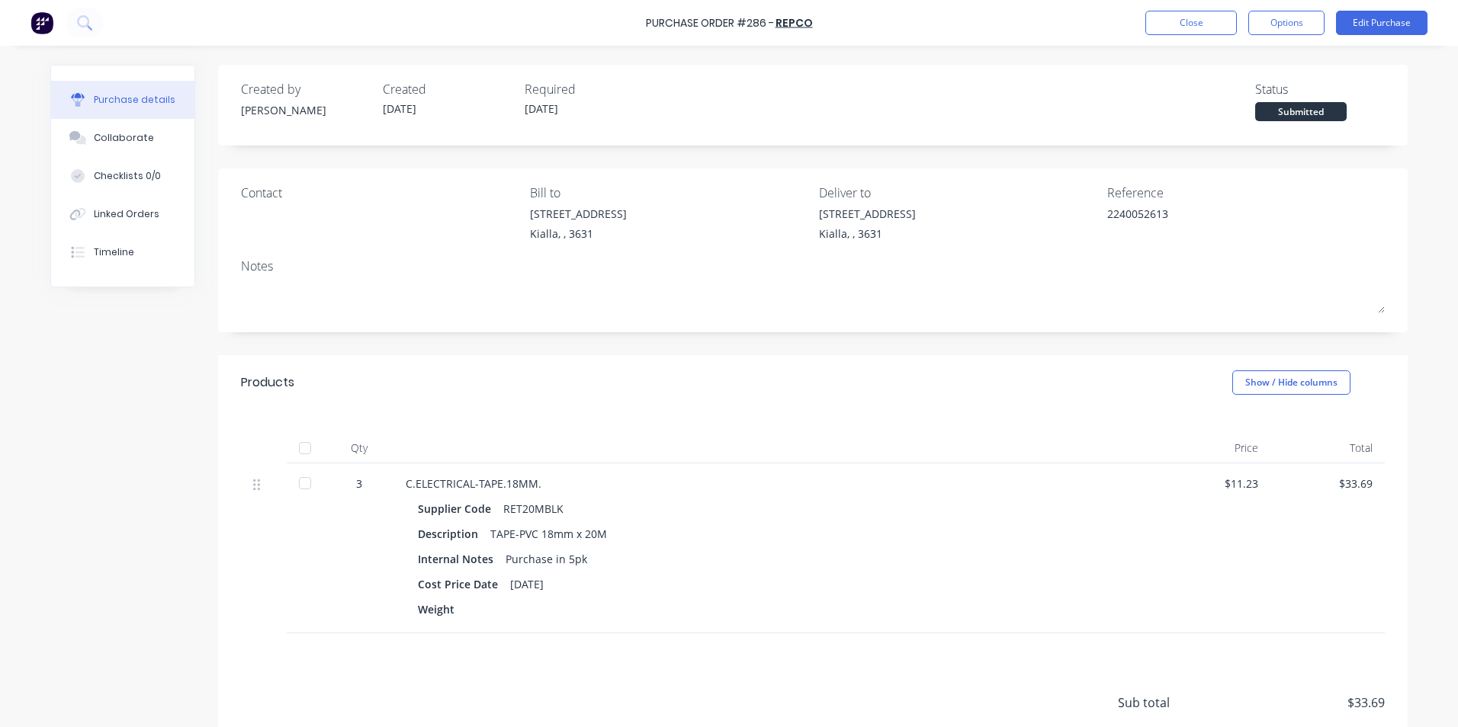
click at [298, 451] on div at bounding box center [305, 448] width 30 height 30
click at [1271, 24] on button "Options" at bounding box center [1286, 23] width 76 height 24
click at [1224, 96] on div "Convert to Bill" at bounding box center [1251, 93] width 117 height 22
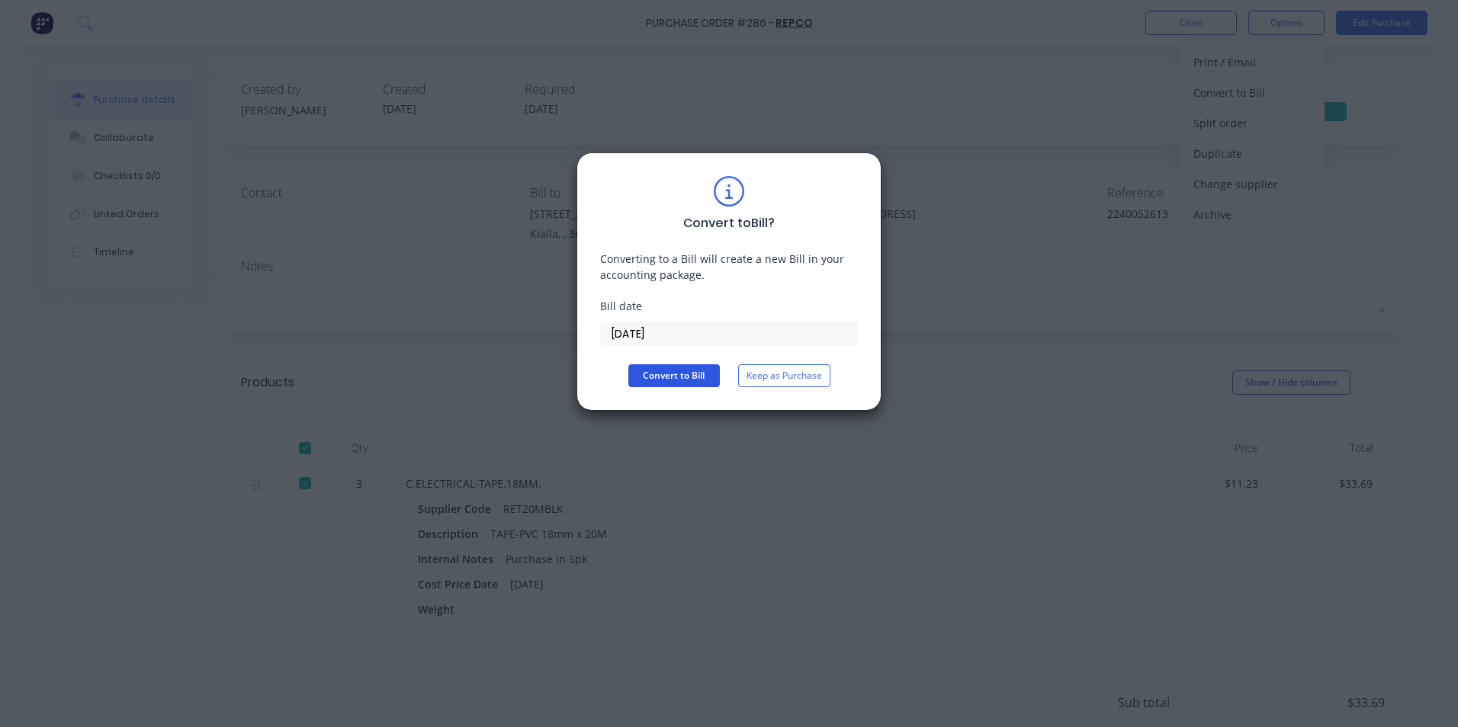
click at [697, 369] on button "Convert to Bill" at bounding box center [673, 375] width 91 height 23
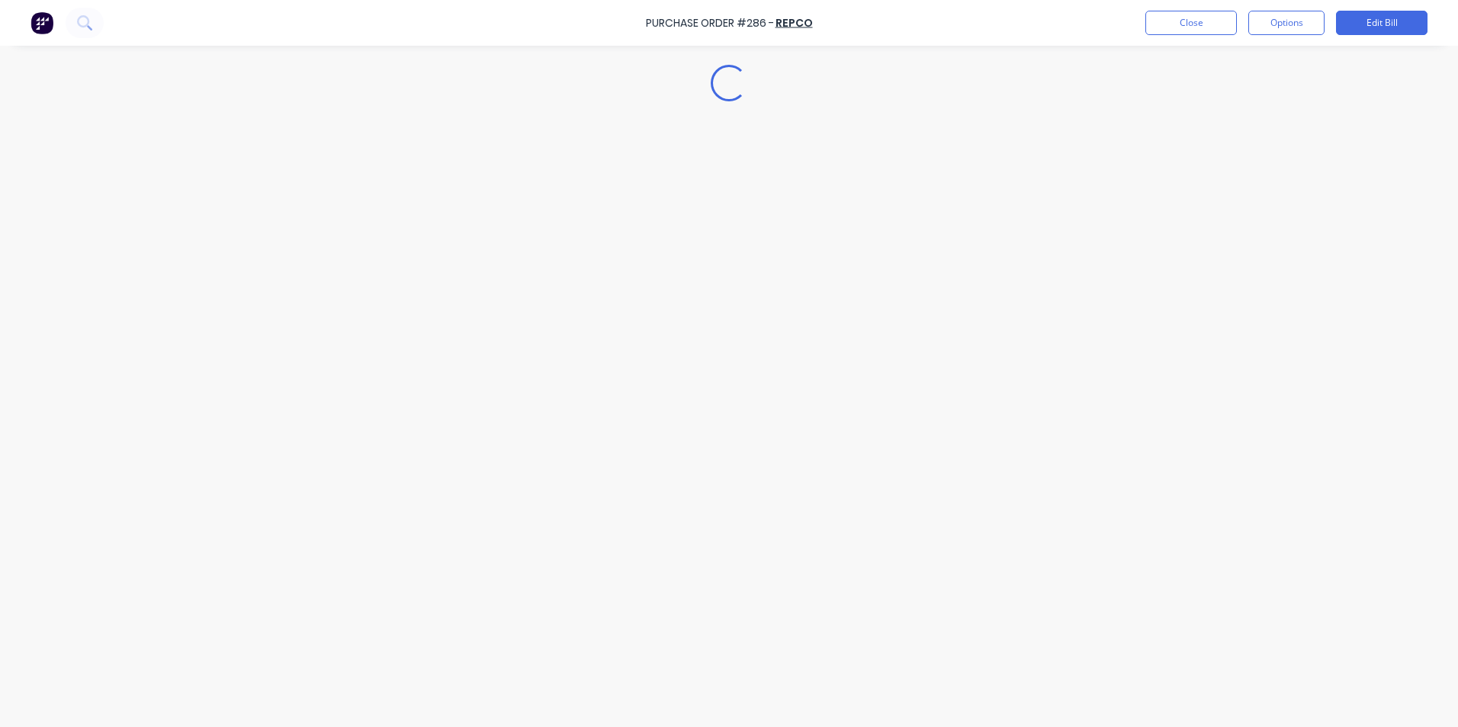
type textarea "x"
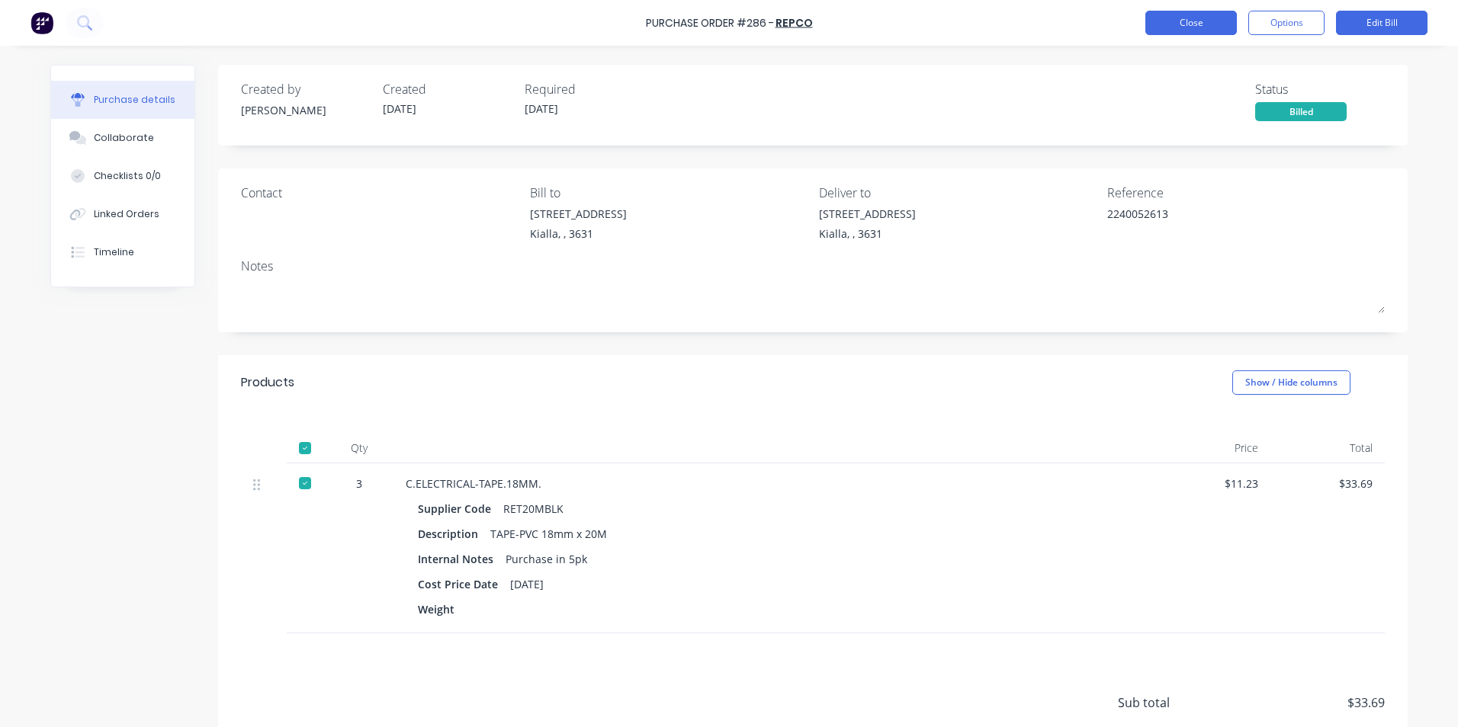
click at [1195, 16] on button "Close" at bounding box center [1190, 23] width 91 height 24
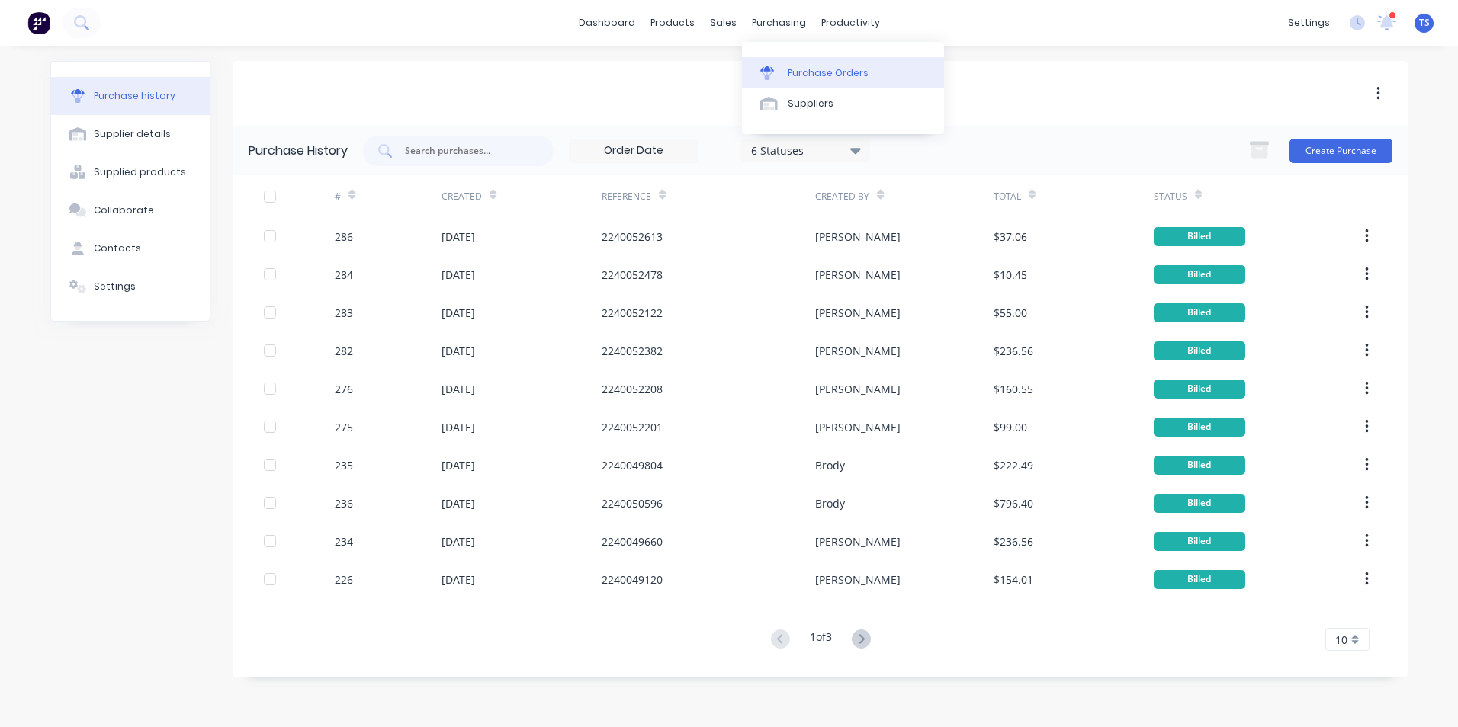
click at [812, 71] on div "Purchase Orders" at bounding box center [828, 73] width 81 height 14
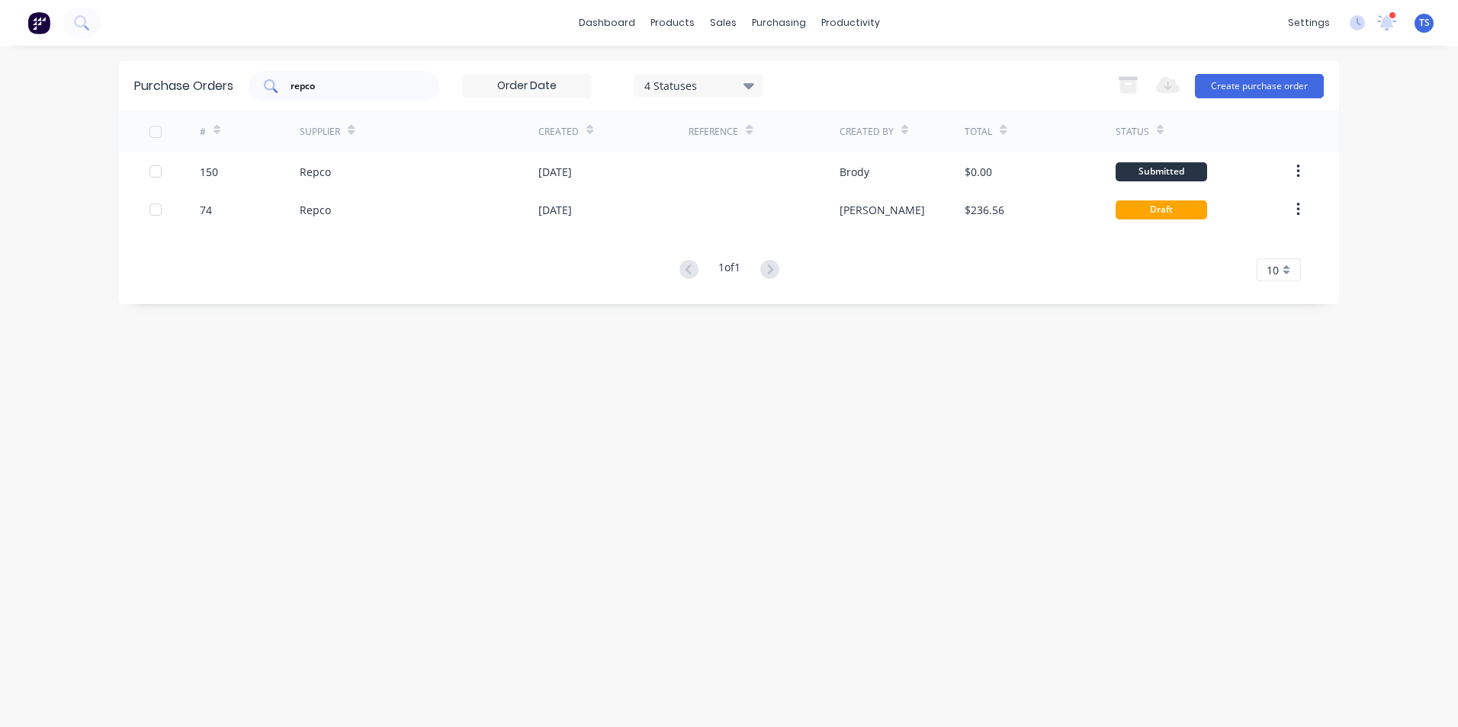
click at [342, 88] on input "repco" at bounding box center [352, 86] width 127 height 15
type input "r"
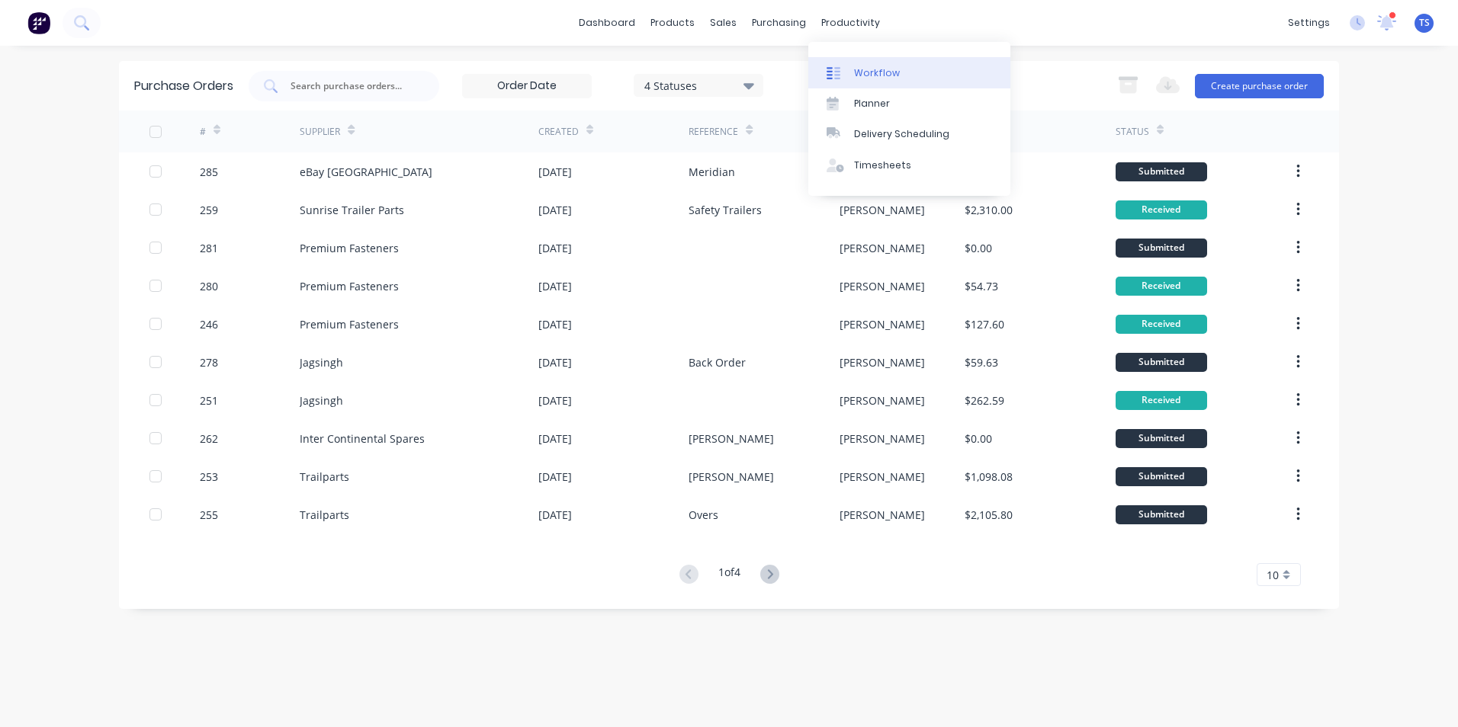
click at [860, 75] on div "Workflow" at bounding box center [877, 73] width 46 height 14
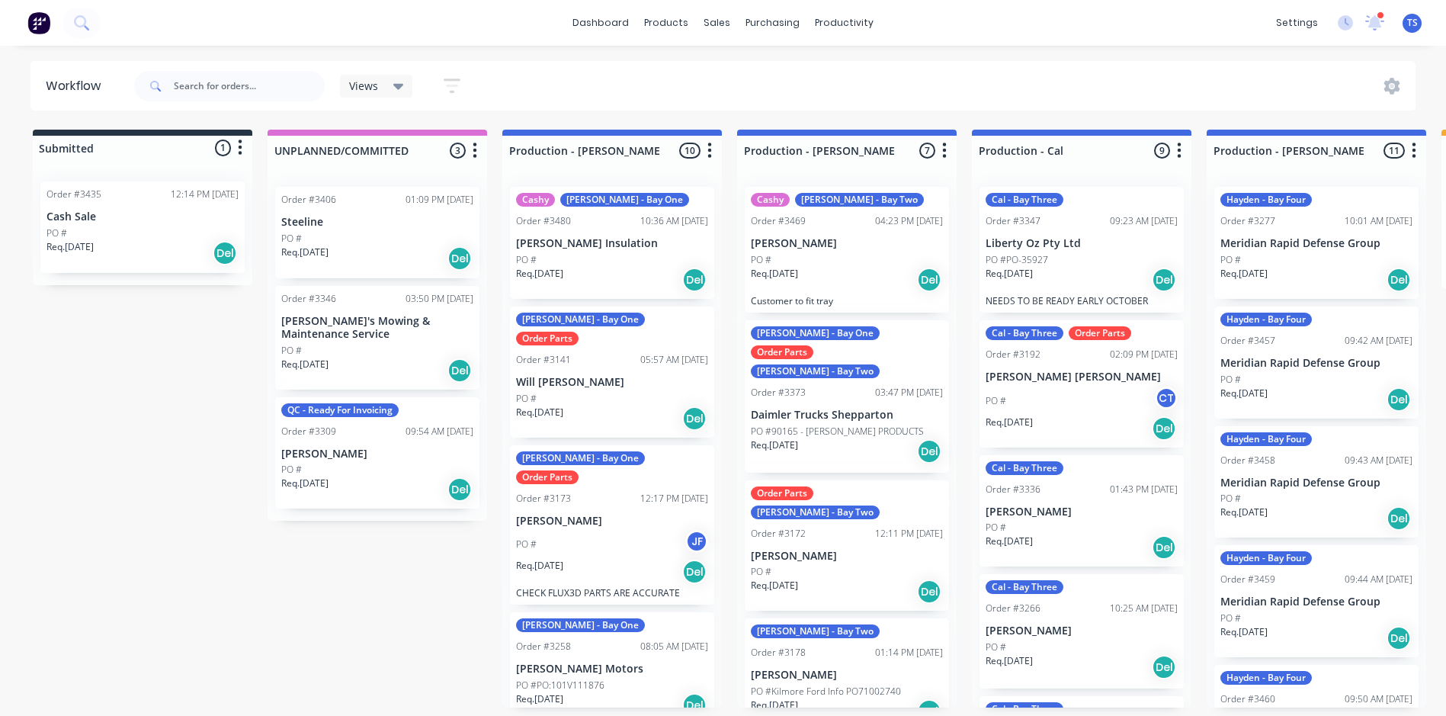
click at [821, 646] on div "Order #3178 01:14 PM [DATE]" at bounding box center [847, 653] width 192 height 14
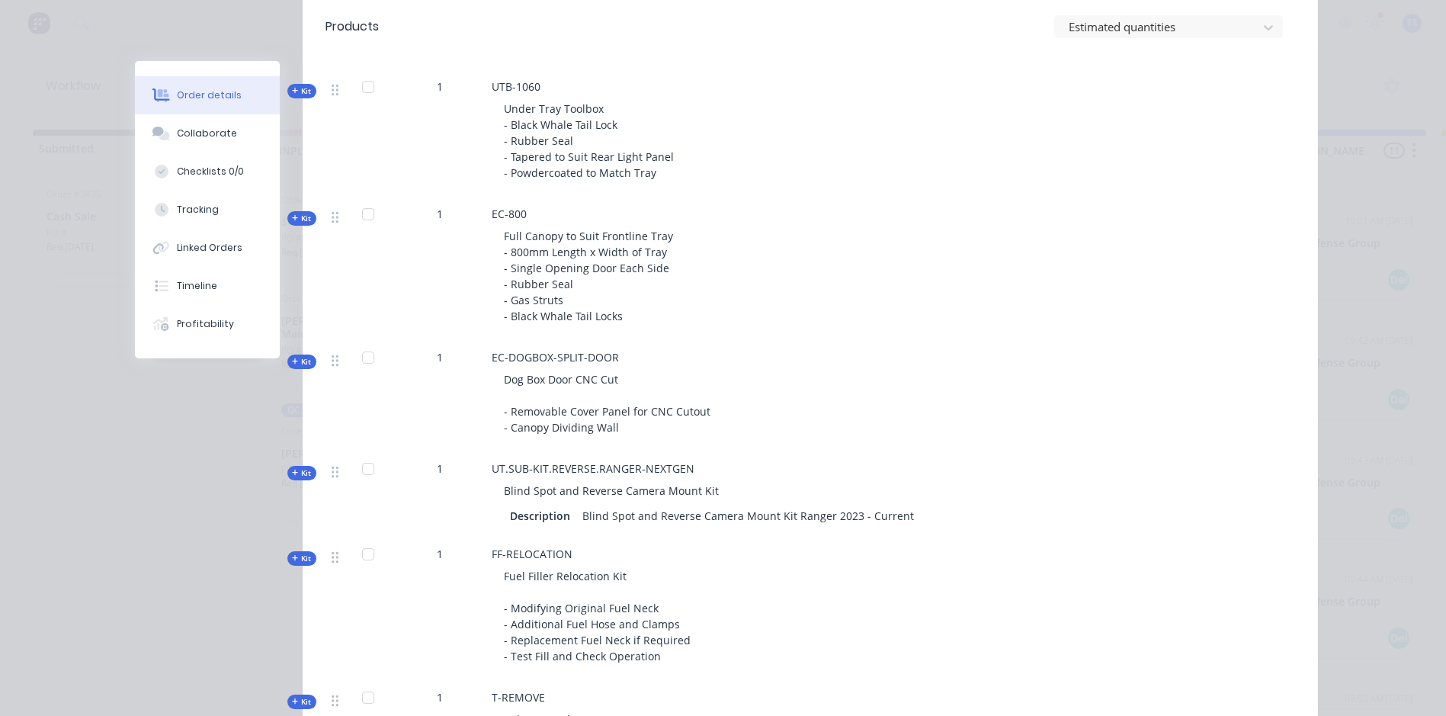
scroll to position [1156, 0]
click at [292, 471] on icon "button" at bounding box center [295, 472] width 7 height 8
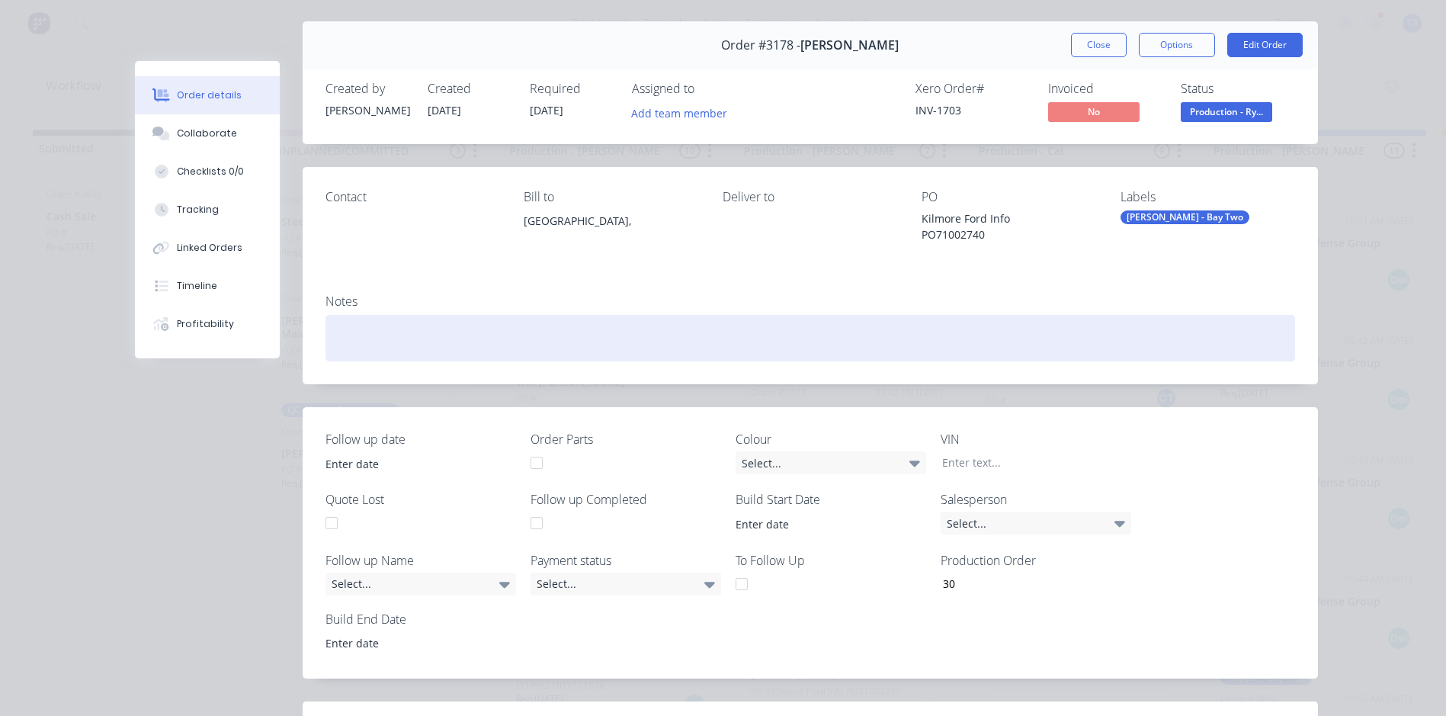
scroll to position [0, 0]
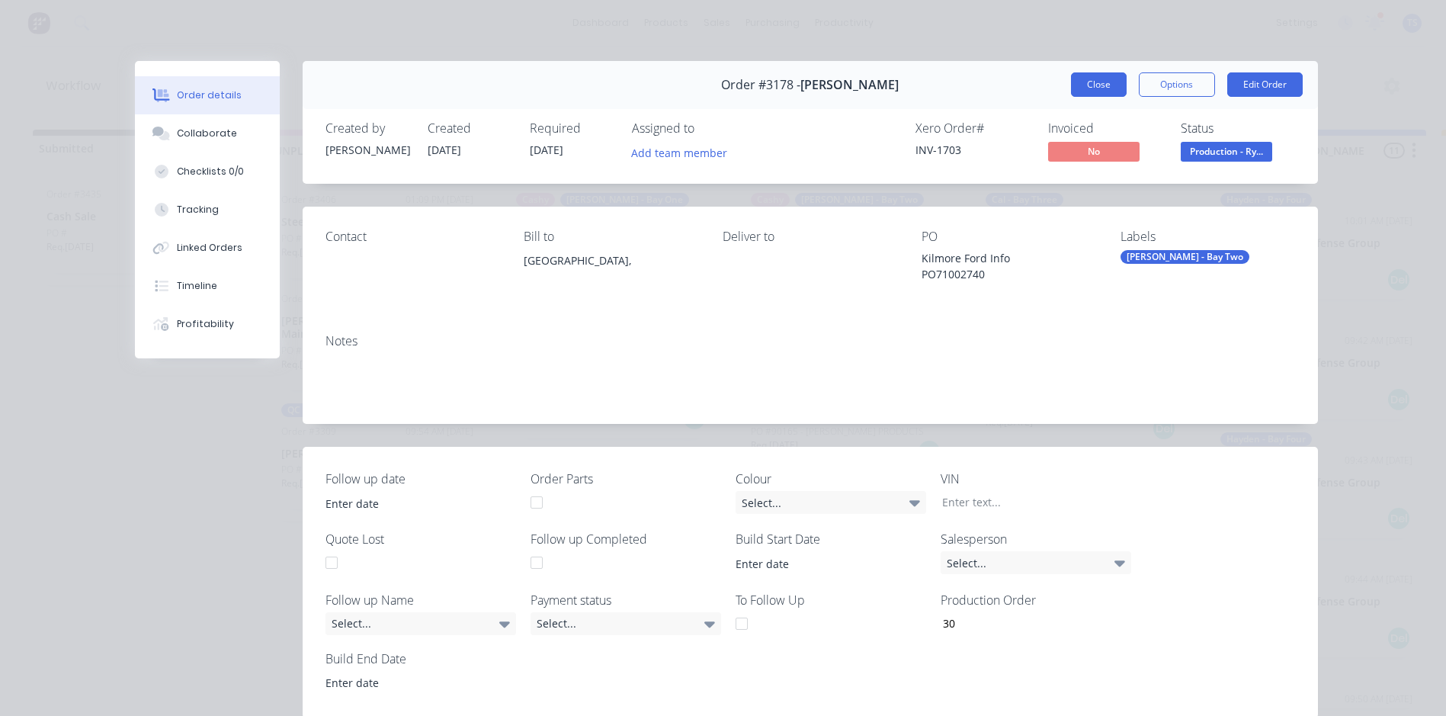
click at [1097, 85] on button "Close" at bounding box center [1099, 84] width 56 height 24
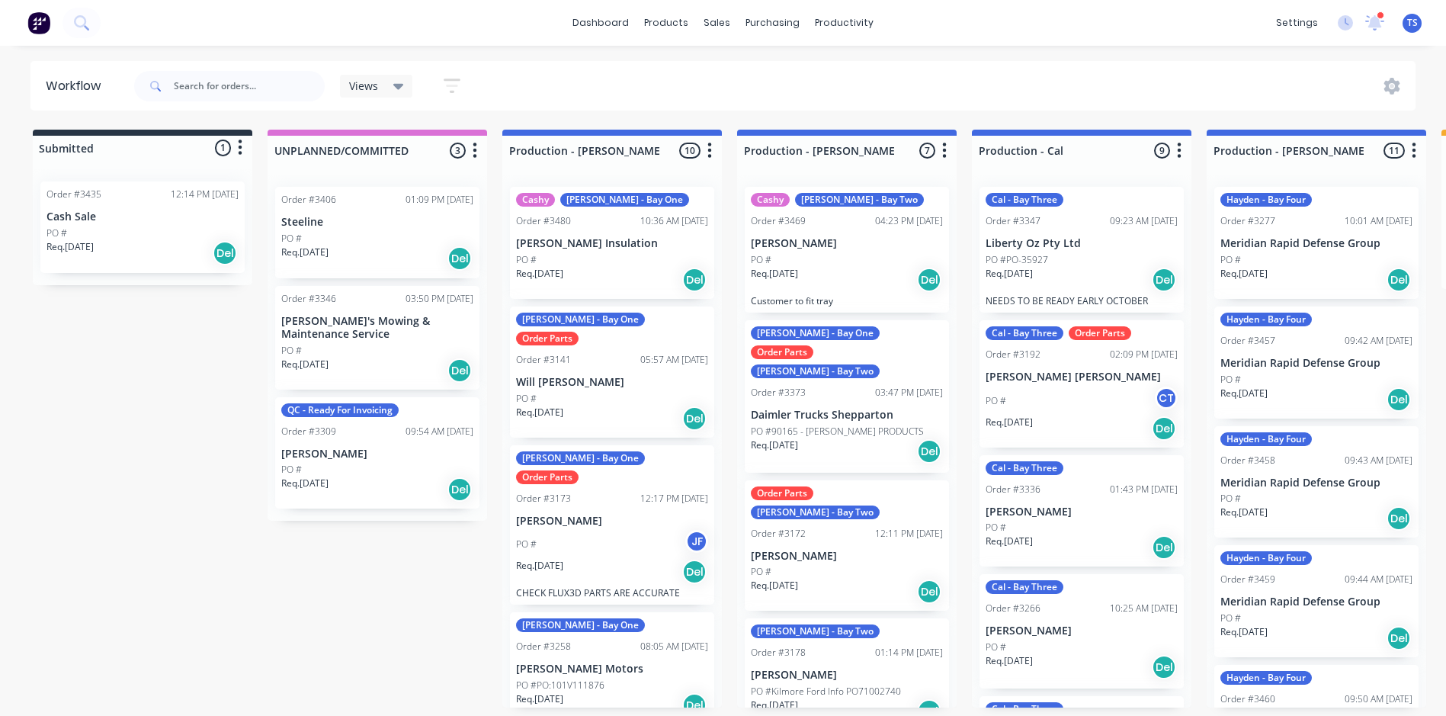
click at [557, 515] on p "[PERSON_NAME]" at bounding box center [612, 521] width 192 height 13
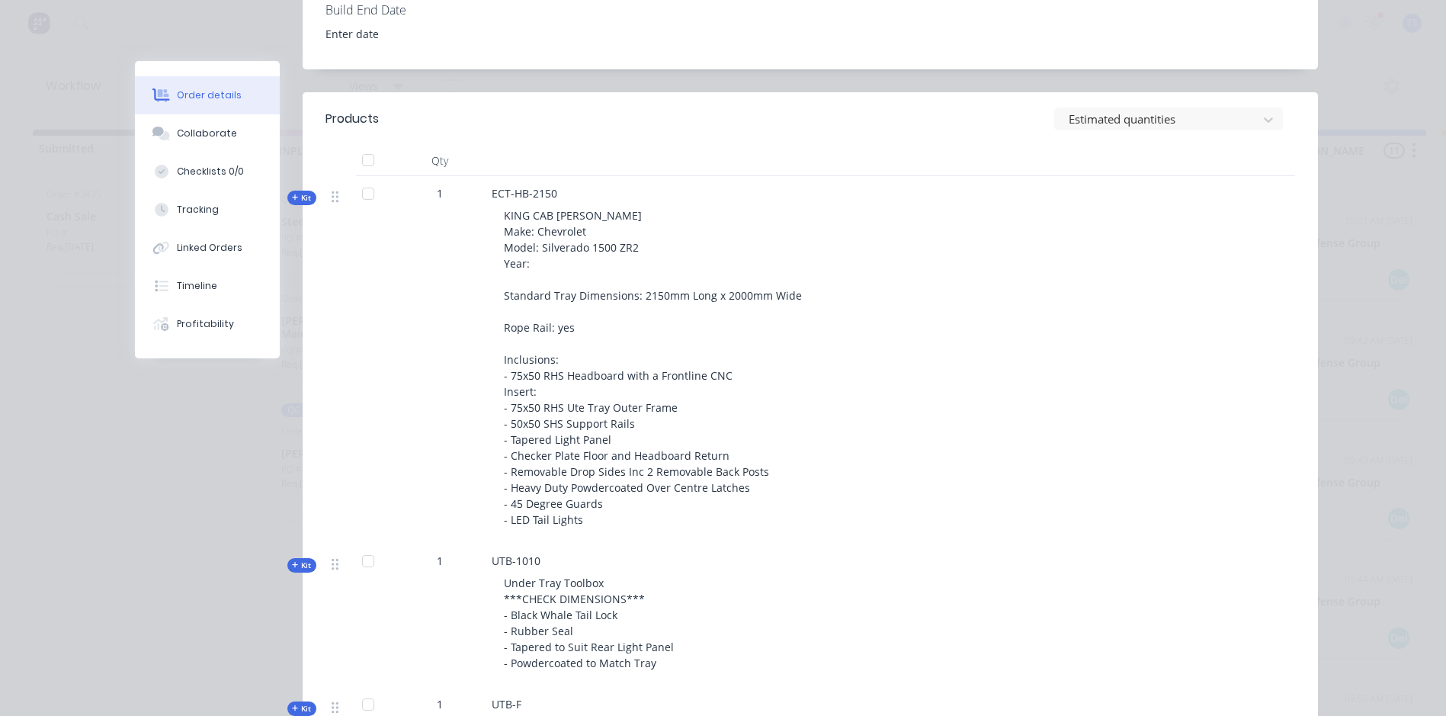
scroll to position [686, 0]
